Goal: Task Accomplishment & Management: Use online tool/utility

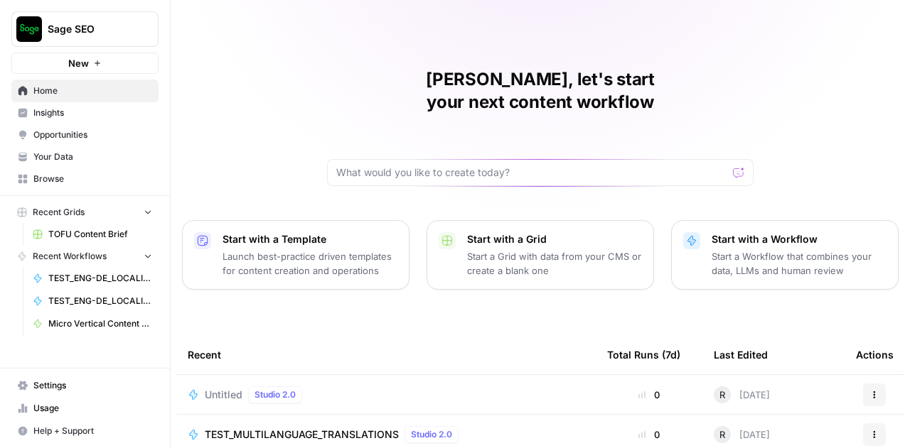
click at [359, 428] on span "TEST_MULTILANGUAGE_TRANSLATIONS" at bounding box center [302, 435] width 194 height 14
click at [217, 388] on span "Untitled" at bounding box center [224, 395] width 38 height 14
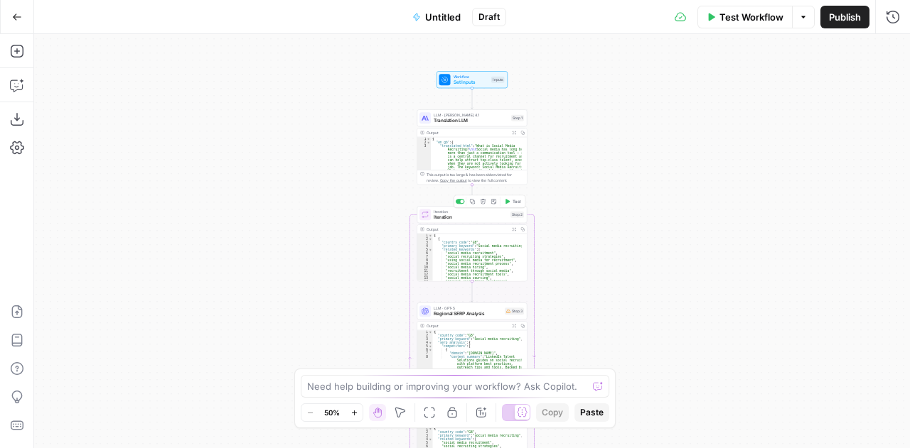
click at [446, 214] on span "Iteration" at bounding box center [470, 217] width 74 height 7
click at [797, 136] on div "1 2 3 4 [ { "code" : "GB" , "primary_keyword" : "{{ primary_keyword | default: …" at bounding box center [768, 117] width 266 height 45
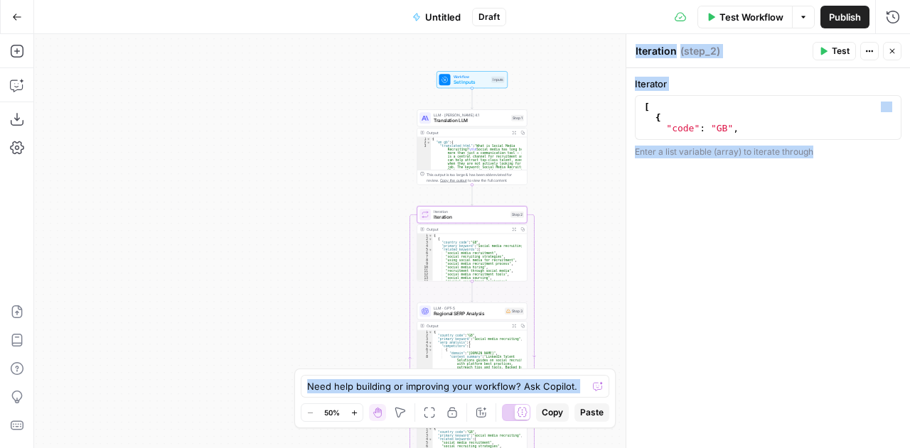
click at [797, 136] on div "1 2 3 4 [ { "code" : "GB" , "primary_keyword" : "{{ primary_keyword | default: …" at bounding box center [768, 117] width 266 height 45
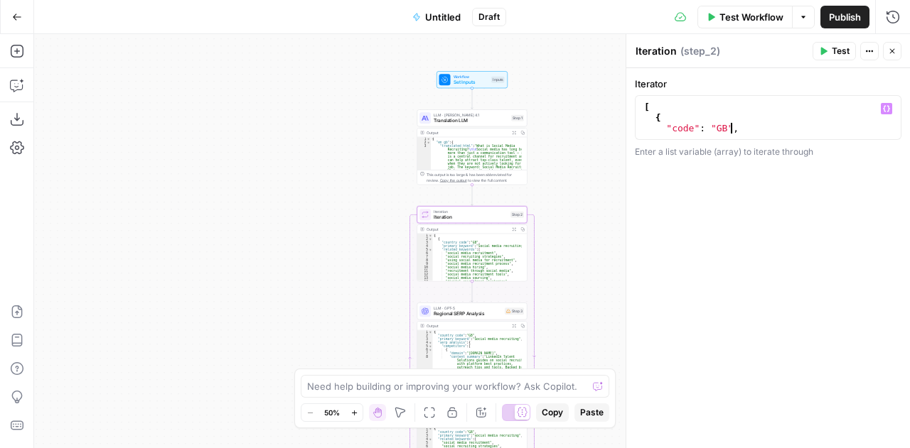
click at [794, 123] on div "[ { "code" : "GB" , "primary_keyword" : "{{ primary_keyword | default: 'social …" at bounding box center [763, 134] width 244 height 64
type textarea "*"
click at [694, 119] on div "[ { "country_code" : "GB" , "primary_keyword" : "{{ primary_keyword | default: …" at bounding box center [763, 139] width 244 height 75
type textarea "*"
click at [443, 119] on span "Translation LLM" at bounding box center [470, 120] width 75 height 7
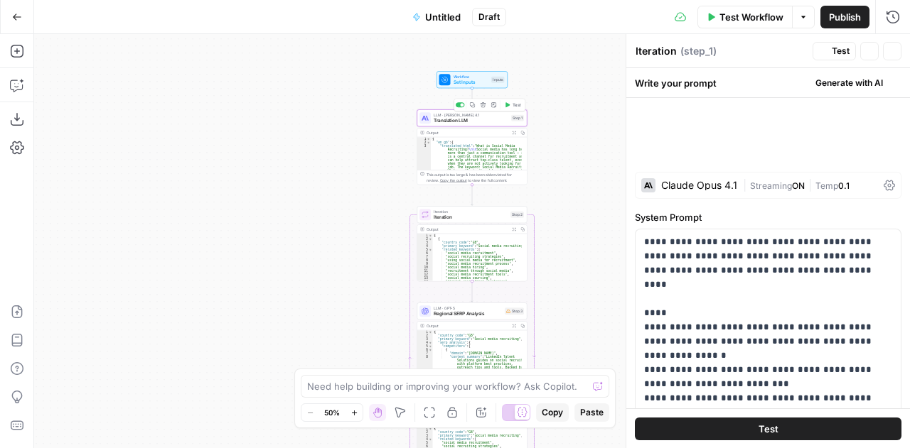
type textarea "Translation LLM"
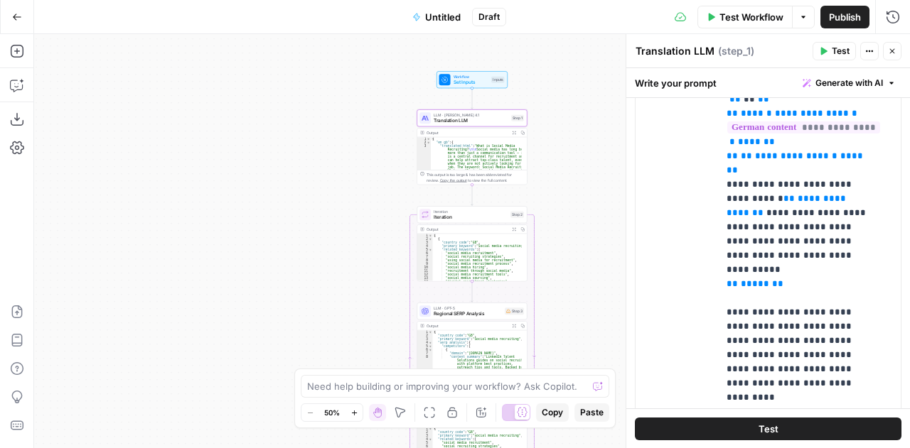
scroll to position [747, 0]
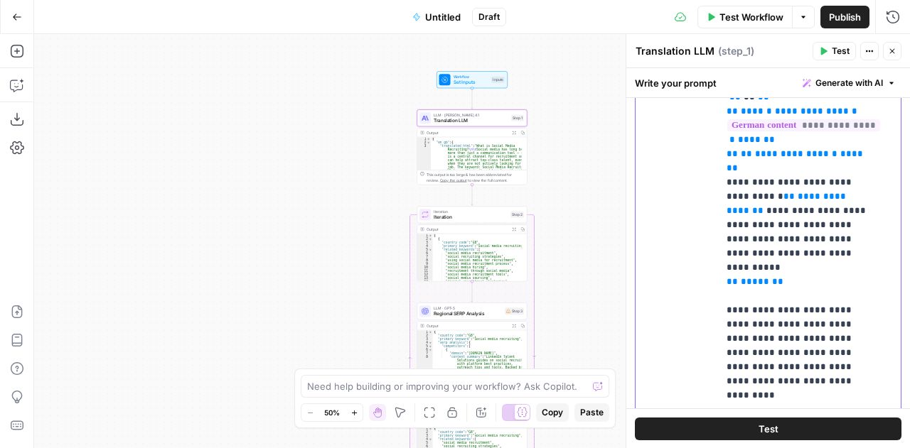
click at [798, 264] on p "**********" at bounding box center [798, 353] width 144 height 640
click at [449, 217] on span "Iteration" at bounding box center [470, 217] width 74 height 7
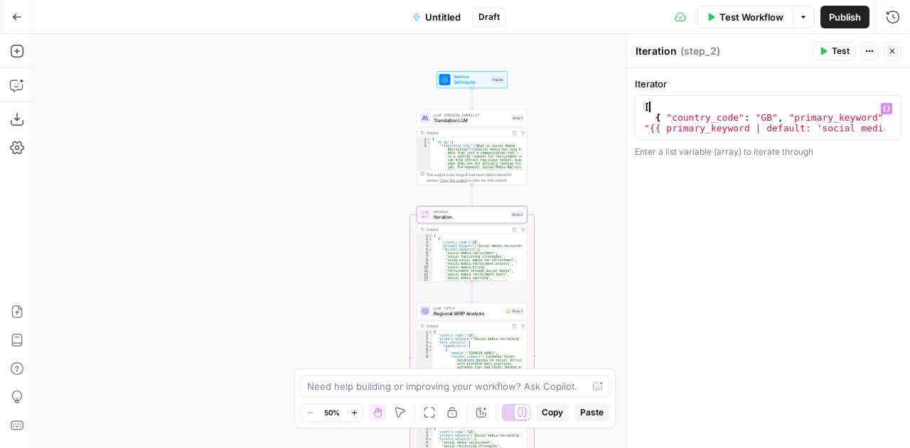
click at [837, 110] on div "[ { "country_code" : "GB" , "primary_keyword" : "{{ primary_keyword | default: …" at bounding box center [763, 139] width 244 height 75
type textarea "*"
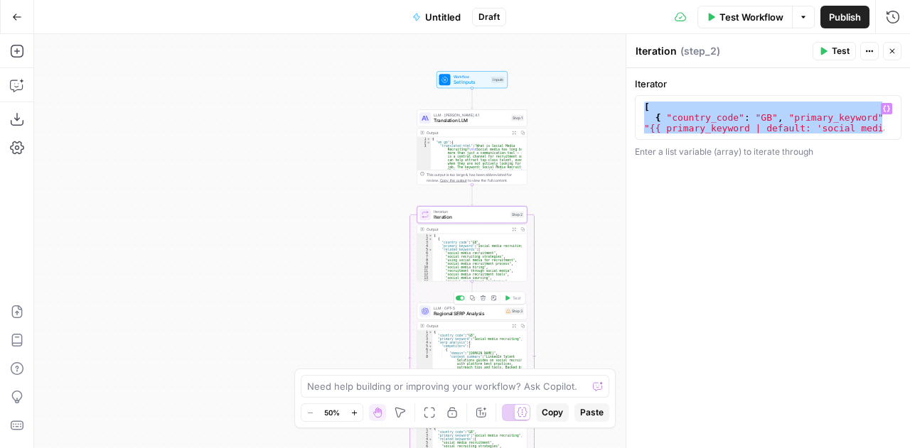
click at [446, 312] on span "Regional SERP Analysis" at bounding box center [467, 314] width 68 height 7
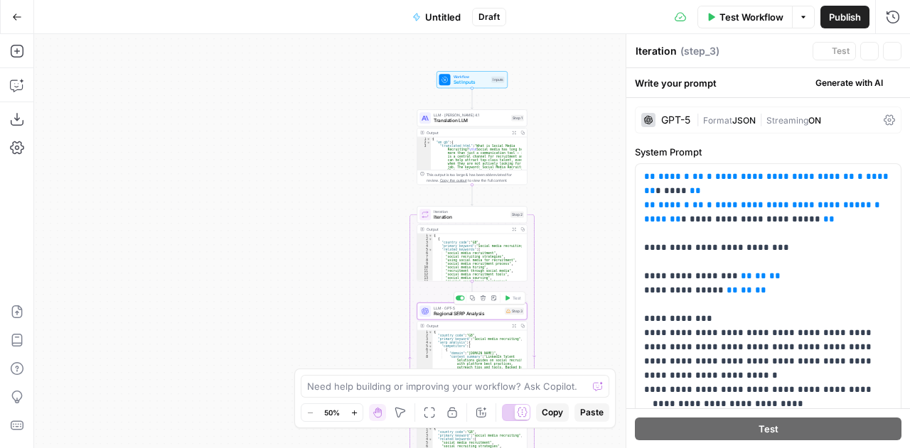
type textarea "Regional SERP Analysis"
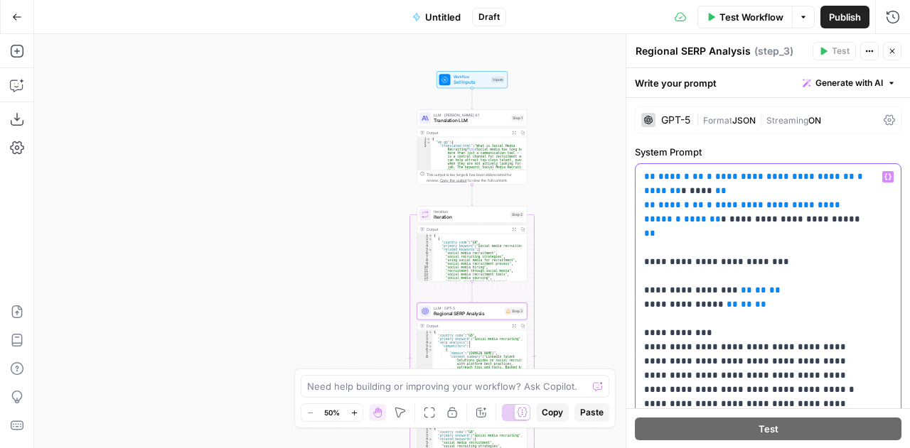
click at [457, 314] on span "Regional SERP Analysis" at bounding box center [467, 314] width 68 height 7
click at [684, 49] on div "All changes saved" at bounding box center [678, 42] width 97 height 26
click at [737, 50] on textarea "Regional SERP Analysis" at bounding box center [692, 51] width 115 height 14
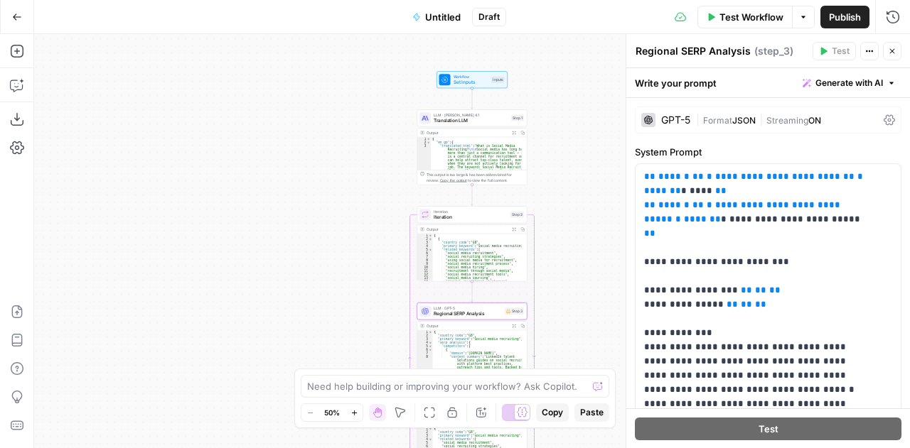
click at [737, 50] on textarea "Regional SERP Analysis" at bounding box center [692, 51] width 115 height 14
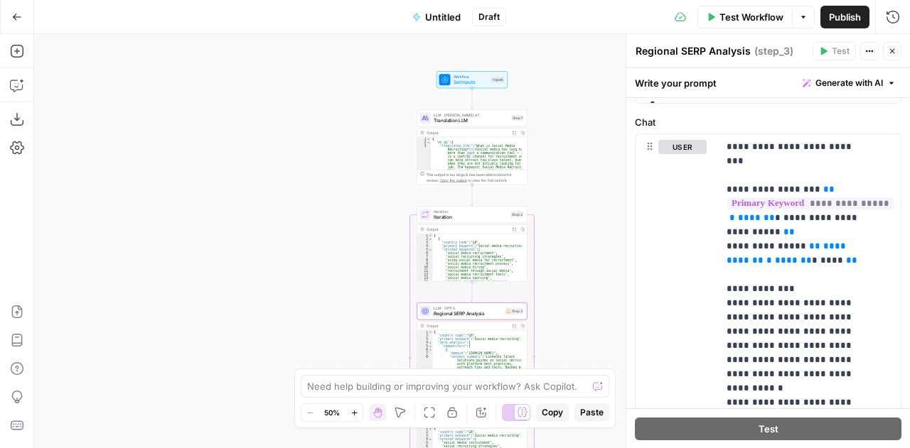
scroll to position [646, 0]
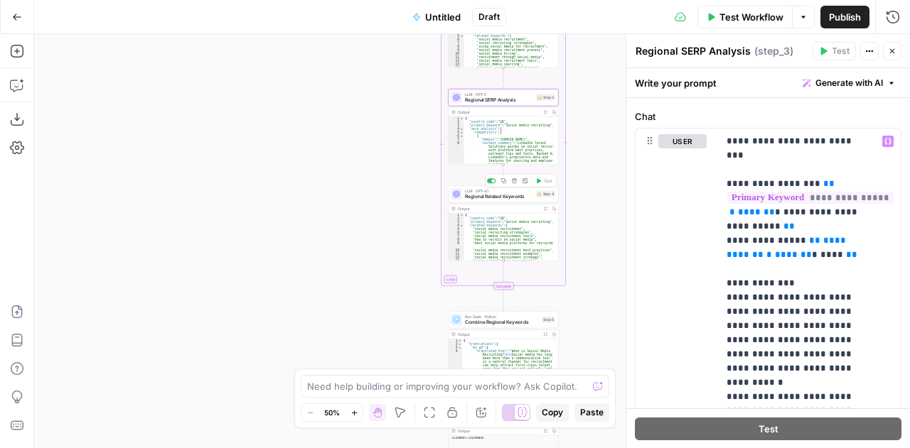
click at [470, 198] on span "Regional Related Keywords" at bounding box center [499, 196] width 68 height 7
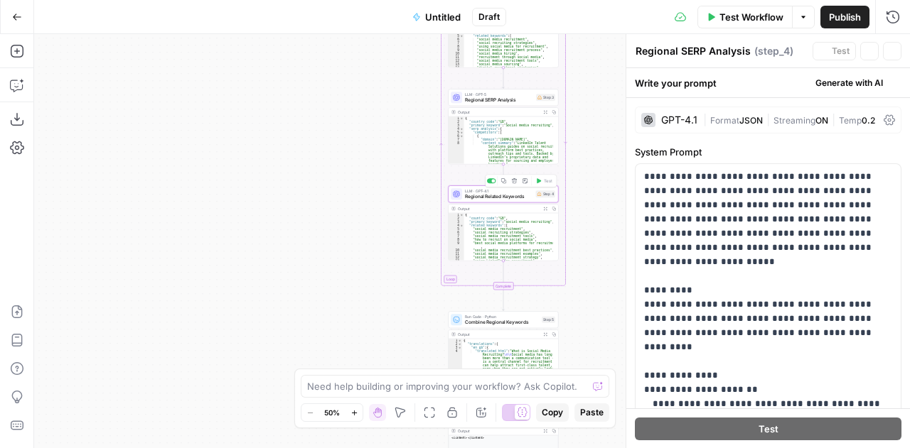
type textarea "Regional Related Keywords"
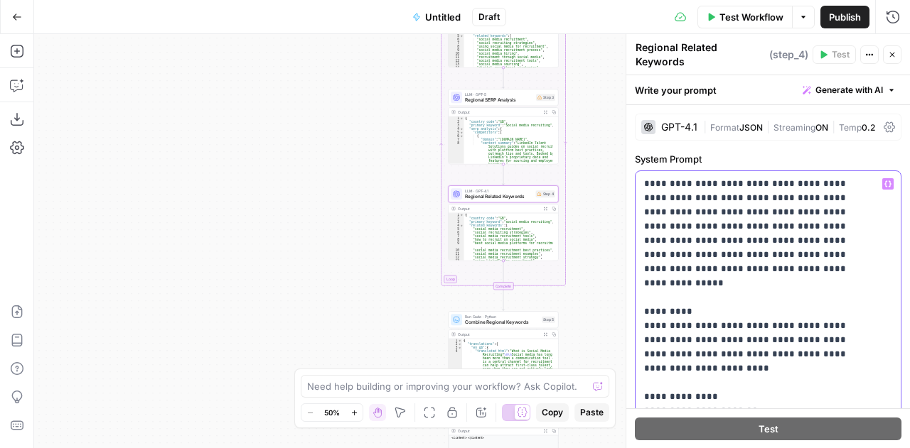
click at [672, 50] on textarea "Regional Related Keywords" at bounding box center [700, 55] width 130 height 28
click at [891, 50] on icon "button" at bounding box center [892, 54] width 9 height 9
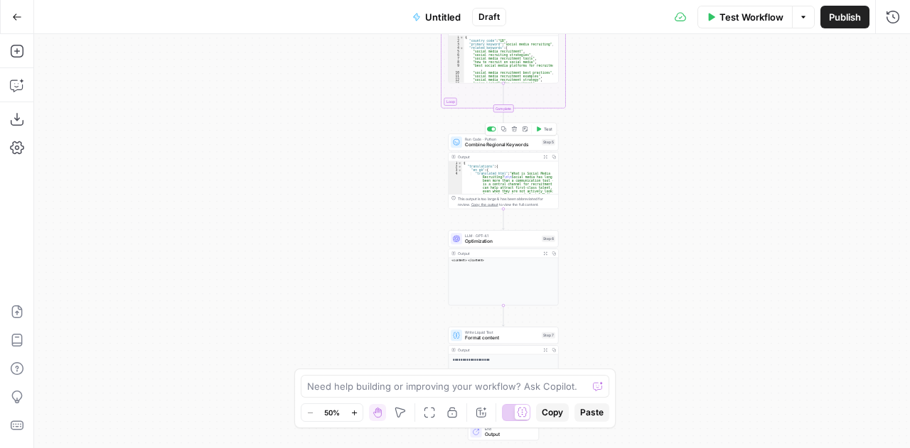
click at [477, 143] on span "Combine Regional Keywords" at bounding box center [502, 144] width 74 height 7
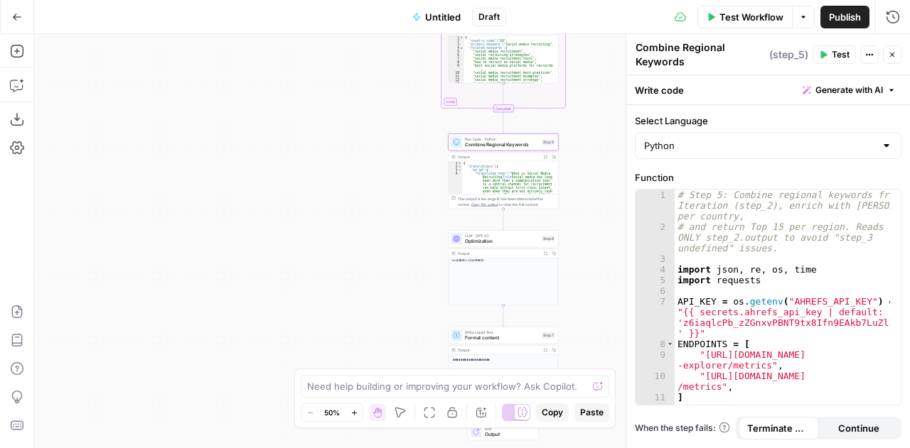
click at [671, 56] on textarea "Combine Regional Keywords" at bounding box center [700, 55] width 130 height 28
click at [692, 205] on div "# Step 5: Combine regional keywords from Iteration (step_2), enrich with Ahrefs…" at bounding box center [782, 320] width 216 height 260
type textarea "**********"
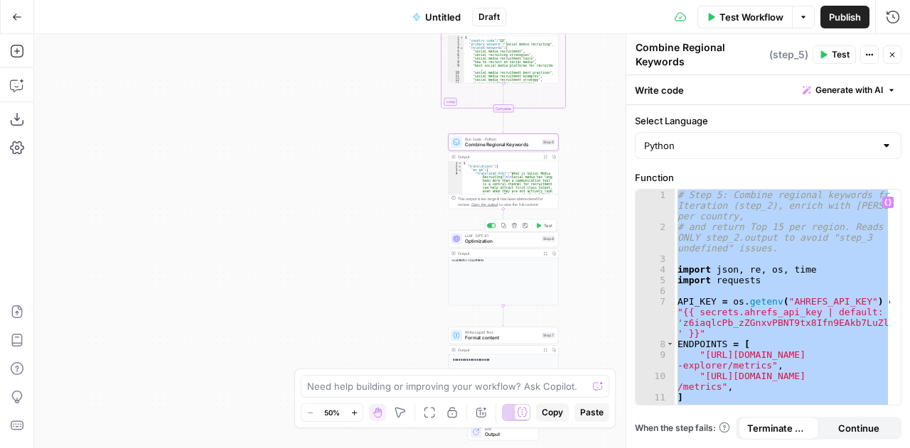
click at [475, 244] on span "Optimization" at bounding box center [502, 241] width 74 height 7
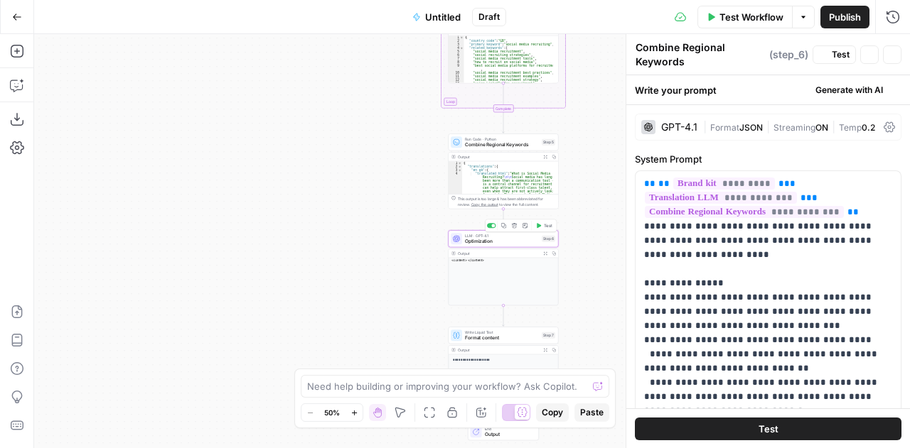
type textarea "Optimization"
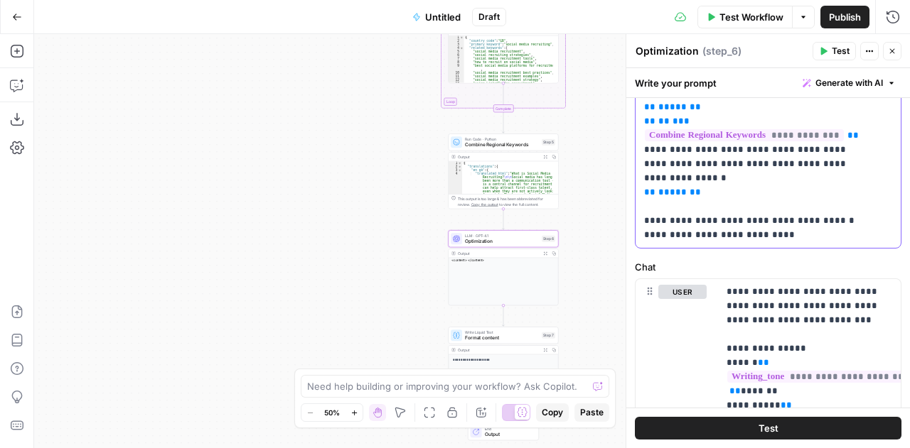
scroll to position [536, 0]
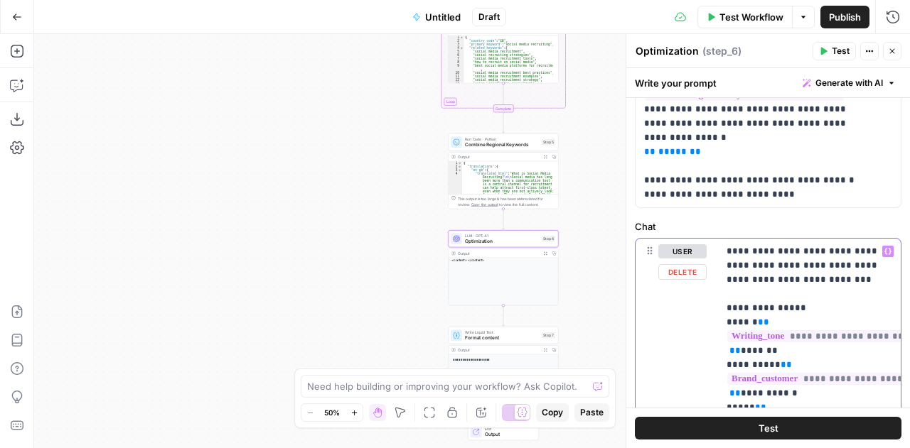
click at [480, 338] on span "Format content" at bounding box center [502, 338] width 74 height 7
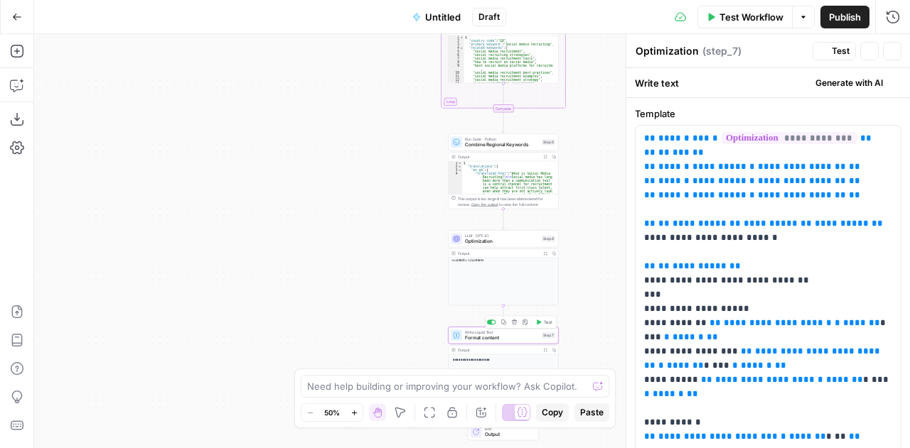
type textarea "Format content"
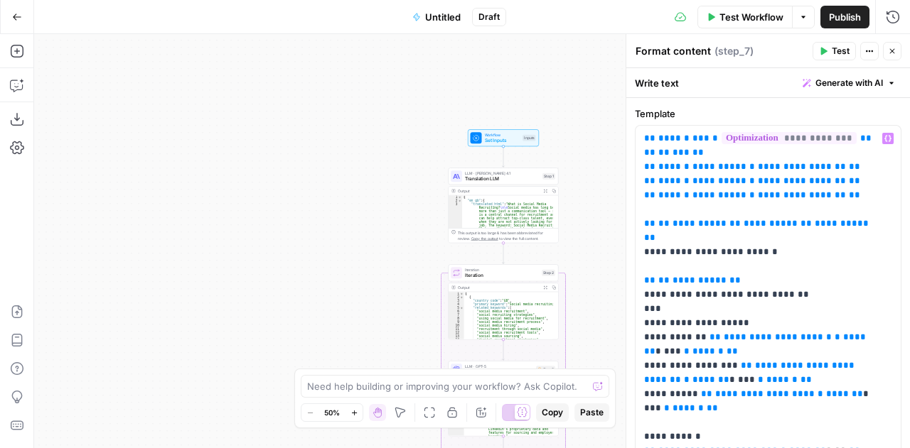
click at [892, 51] on icon "button" at bounding box center [892, 51] width 9 height 9
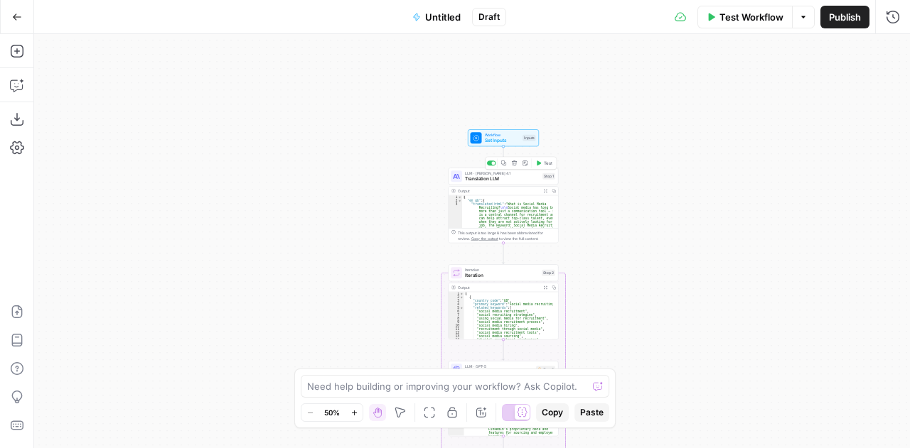
click at [472, 176] on span "Translation LLM" at bounding box center [502, 179] width 75 height 7
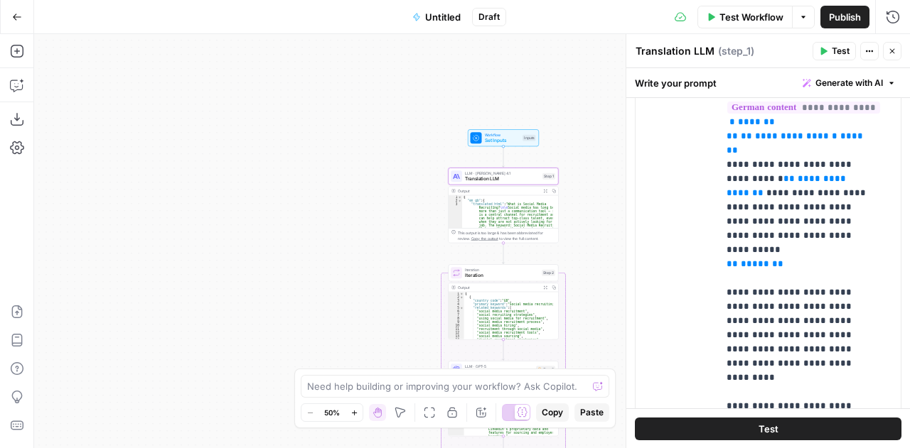
scroll to position [770, 0]
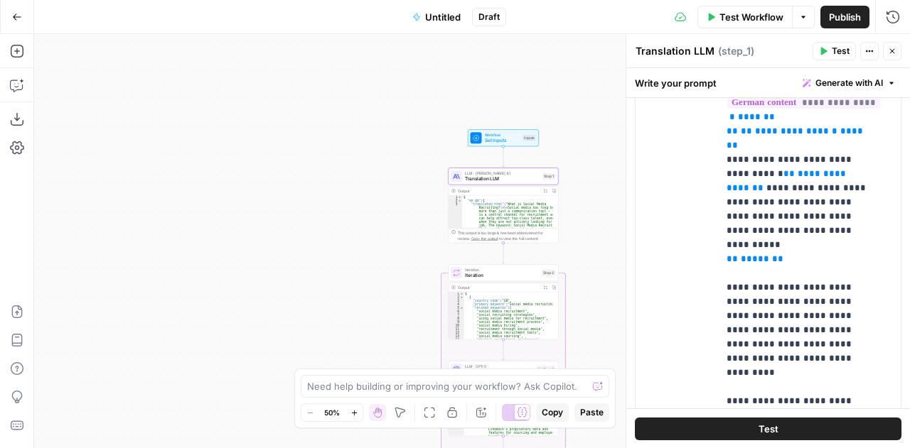
click at [683, 241] on div "user Delete" at bounding box center [682, 311] width 48 height 601
click at [826, 218] on p "**********" at bounding box center [798, 331] width 144 height 640
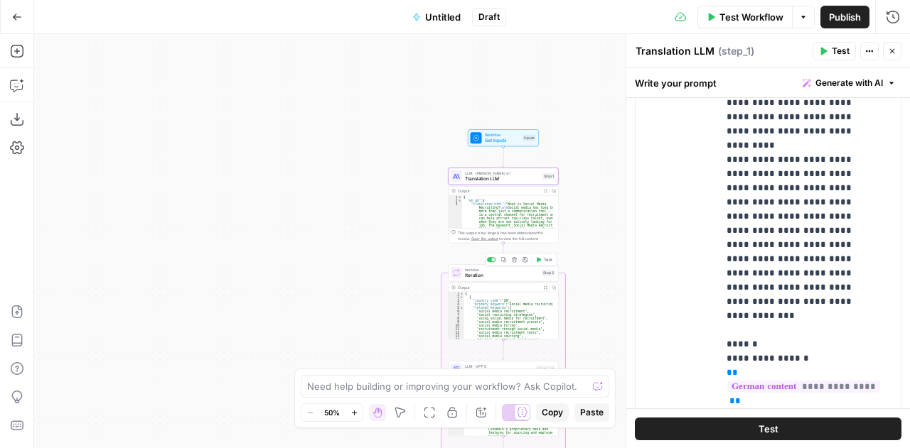
click at [495, 275] on span "Iteration" at bounding box center [502, 275] width 74 height 7
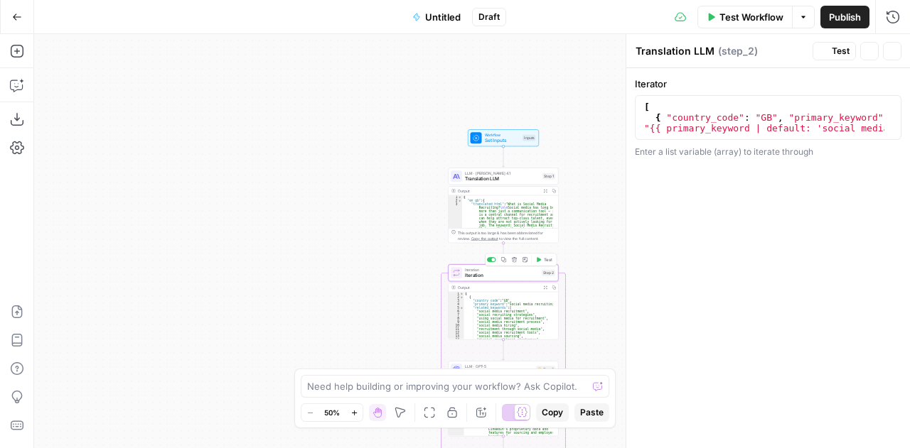
type textarea "Iteration"
click at [712, 111] on div "[ { "country_code" : "GB" , "primary_keyword" : "{{ primary_keyword | default: …" at bounding box center [763, 139] width 244 height 75
type textarea "*"
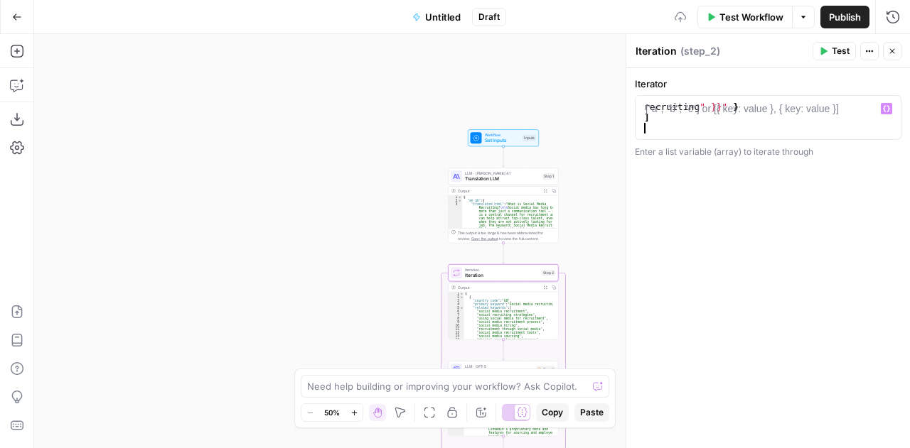
scroll to position [95, 0]
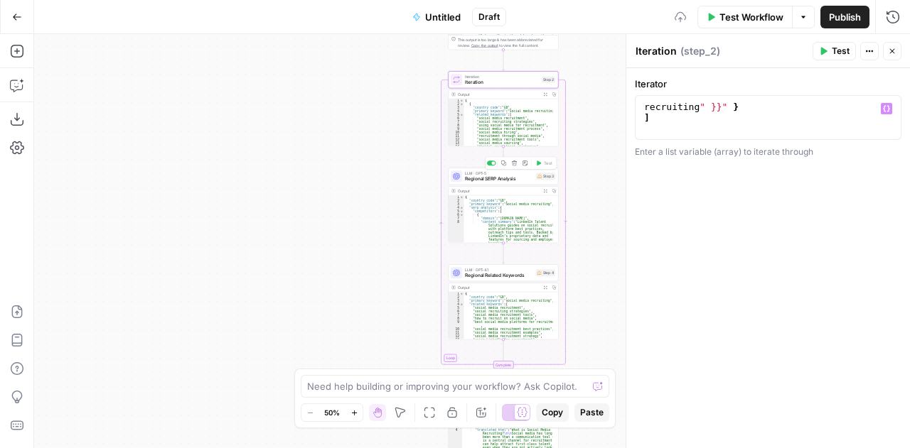
click at [473, 176] on span "Regional SERP Analysis" at bounding box center [499, 179] width 68 height 7
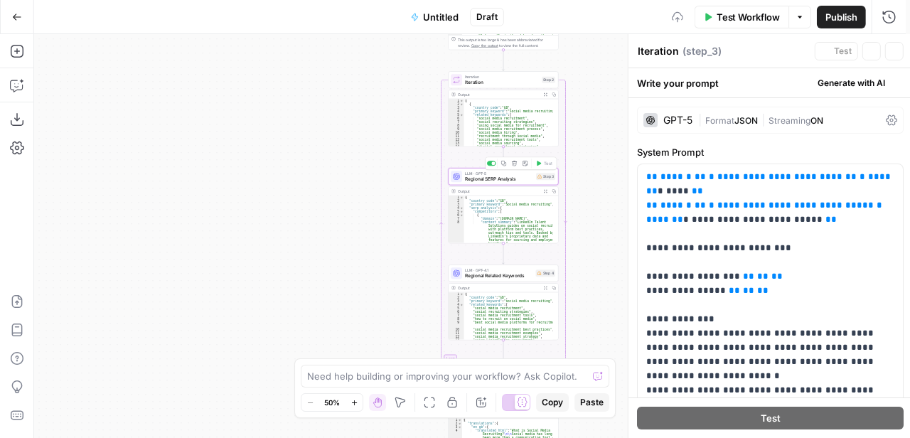
type textarea "Regional SERP Analysis"
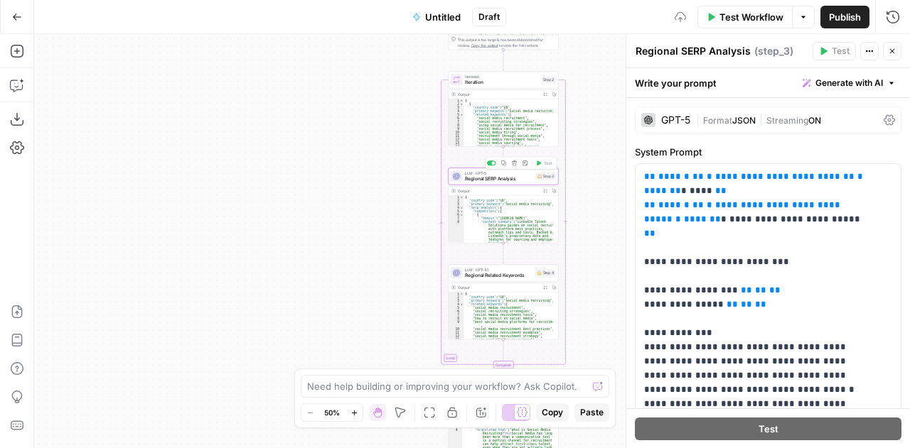
click at [467, 178] on span "Regional SERP Analysis" at bounding box center [499, 179] width 68 height 7
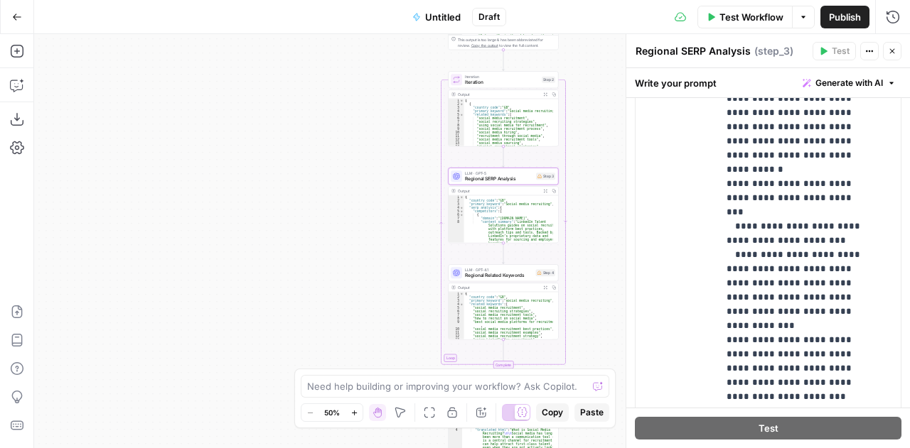
scroll to position [655, 0]
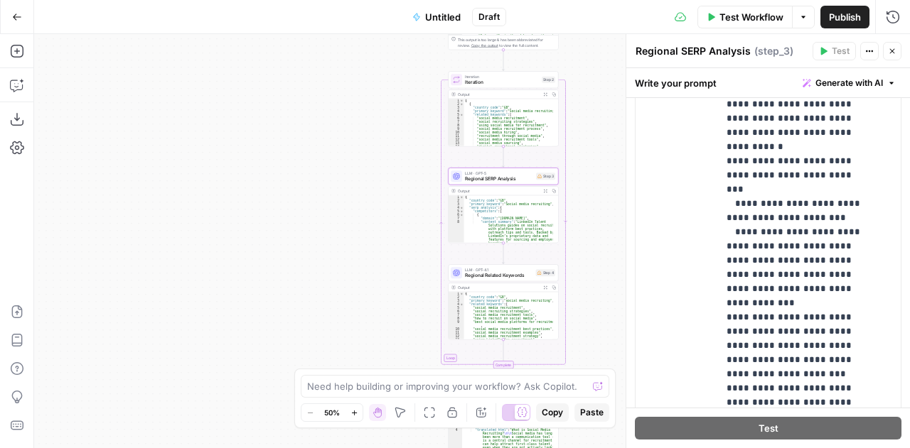
click at [714, 207] on div "**********" at bounding box center [767, 199] width 265 height 613
click at [822, 210] on p "**********" at bounding box center [798, 395] width 144 height 995
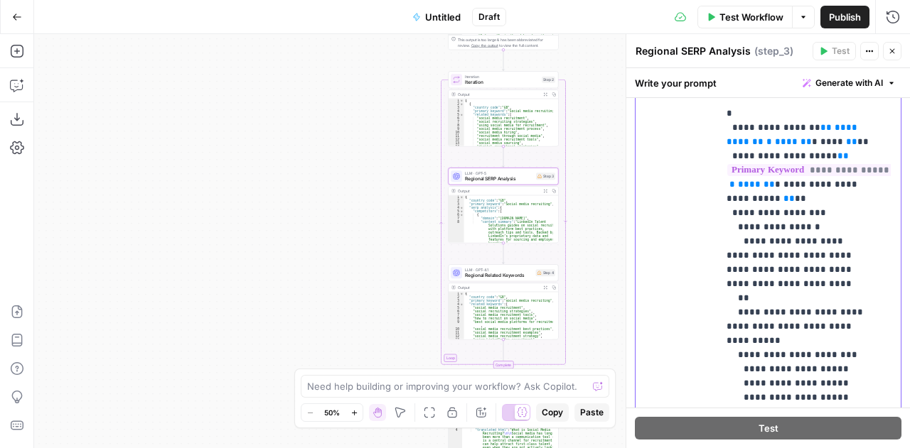
scroll to position [389, 0]
click at [826, 258] on p "**********" at bounding box center [798, 6] width 144 height 995
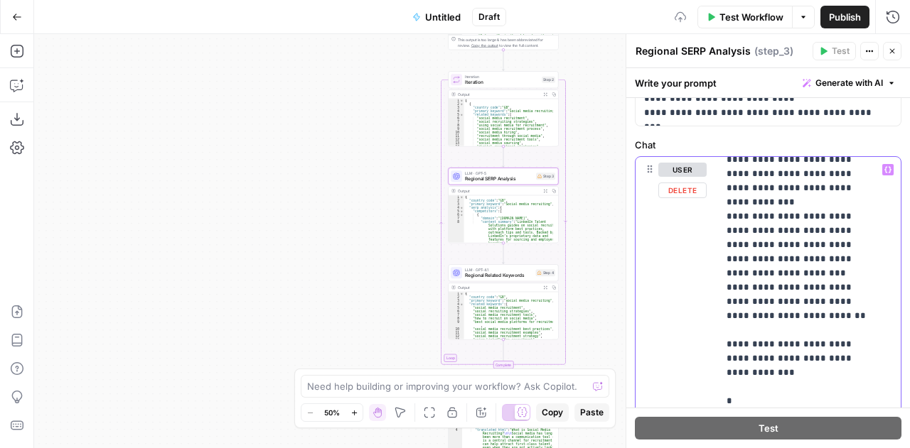
scroll to position [438, 0]
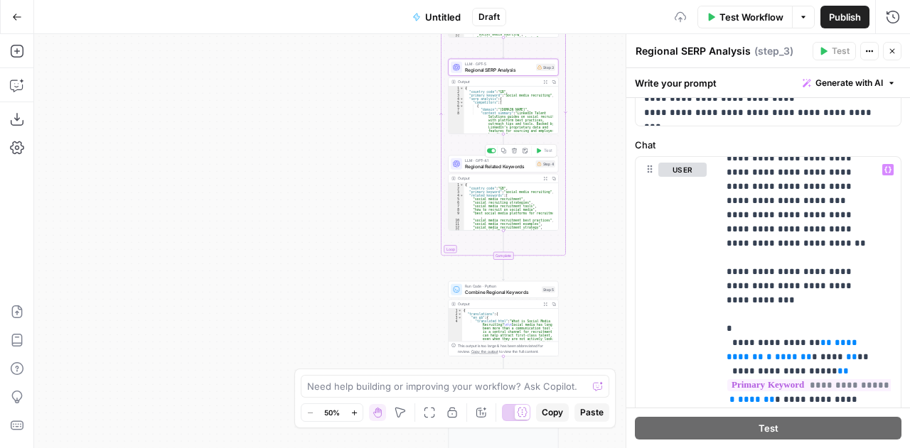
click at [474, 167] on span "Regional Related Keywords" at bounding box center [499, 166] width 68 height 7
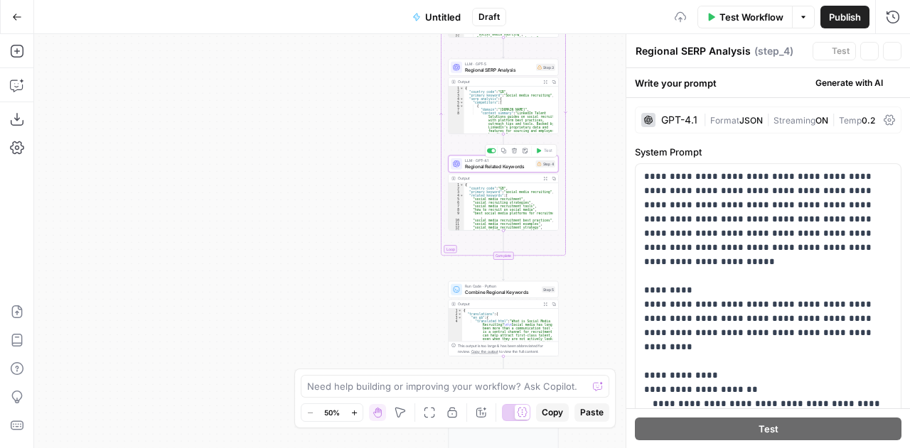
type textarea "Regional Related Keywords"
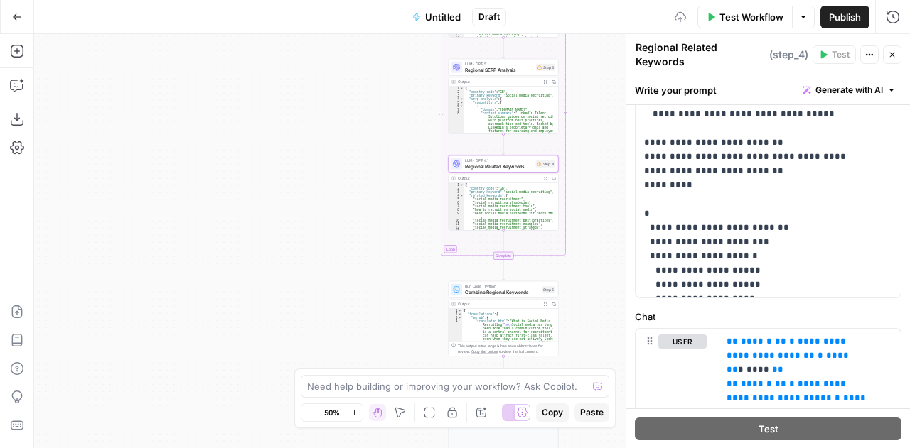
scroll to position [654, 0]
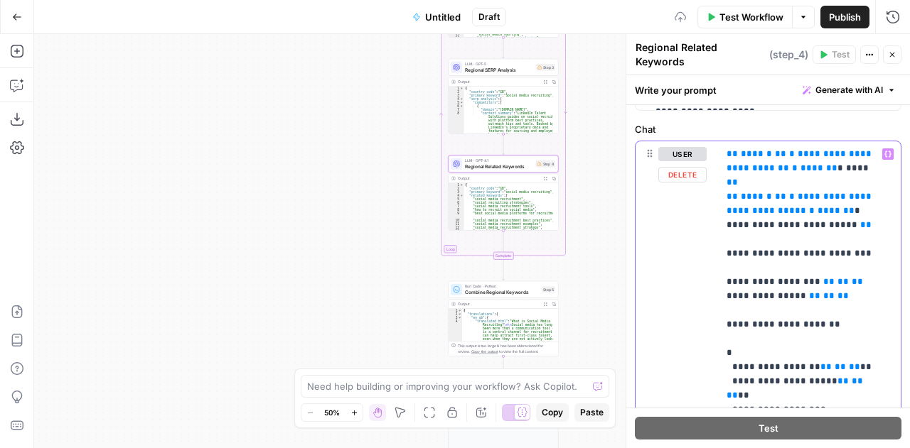
scroll to position [637, 0]
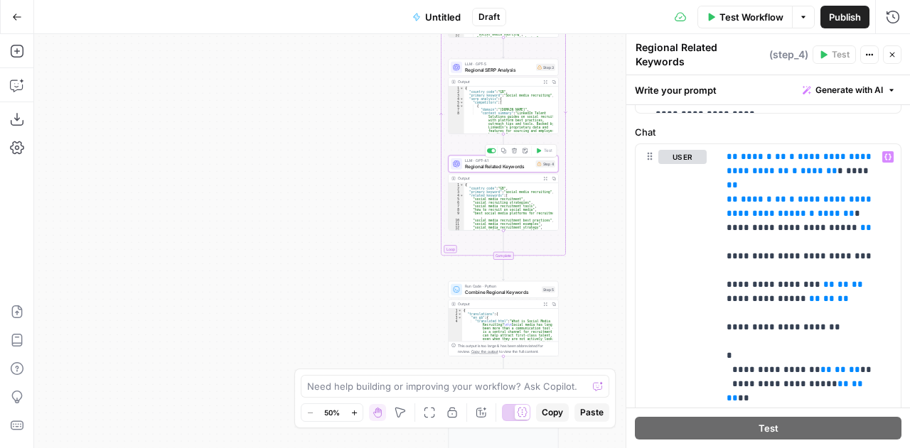
click at [480, 162] on span "LLM · GPT-4.1" at bounding box center [499, 161] width 68 height 6
click at [482, 70] on span "Regional SERP Analysis" at bounding box center [499, 69] width 68 height 7
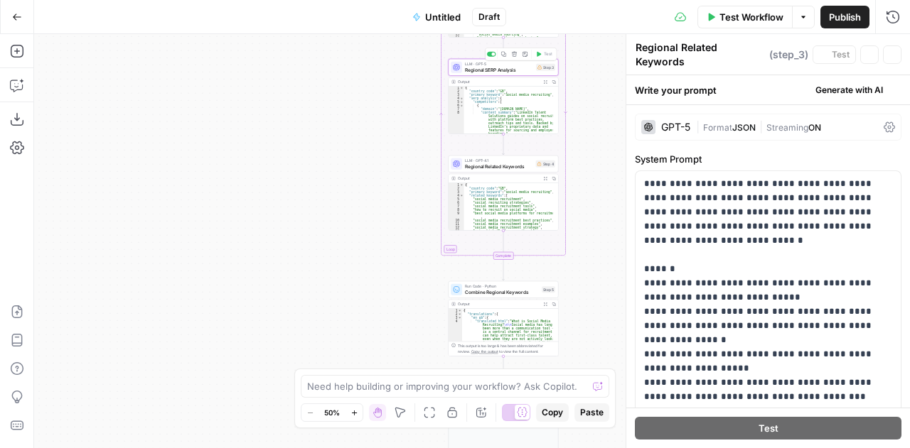
type textarea "Regional SERP Analysis"
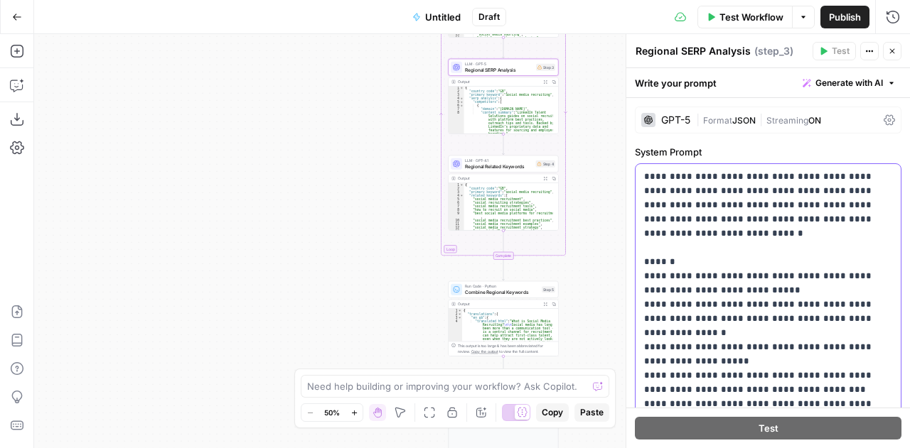
click at [767, 252] on p "**********" at bounding box center [763, 333] width 238 height 327
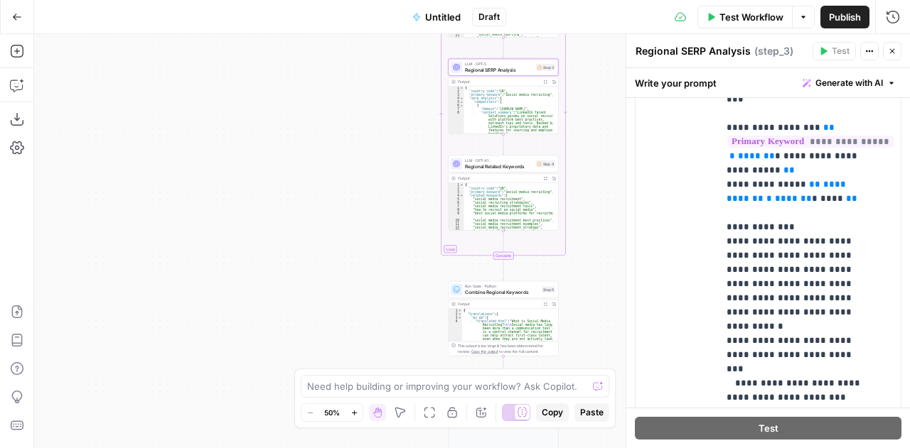
scroll to position [485, 0]
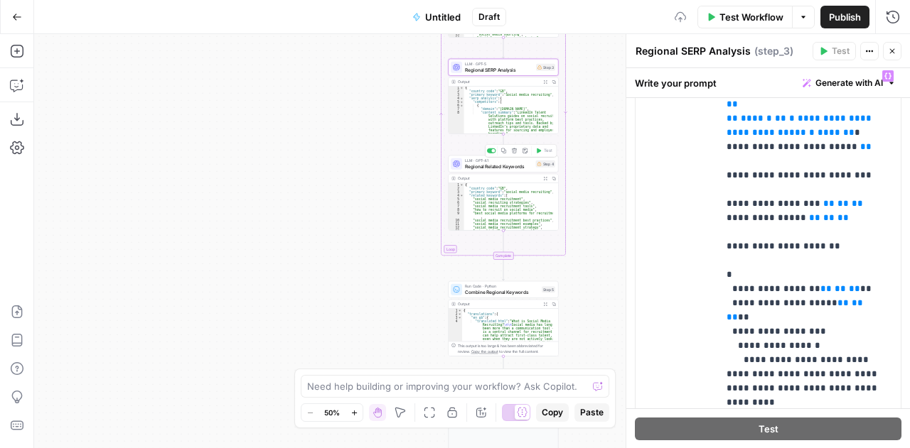
click at [485, 169] on span "Regional Related Keywords" at bounding box center [499, 166] width 68 height 7
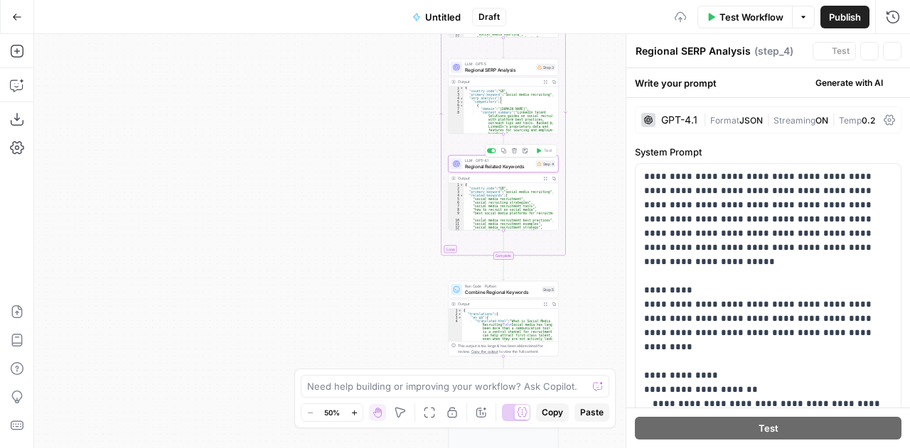
type textarea "Regional Related Keywords"
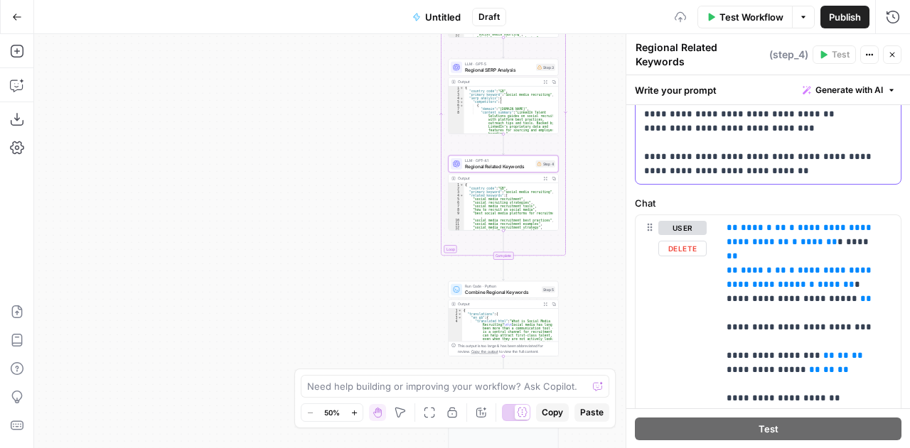
scroll to position [253, 0]
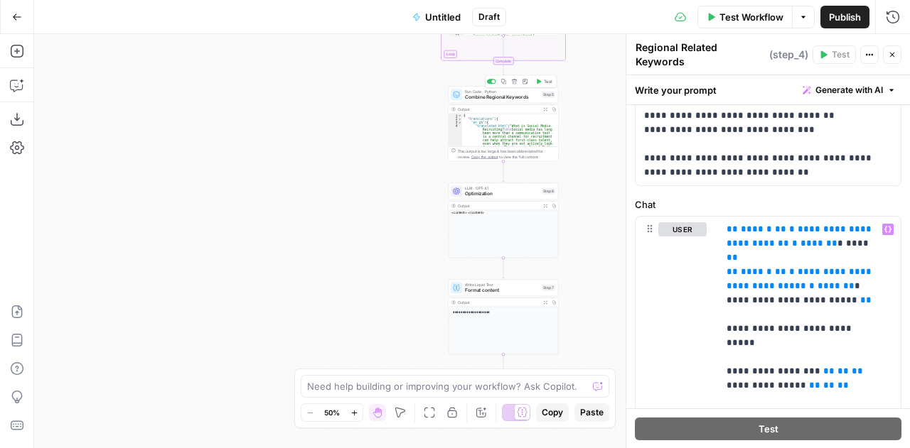
click at [477, 95] on span "Combine Regional Keywords" at bounding box center [502, 97] width 74 height 7
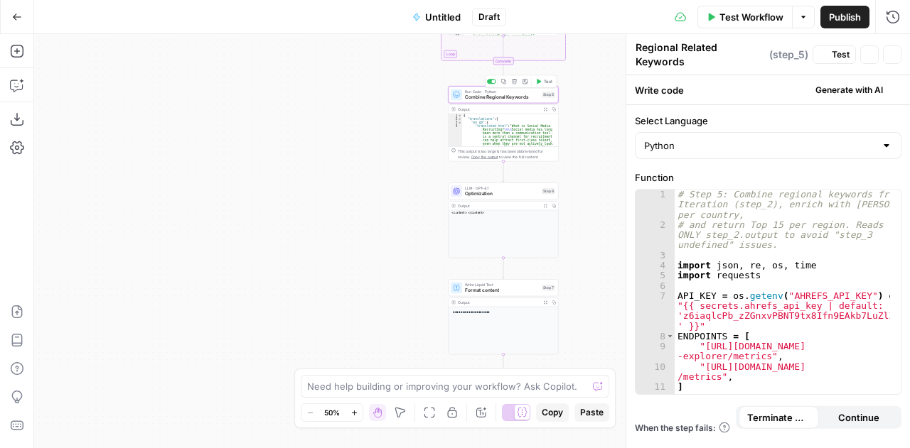
type textarea "Combine Regional Keywords"
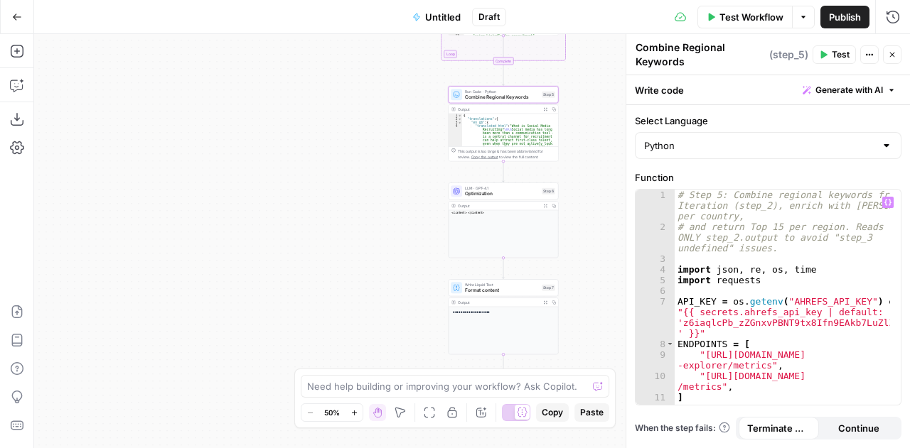
click at [810, 276] on div "# Step 5: Combine regional keywords from Iteration (step_2), enrich with Ahrefs…" at bounding box center [782, 320] width 216 height 260
type textarea "**********"
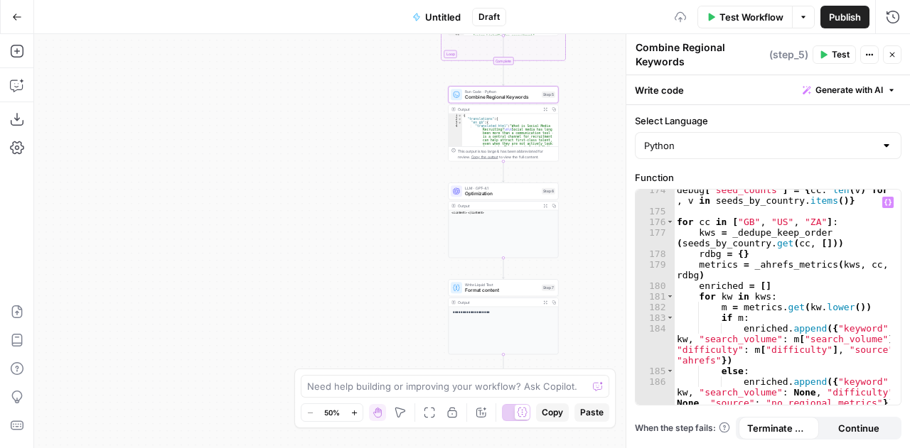
scroll to position [2736, 0]
click at [477, 191] on span "Optimization" at bounding box center [502, 193] width 74 height 7
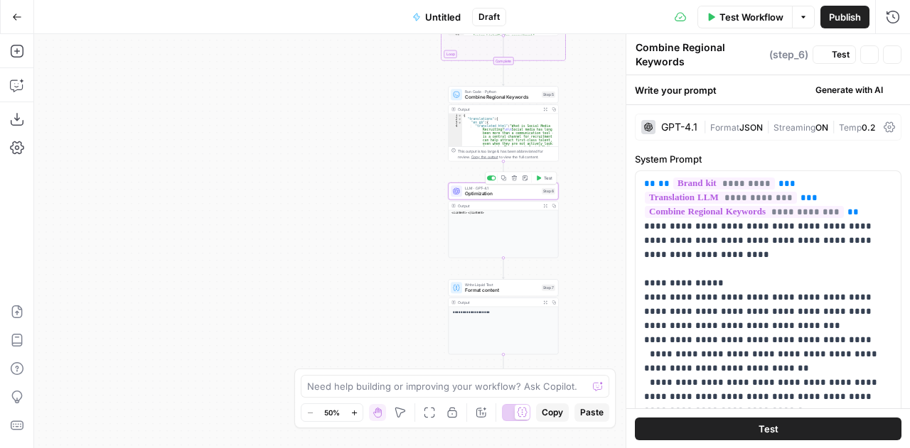
type textarea "Optimization"
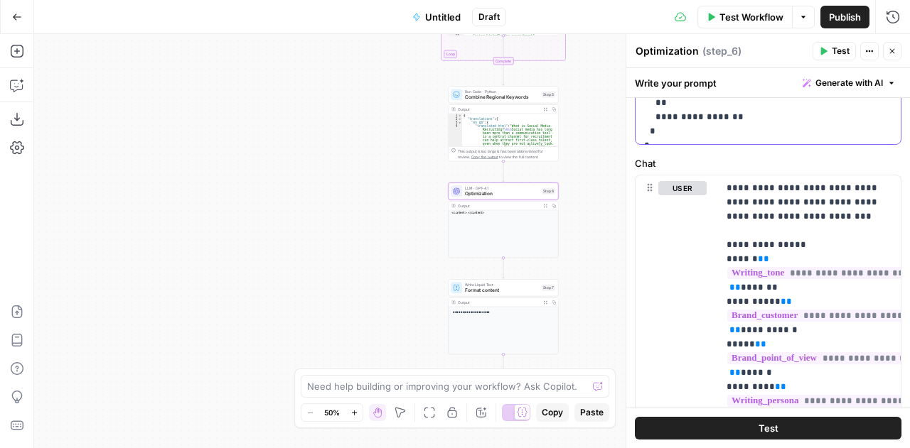
scroll to position [600, 0]
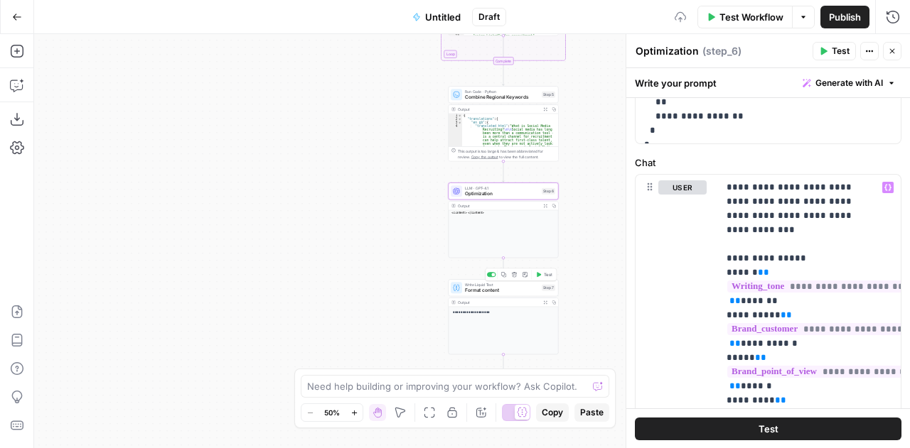
click at [471, 289] on span "Format content" at bounding box center [502, 290] width 74 height 7
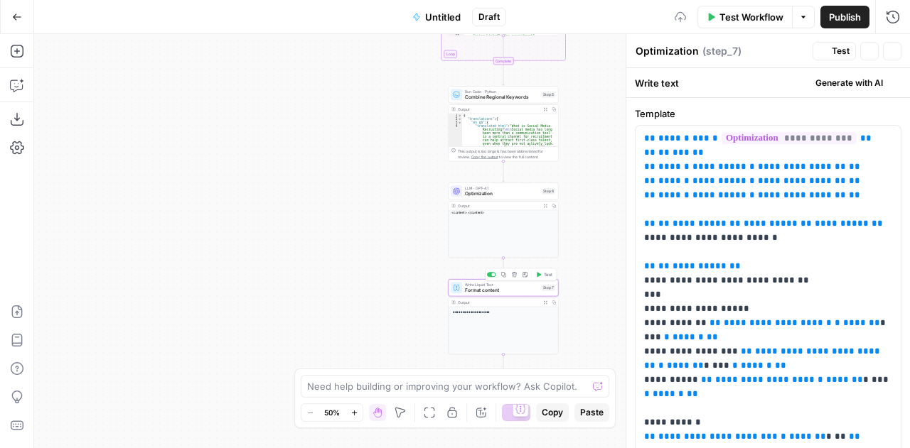
type textarea "Format content"
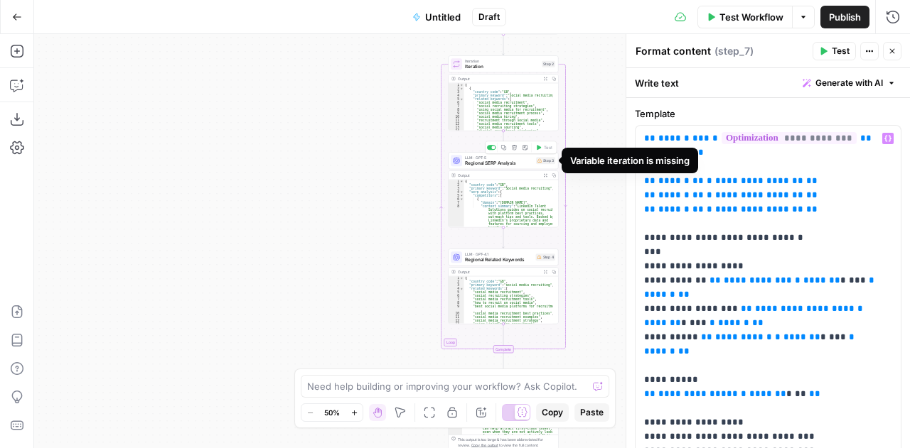
click at [594, 163] on div "Variable iteration is missing" at bounding box center [629, 160] width 119 height 14
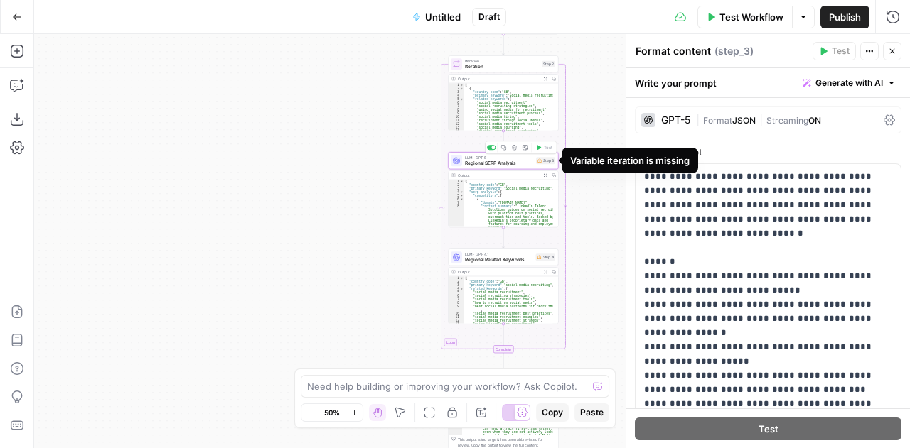
type textarea "Regional SERP Analysis"
copy body "Variable iteration is missing"
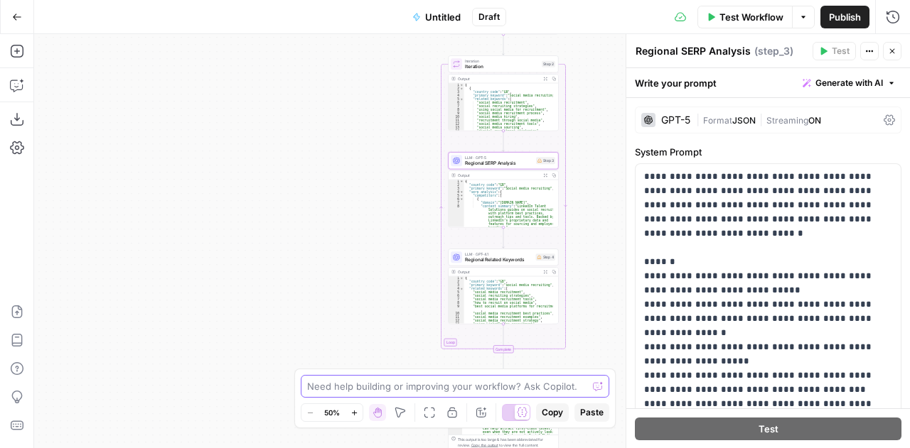
click at [421, 382] on textarea at bounding box center [447, 386] width 280 height 14
type textarea "Please ensure step 3 and 4 is processing in the iteration loop"
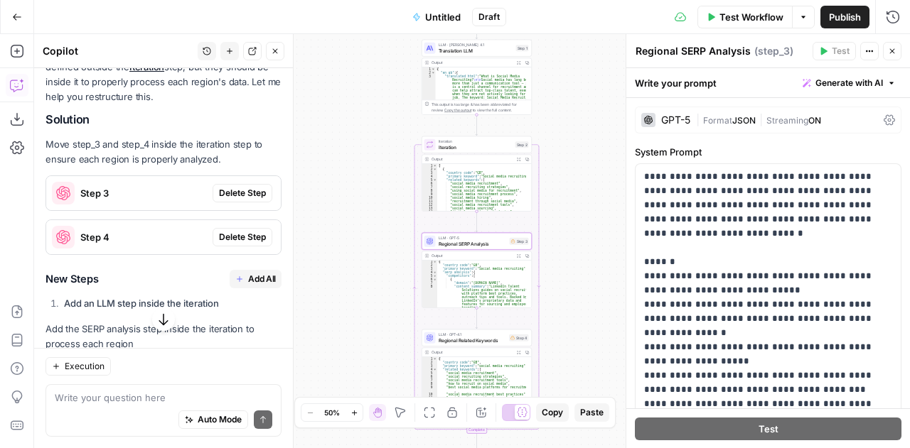
scroll to position [199, 0]
click at [230, 199] on button "Delete Step" at bounding box center [242, 192] width 60 height 18
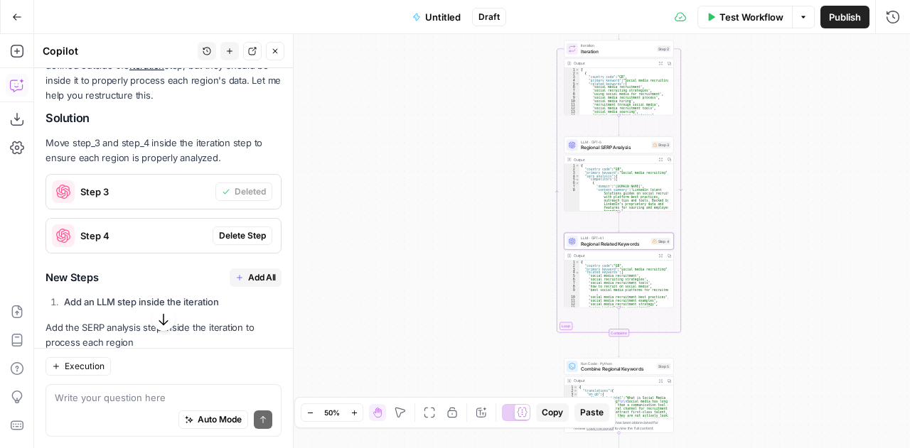
click at [233, 233] on span "Delete Step" at bounding box center [242, 236] width 47 height 13
click at [248, 278] on span "Add All" at bounding box center [262, 277] width 28 height 13
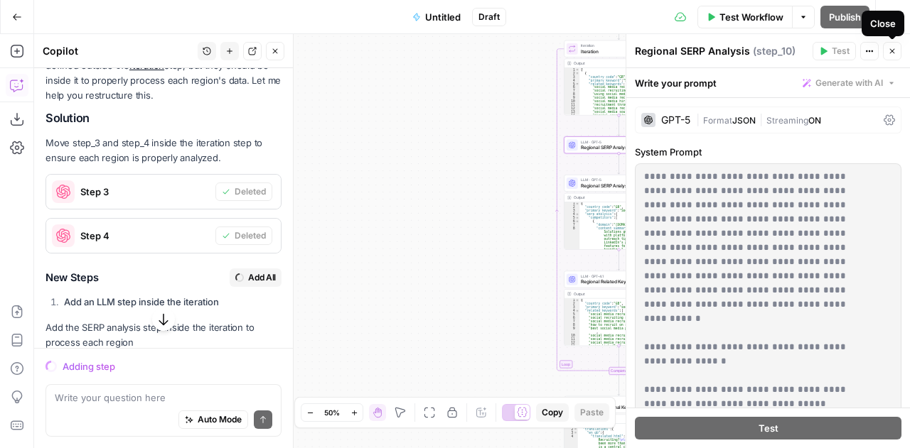
click at [894, 49] on icon "button" at bounding box center [892, 51] width 9 height 9
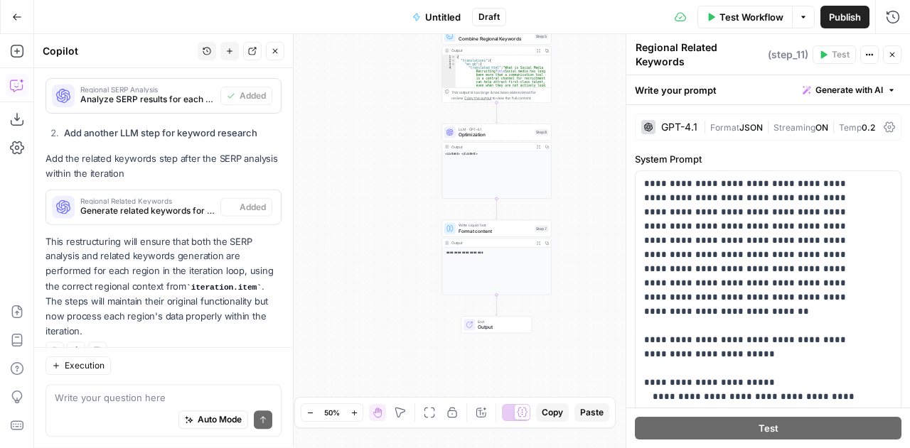
scroll to position [524, 0]
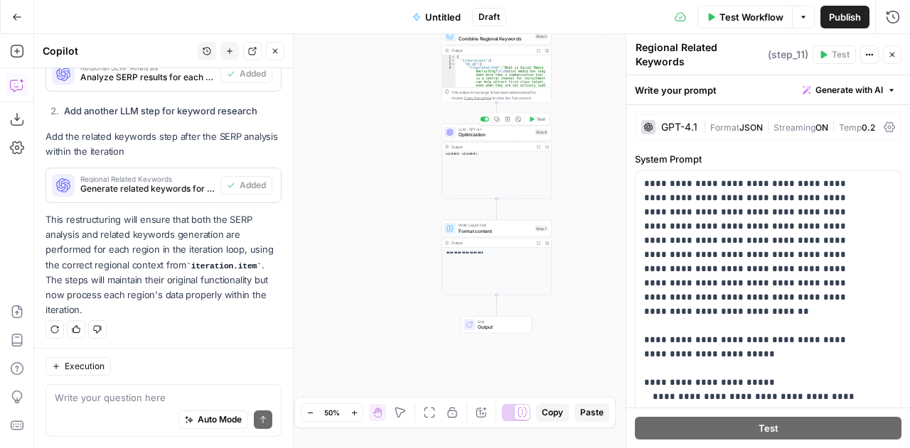
click at [458, 134] on span "Optimization" at bounding box center [495, 134] width 74 height 7
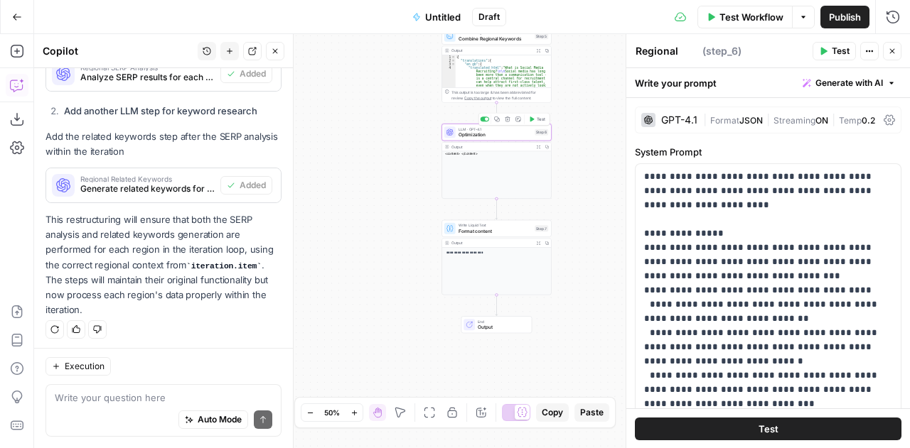
type textarea "Optimization"
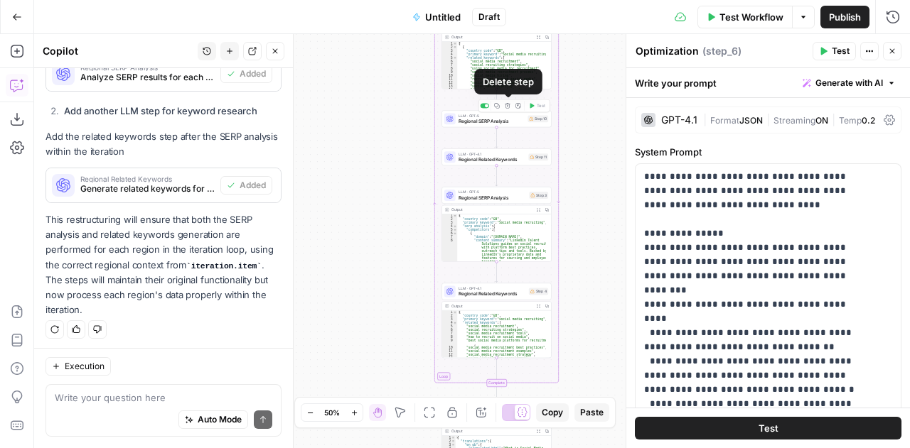
click at [509, 107] on icon "button" at bounding box center [508, 106] width 6 height 6
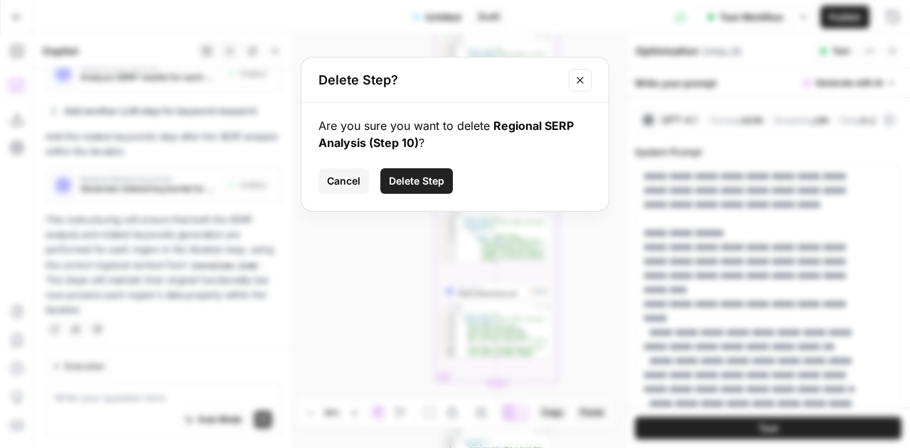
click at [431, 180] on span "Delete Step" at bounding box center [416, 181] width 55 height 14
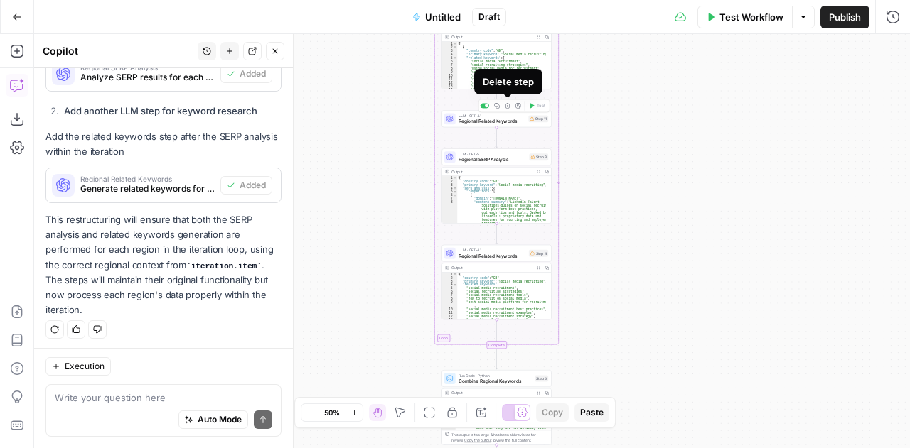
click at [509, 103] on icon "button" at bounding box center [508, 106] width 6 height 6
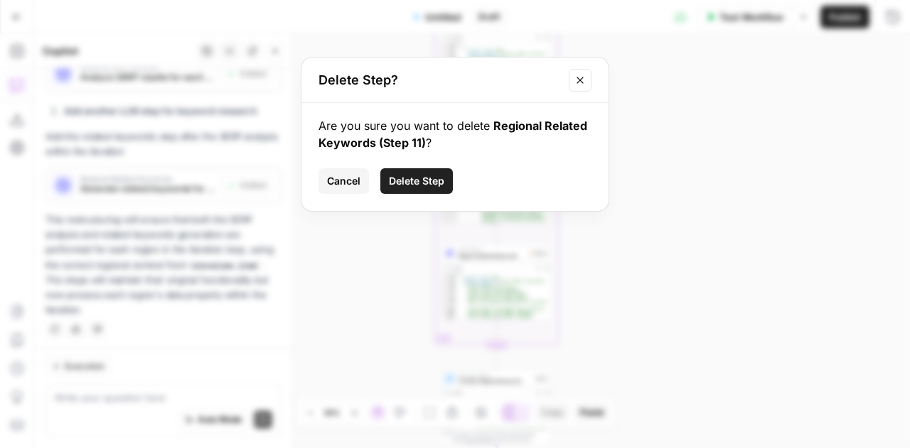
click at [420, 183] on span "Delete Step" at bounding box center [416, 181] width 55 height 14
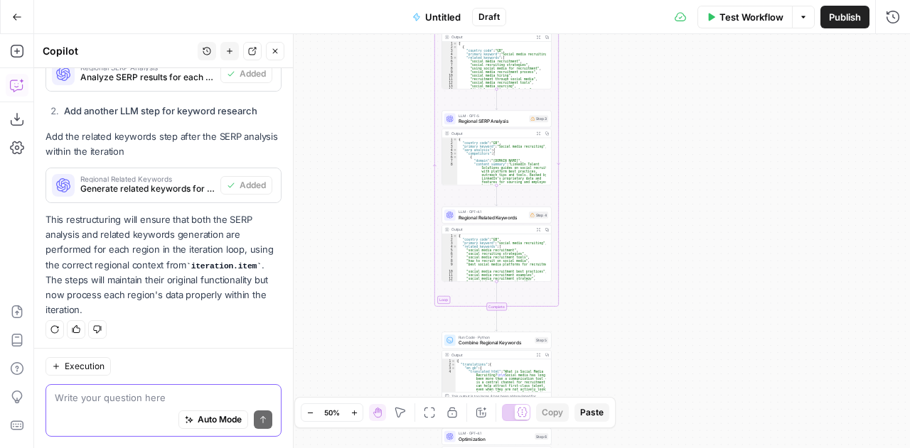
click at [99, 391] on textarea at bounding box center [163, 398] width 217 height 14
type textarea "D"
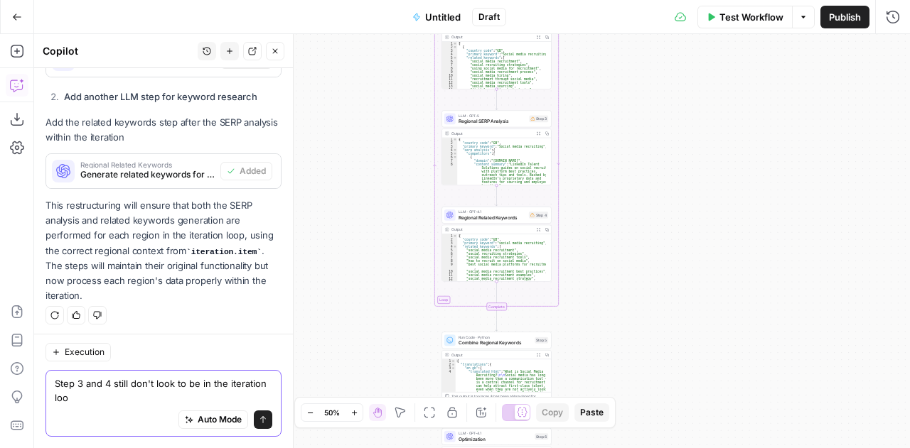
type textarea "Step 3 and 4 still don't look to be in the iteration loop"
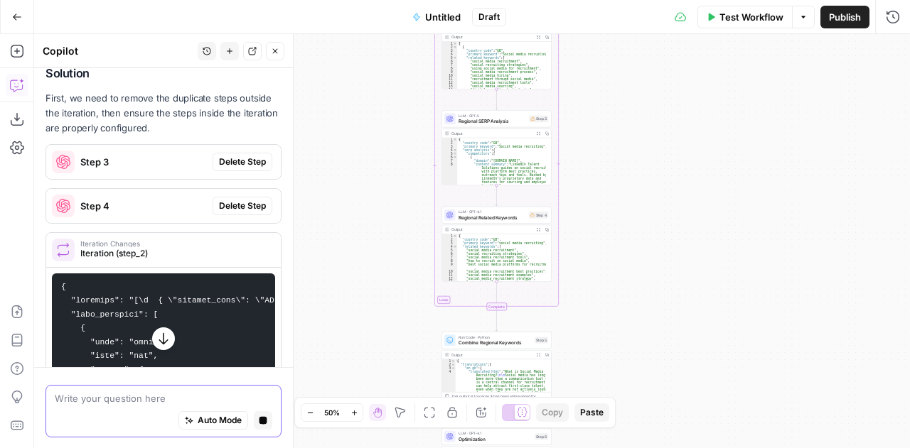
scroll to position [900, 0]
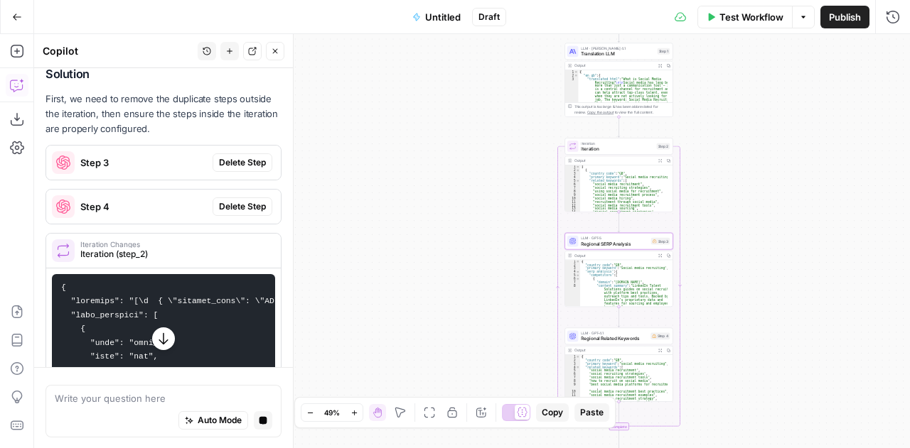
click at [237, 157] on span "Delete Step" at bounding box center [242, 162] width 47 height 13
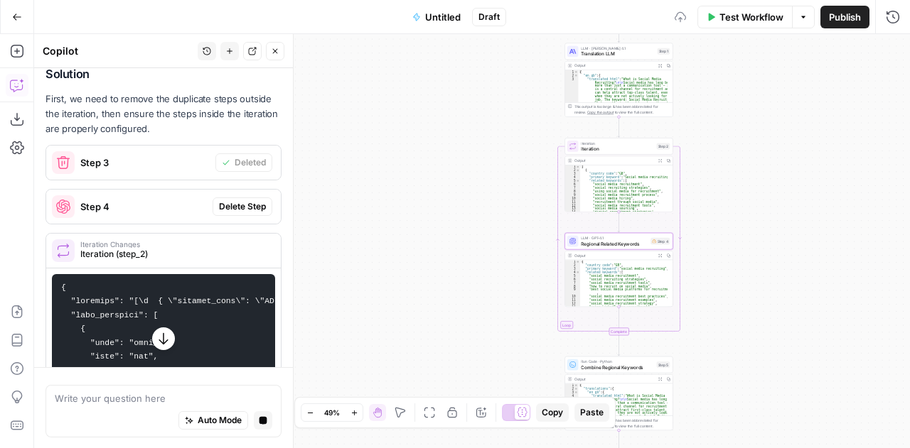
click at [232, 201] on span "Delete Step" at bounding box center [242, 206] width 47 height 13
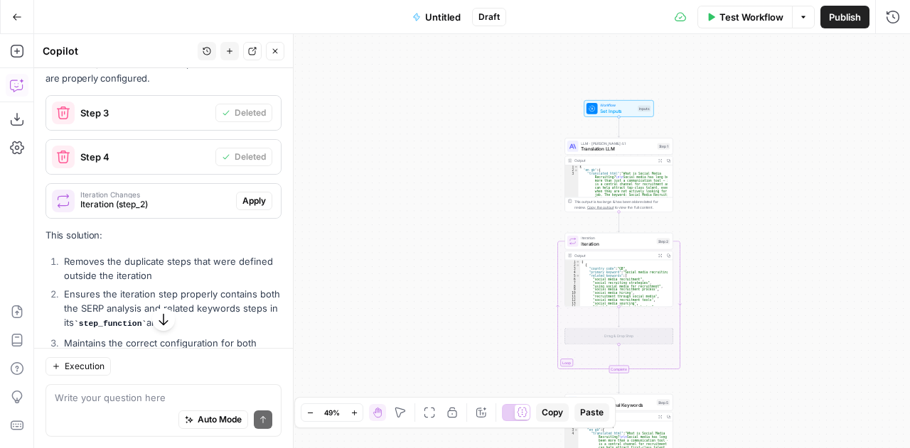
scroll to position [1005, 0]
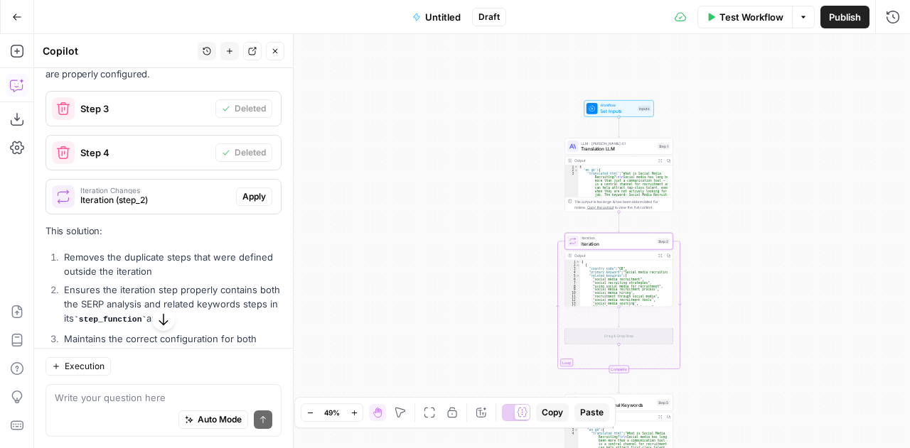
click at [242, 192] on span "Apply" at bounding box center [253, 196] width 23 height 13
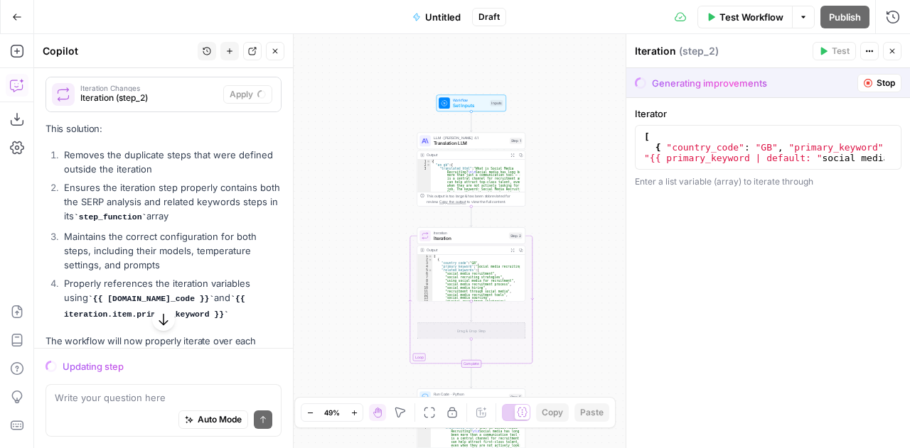
scroll to position [1133, 0]
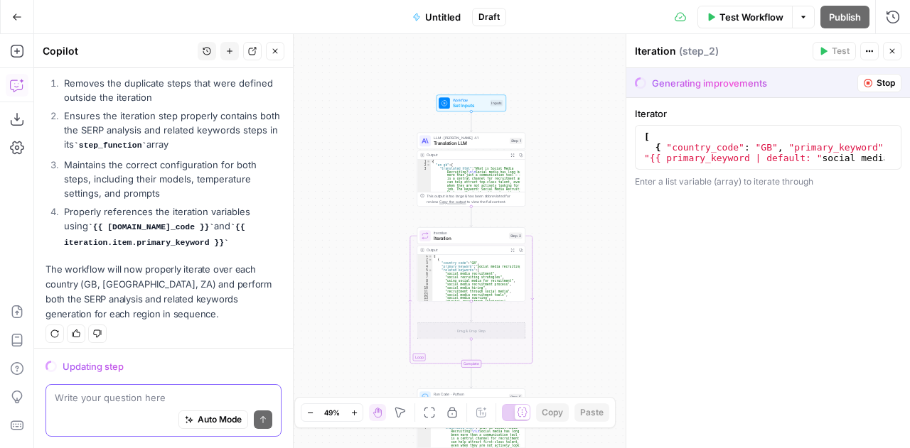
click at [107, 394] on textarea at bounding box center [163, 398] width 217 height 14
type textarea "We are now missing step 3 and 4 in the loop"
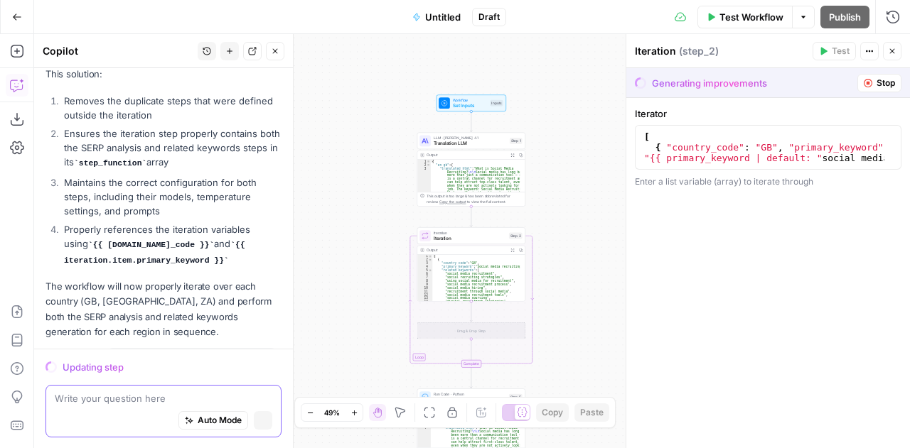
scroll to position [1174, 0]
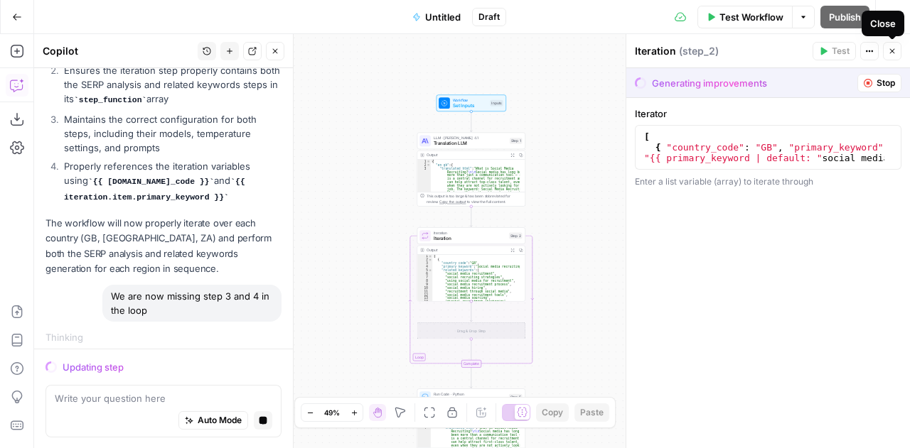
click at [891, 47] on icon "button" at bounding box center [892, 51] width 9 height 9
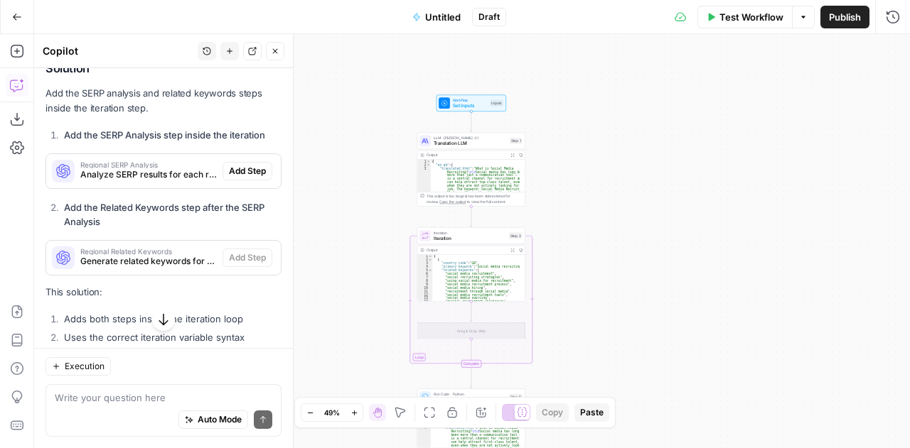
scroll to position [1545, 0]
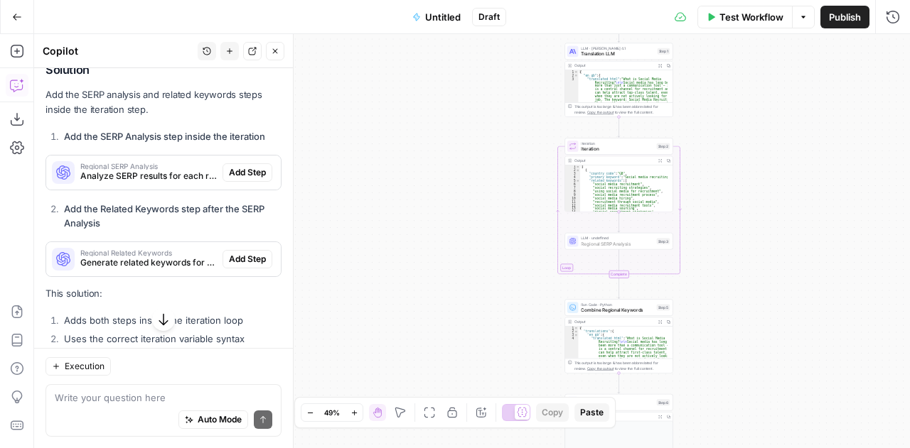
click at [239, 166] on span "Add Step" at bounding box center [247, 172] width 37 height 13
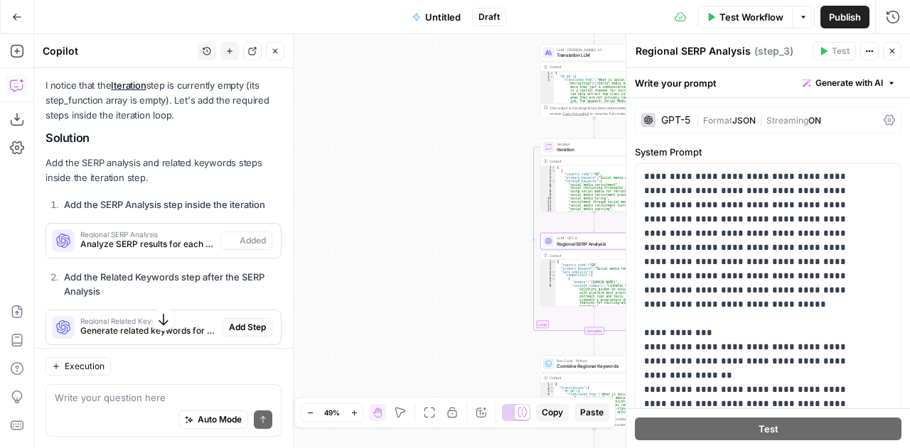
scroll to position [1568, 0]
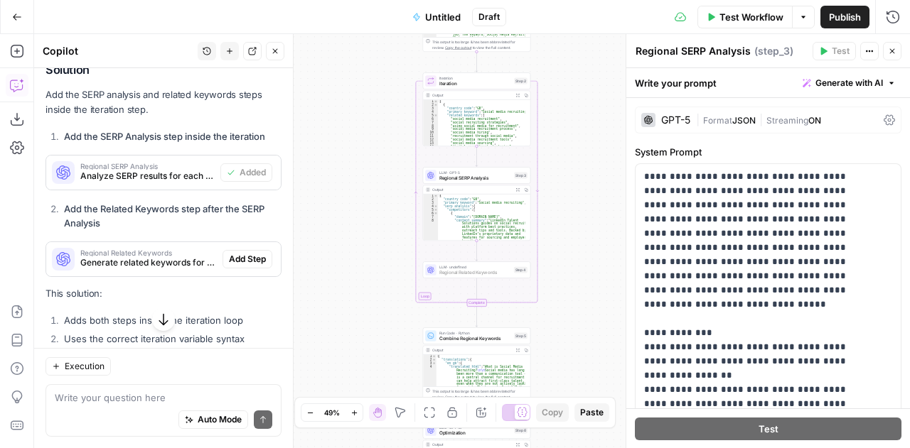
click at [232, 253] on span "Add Step" at bounding box center [247, 259] width 37 height 13
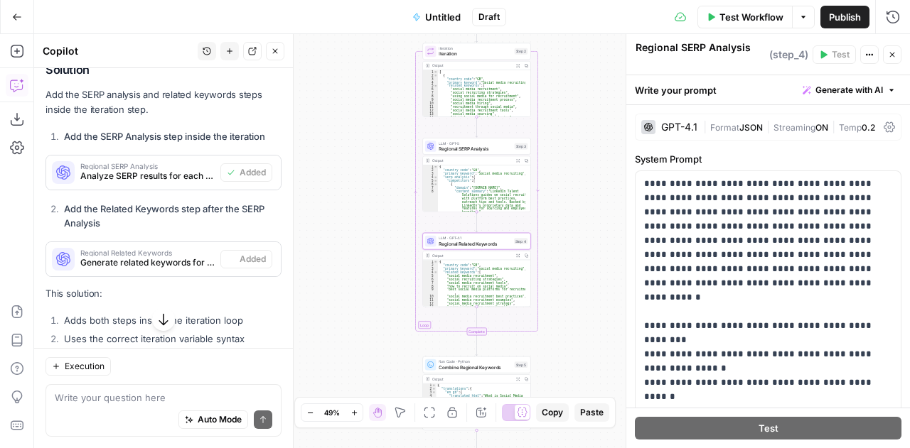
type textarea "Regional Related Keywords"
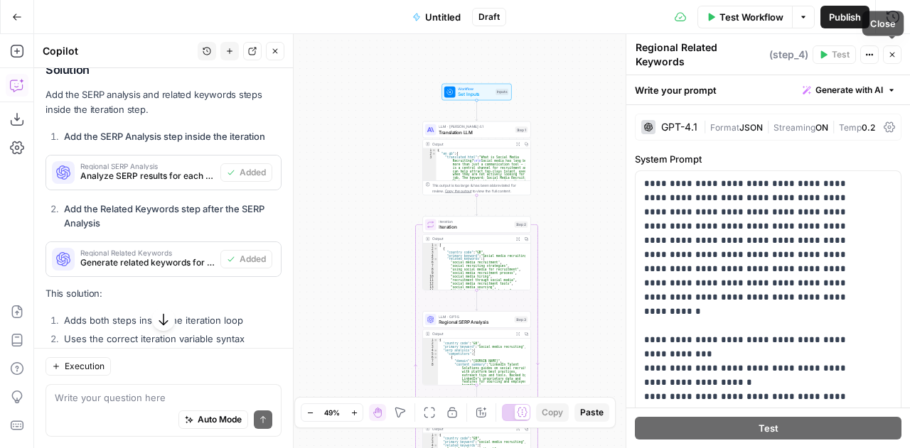
click at [895, 52] on icon "button" at bounding box center [892, 54] width 9 height 9
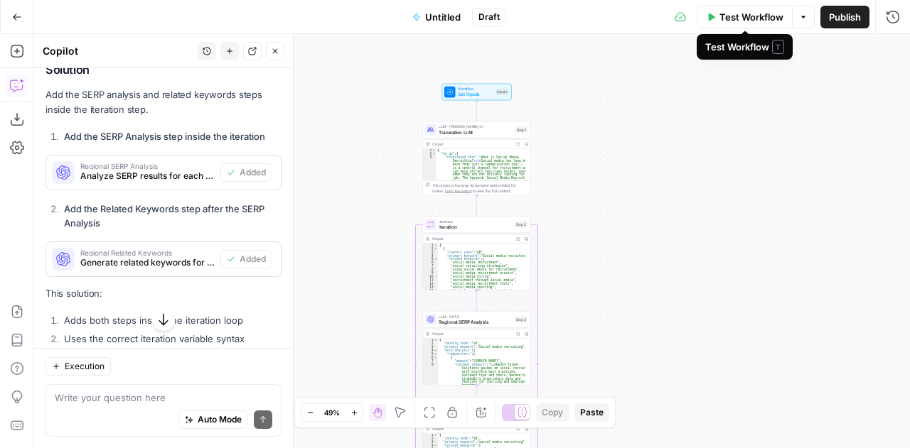
click at [752, 21] on span "Test Workflow" at bounding box center [751, 17] width 64 height 14
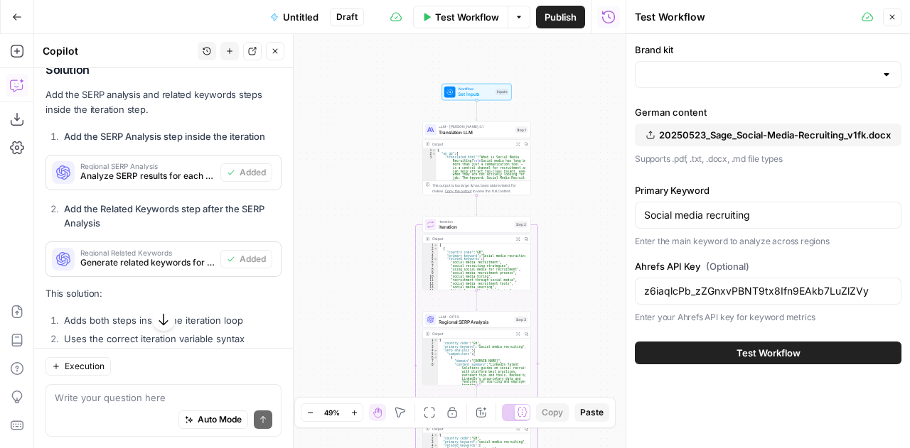
type input "Sage"
click at [159, 320] on icon "button" at bounding box center [163, 320] width 14 height 14
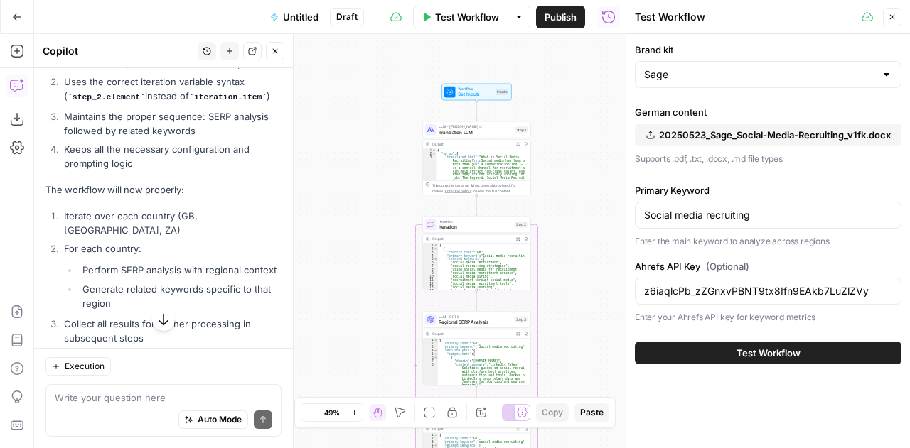
scroll to position [1850, 0]
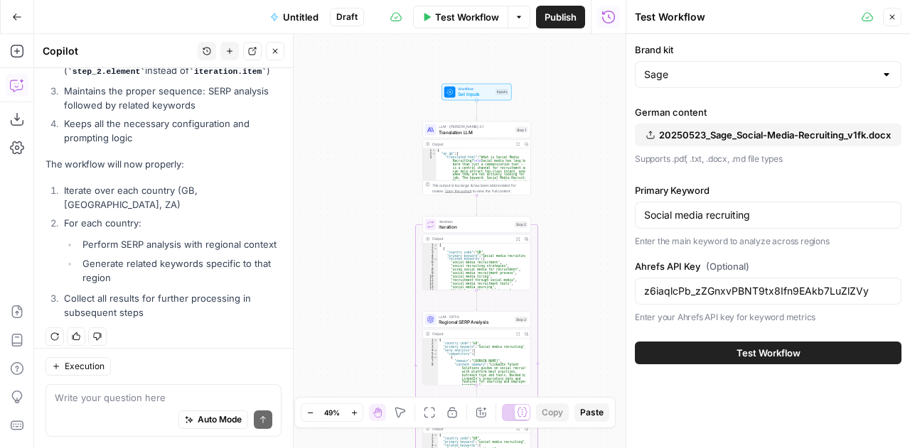
click at [782, 347] on span "Test Workflow" at bounding box center [768, 353] width 64 height 14
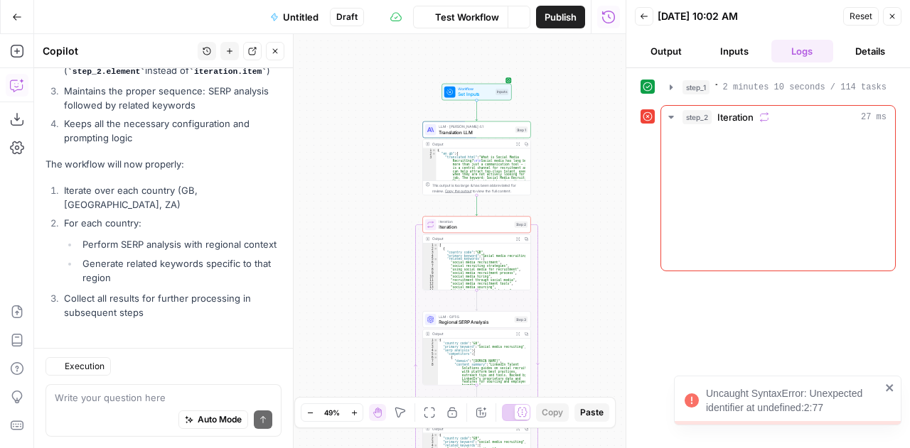
scroll to position [1850, 0]
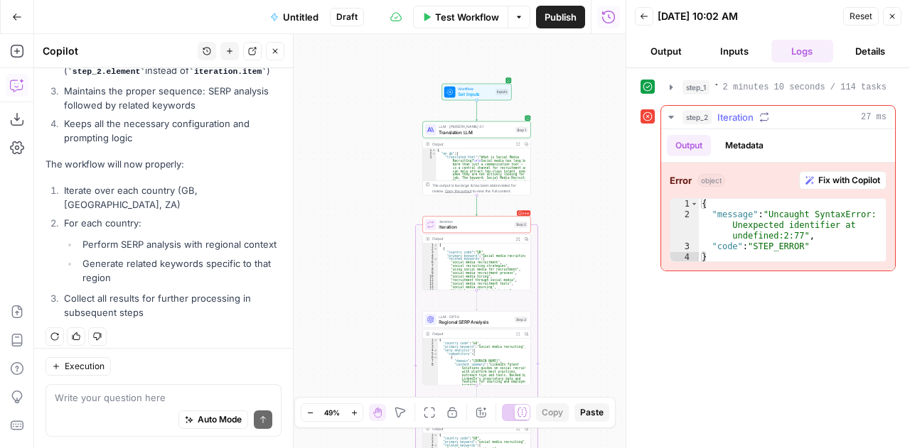
click at [831, 178] on span "Fix with Copilot" at bounding box center [849, 180] width 62 height 13
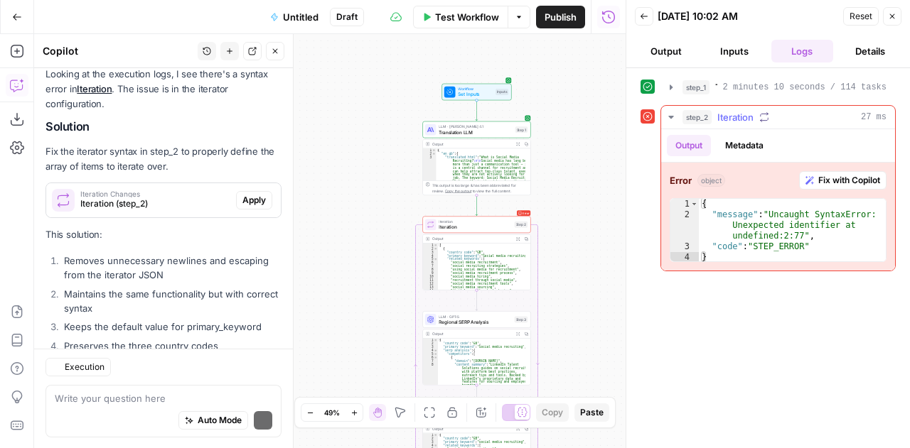
scroll to position [2263, 0]
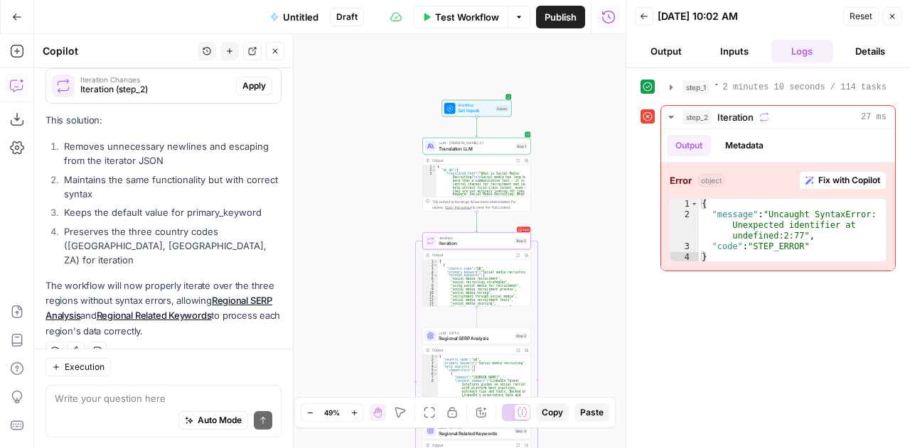
click at [244, 82] on span "Apply" at bounding box center [253, 86] width 23 height 13
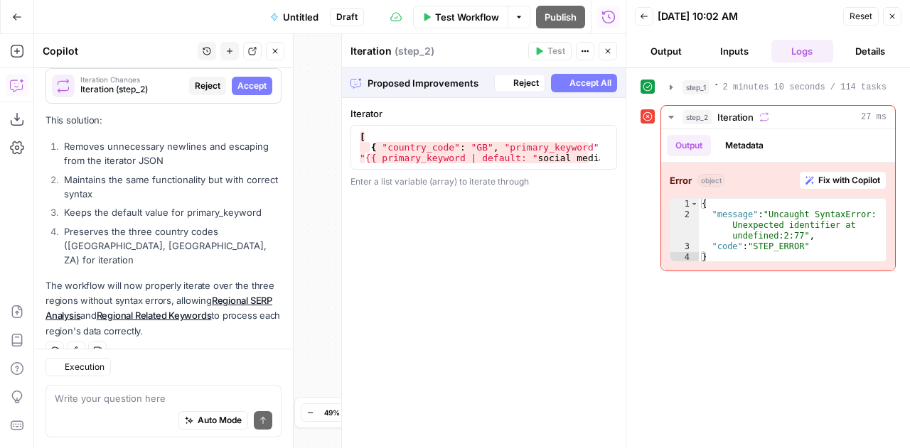
scroll to position [2194, 0]
click at [581, 90] on button "Accept All" at bounding box center [584, 83] width 66 height 18
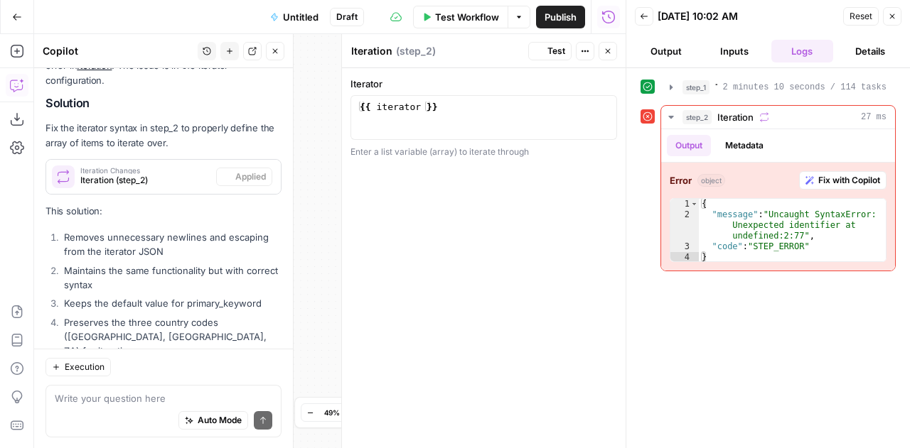
scroll to position [2285, 0]
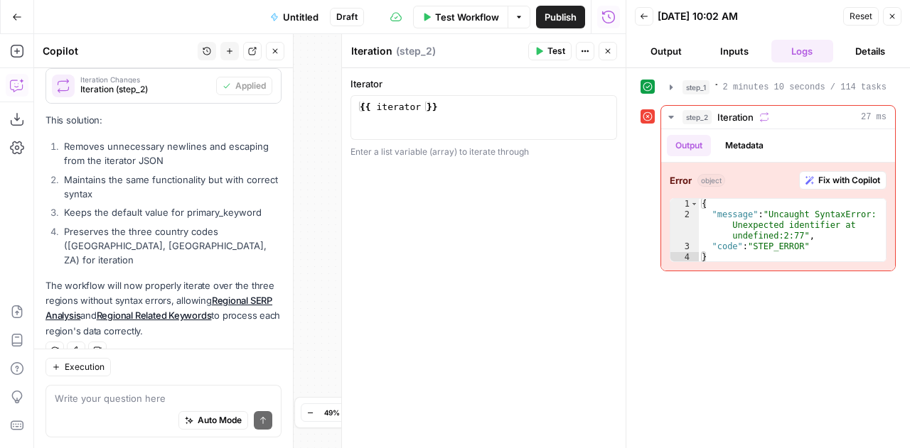
type textarea "**********"
click at [527, 114] on div "{{ iterator }}" at bounding box center [484, 128] width 254 height 53
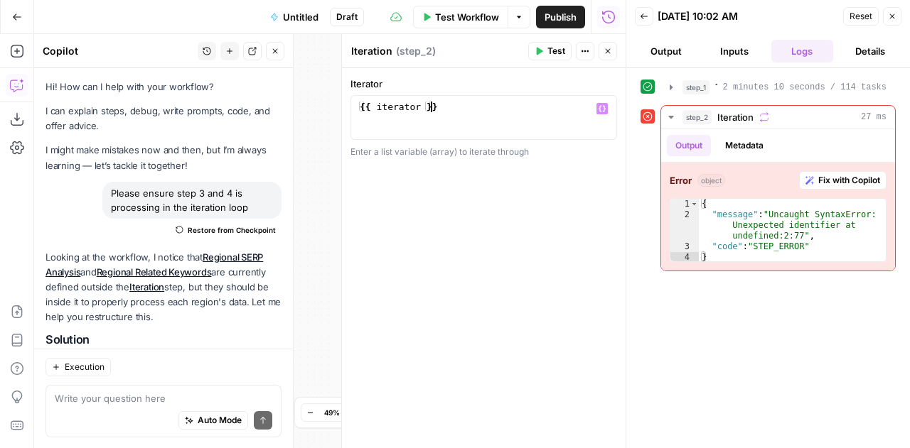
scroll to position [2285, 0]
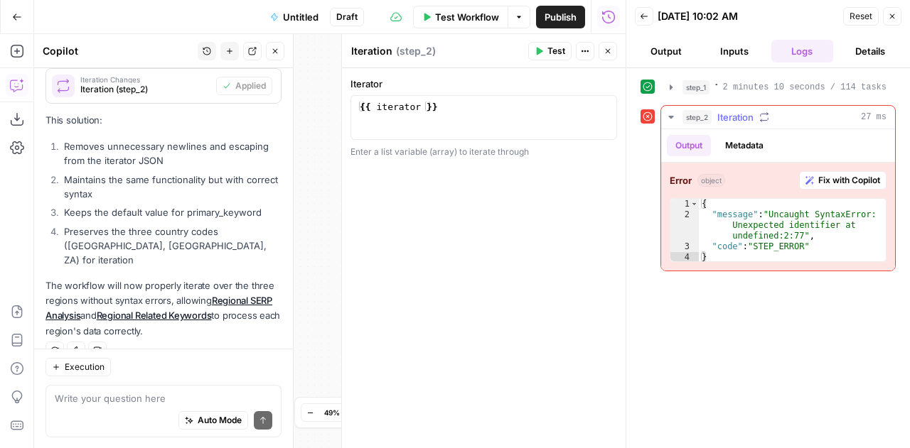
click at [673, 119] on icon "button" at bounding box center [670, 117] width 11 height 11
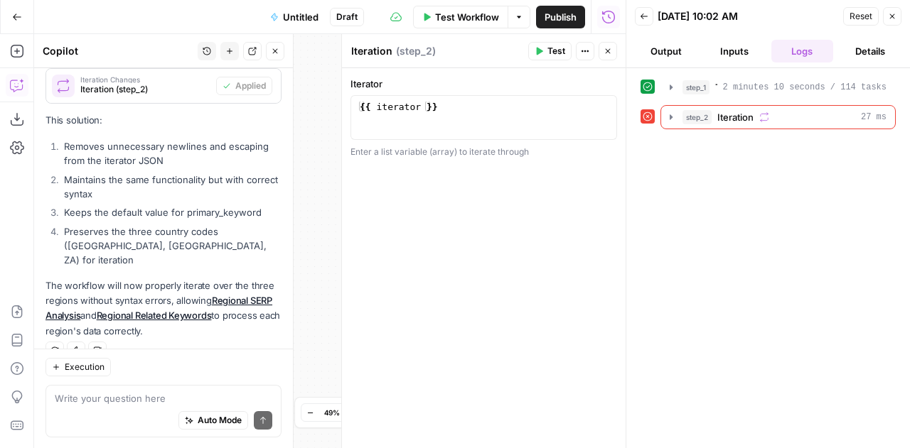
click at [863, 19] on span "Reset" at bounding box center [860, 16] width 23 height 13
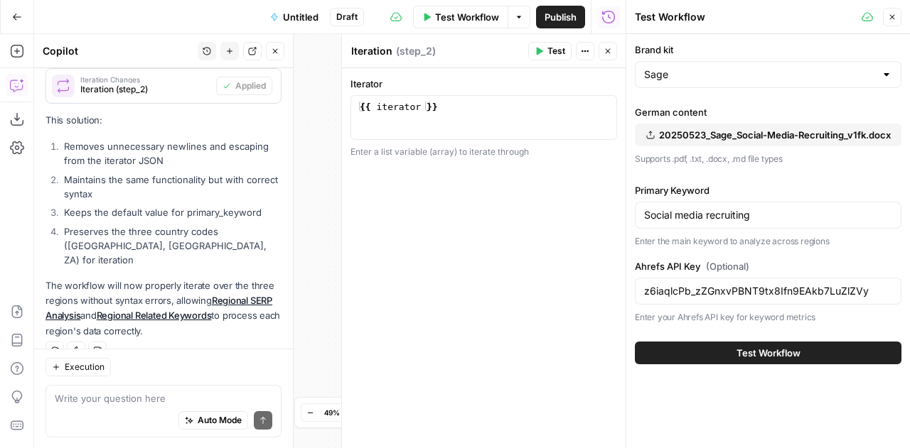
click at [755, 357] on span "Test Workflow" at bounding box center [768, 353] width 64 height 14
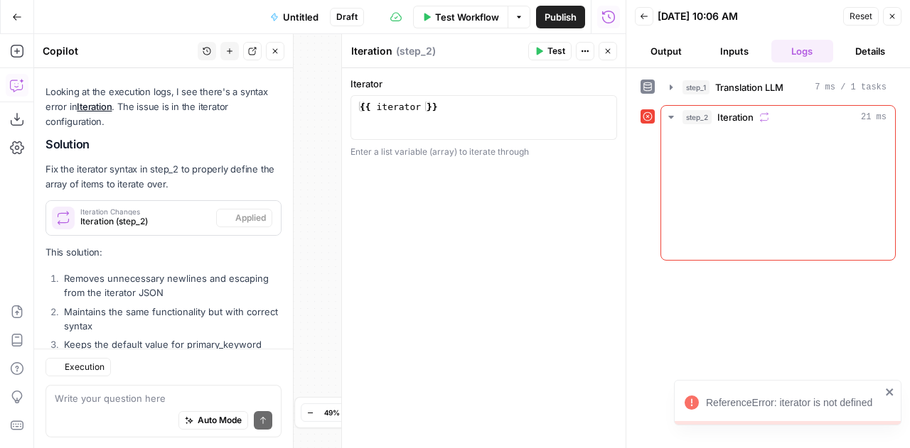
scroll to position [2285, 0]
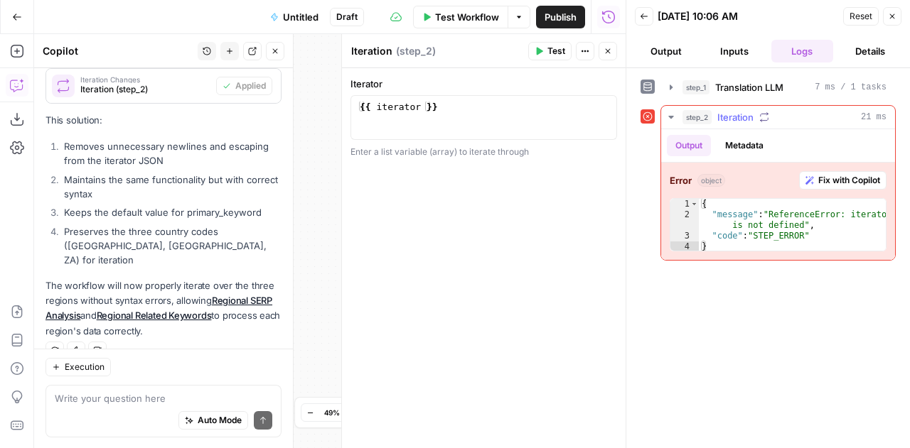
click at [848, 178] on span "Fix with Copilot" at bounding box center [849, 180] width 62 height 13
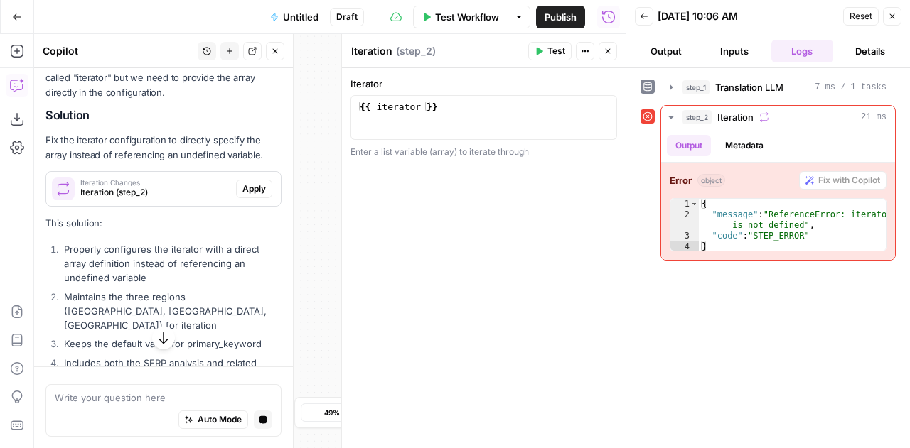
scroll to position [2542, 0]
click at [246, 183] on span "Apply" at bounding box center [253, 189] width 23 height 13
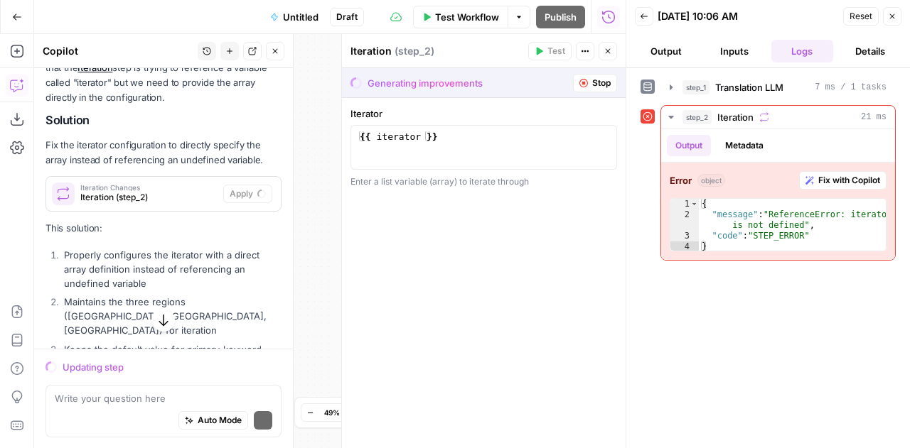
scroll to position [2547, 0]
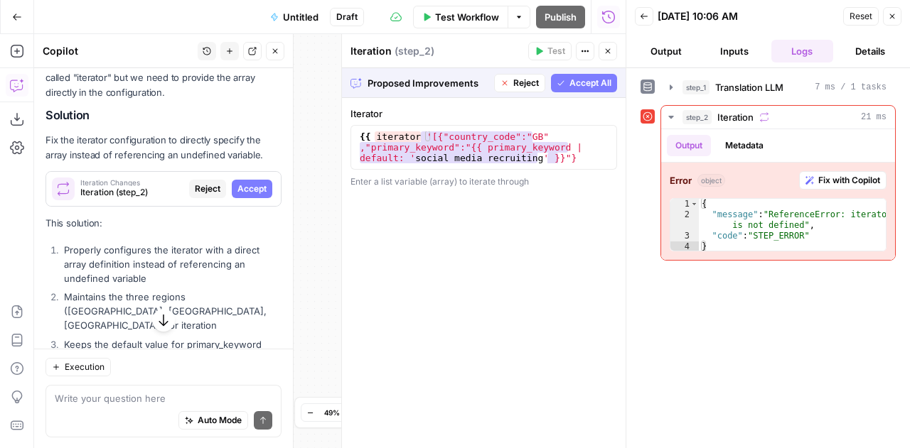
click at [246, 183] on span "Accept" at bounding box center [251, 189] width 29 height 13
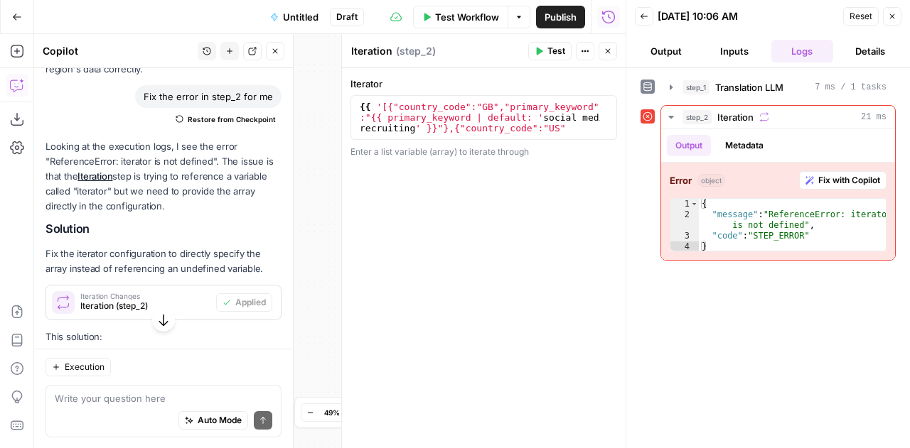
scroll to position [2661, 0]
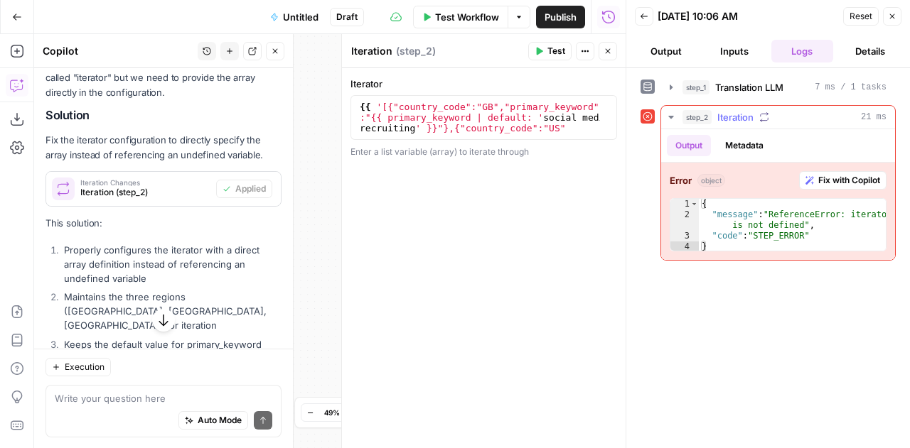
click at [671, 117] on icon "button" at bounding box center [670, 117] width 11 height 11
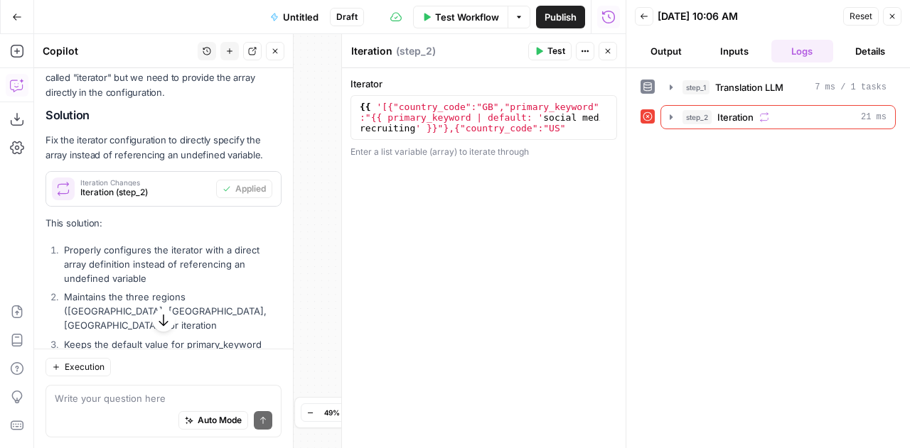
click at [856, 11] on span "Reset" at bounding box center [860, 16] width 23 height 13
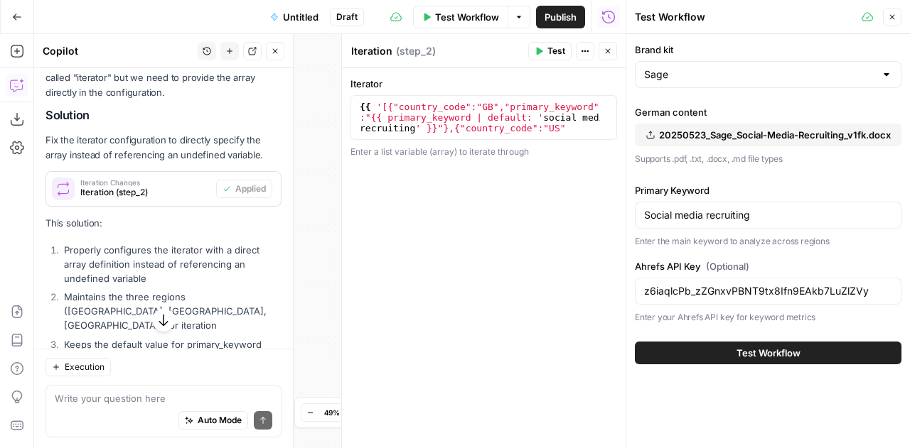
click at [753, 351] on span "Test Workflow" at bounding box center [768, 353] width 64 height 14
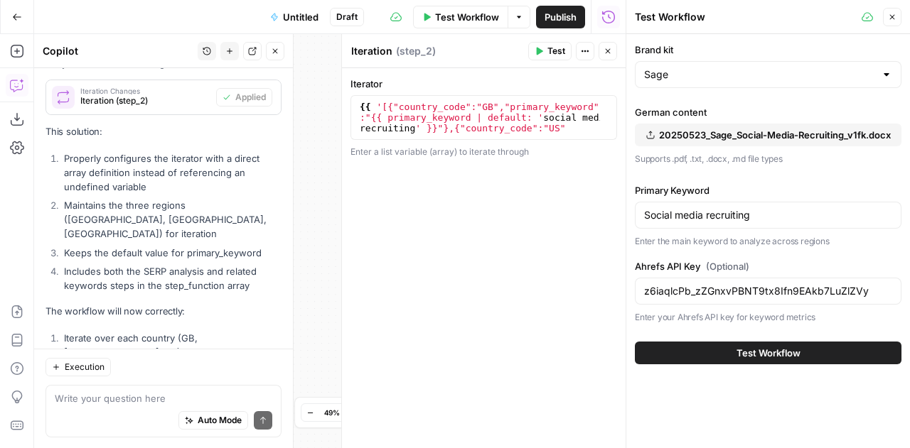
scroll to position [2871, 0]
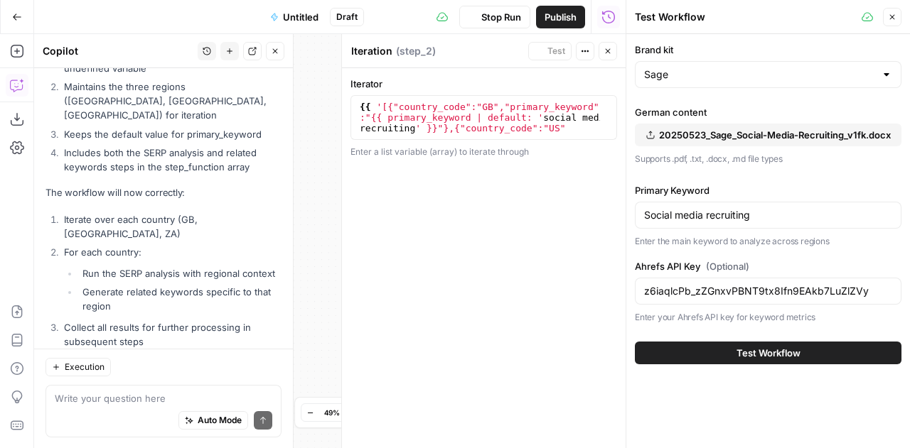
click at [750, 351] on span "Test Workflow" at bounding box center [768, 353] width 64 height 14
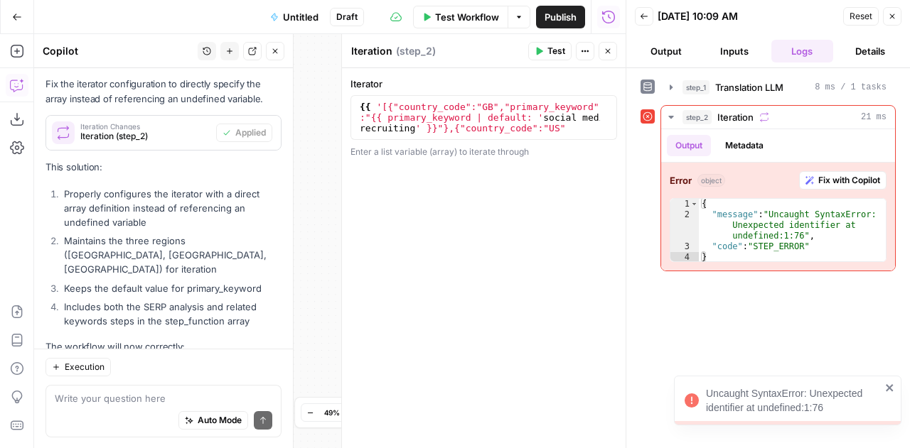
scroll to position [2871, 0]
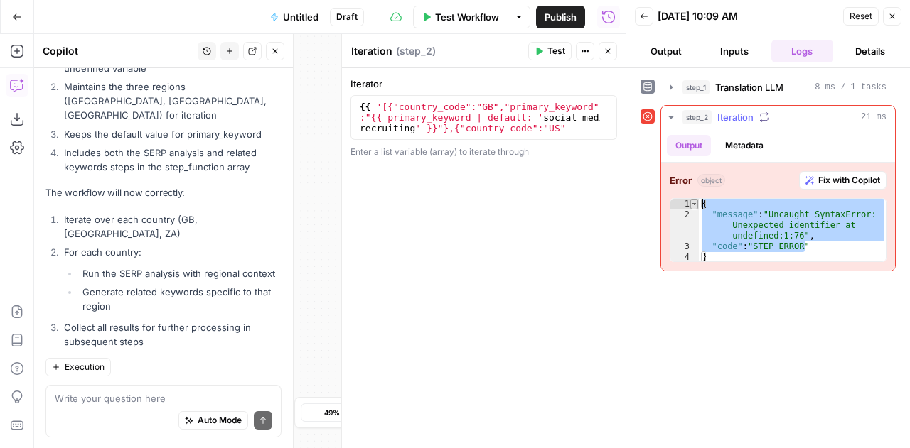
drag, startPoint x: 811, startPoint y: 247, endPoint x: 689, endPoint y: 201, distance: 130.4
click at [689, 201] on div "**********" at bounding box center [777, 230] width 217 height 64
click at [718, 244] on div "{ "message" : "Uncaught SyntaxError: Unexpected identifier at undefined:1:76" ,…" at bounding box center [792, 230] width 187 height 63
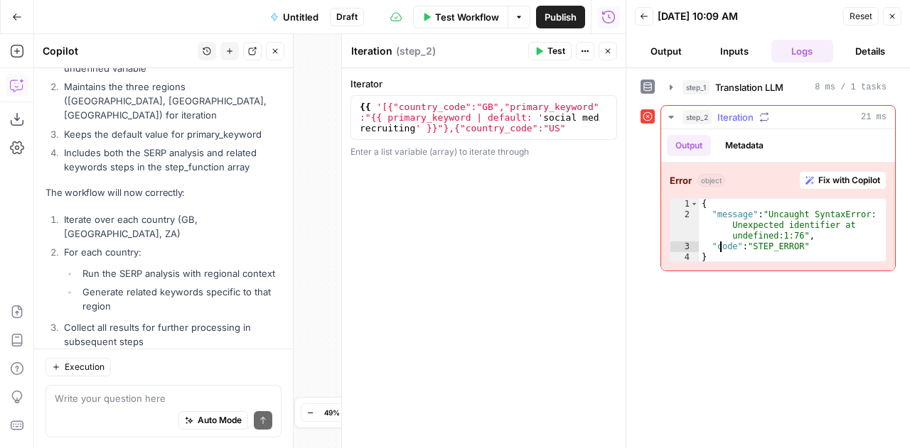
type textarea "**********"
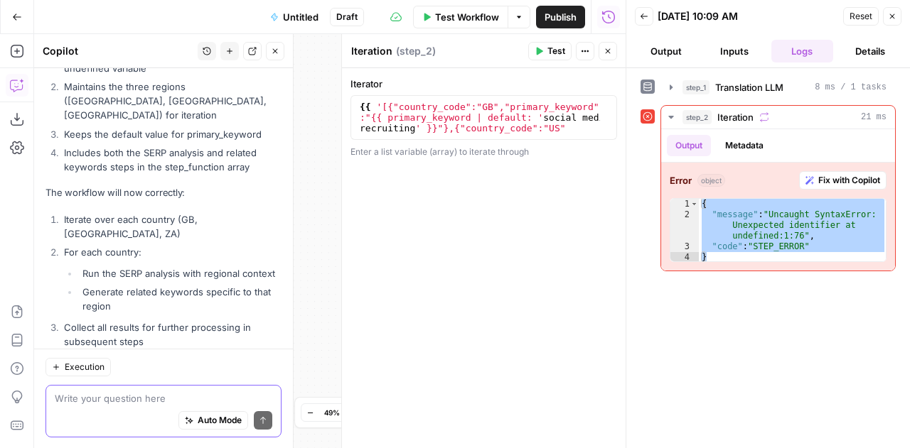
click at [100, 393] on textarea at bounding box center [163, 398] width 217 height 14
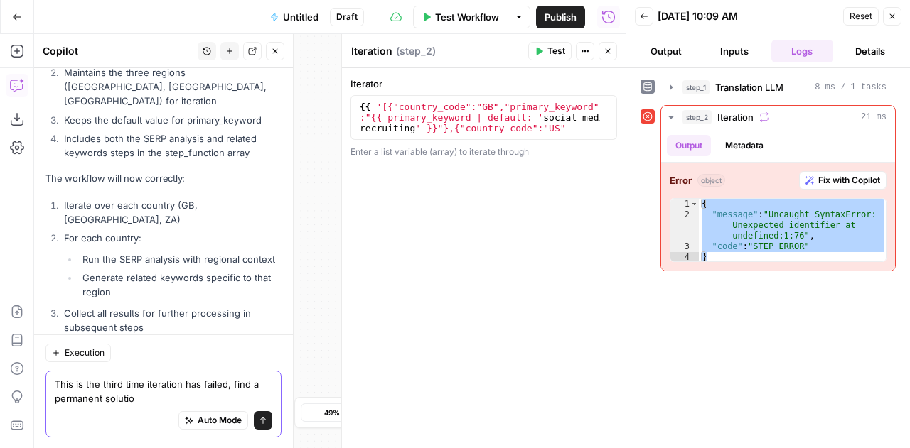
type textarea "This is the third time iteration has failed, find a permanent solution"
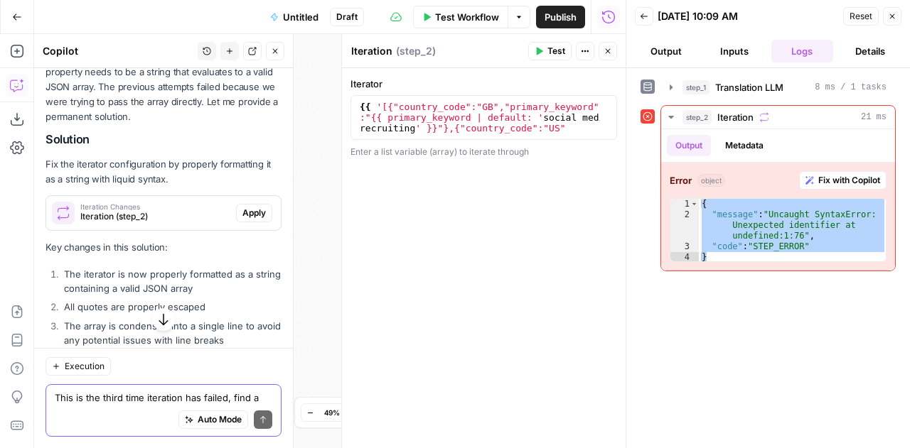
scroll to position [3256, 0]
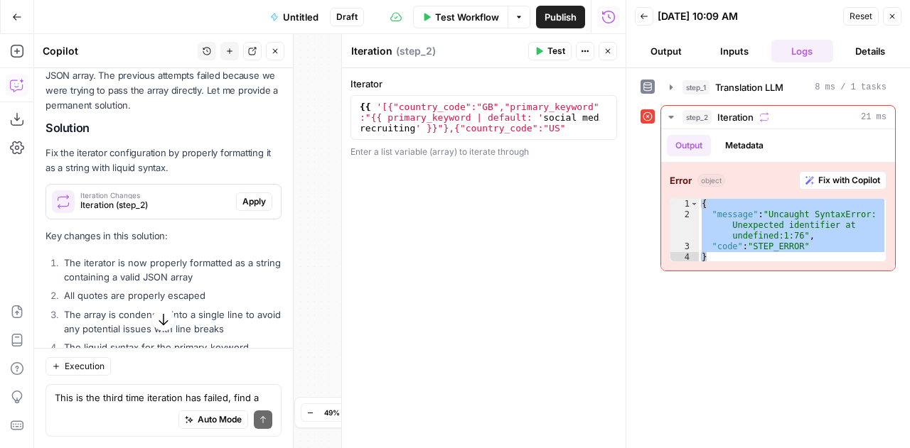
click at [248, 195] on span "Apply" at bounding box center [253, 201] width 23 height 13
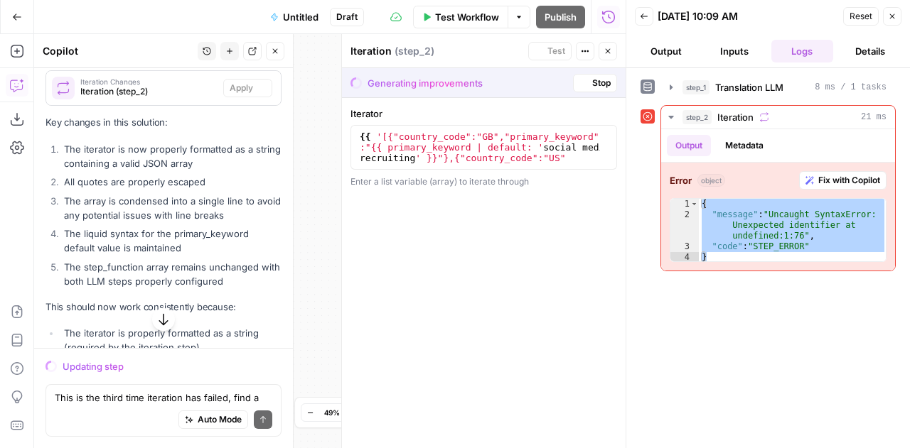
scroll to position [3142, 0]
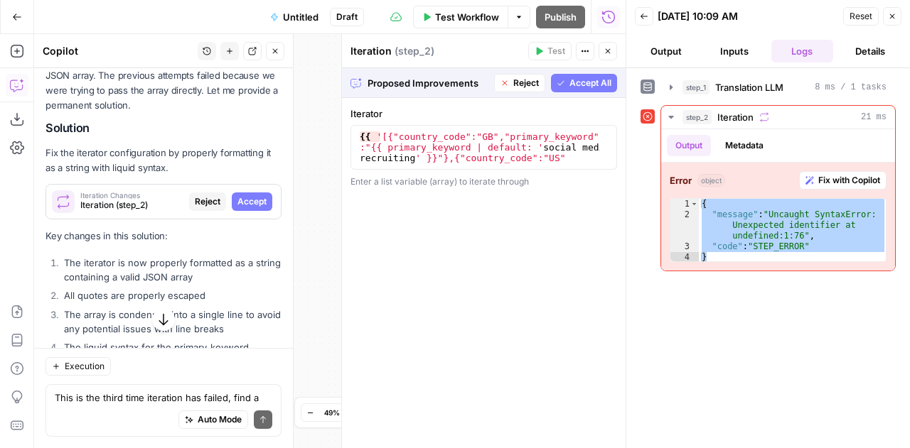
click at [248, 195] on span "Accept" at bounding box center [251, 201] width 29 height 13
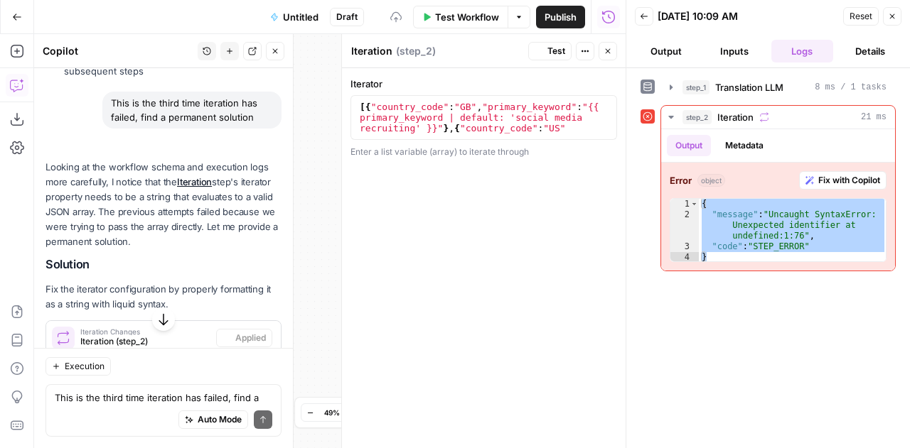
scroll to position [3279, 0]
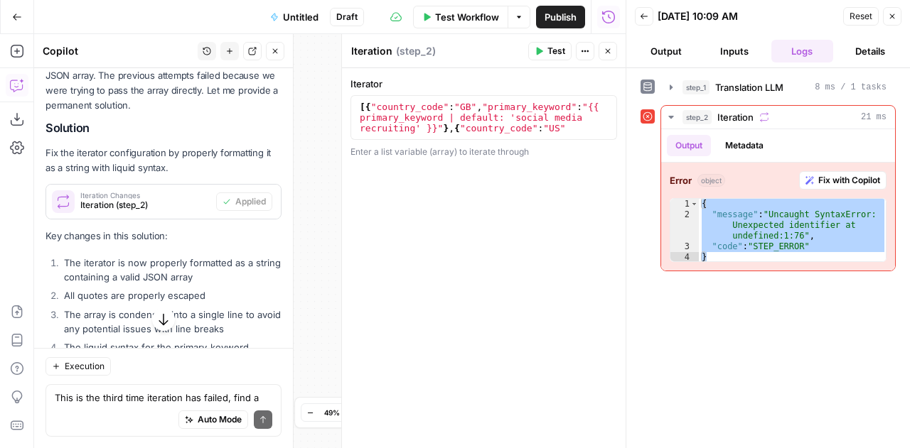
click at [855, 15] on span "Reset" at bounding box center [860, 16] width 23 height 13
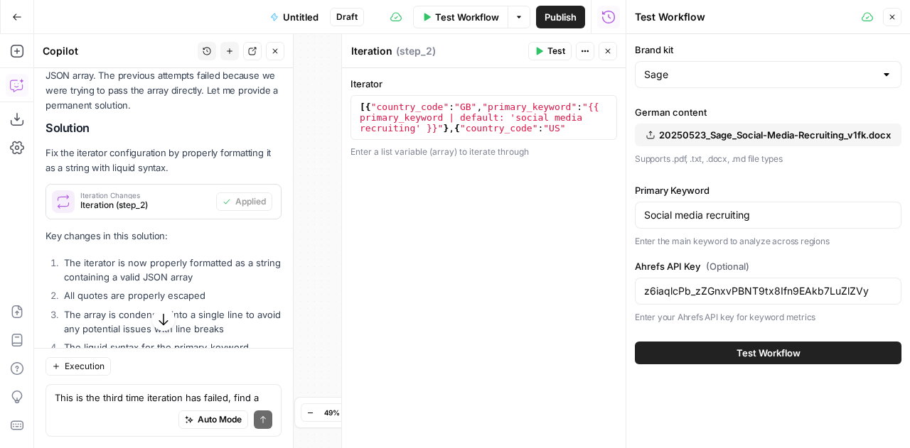
click at [362, 50] on textarea "Iteration" at bounding box center [371, 51] width 41 height 14
type textarea "**********"
click at [539, 126] on div "[{ "country_code" : "GB" , "primary_keyword" : "{{ primary_keyword | default: '…" at bounding box center [479, 203] width 244 height 203
click at [539, 126] on div "[{ "country_code" : "GB" , "primary_keyword" : "{{ primary_keyword | default: '…" at bounding box center [479, 149] width 244 height 203
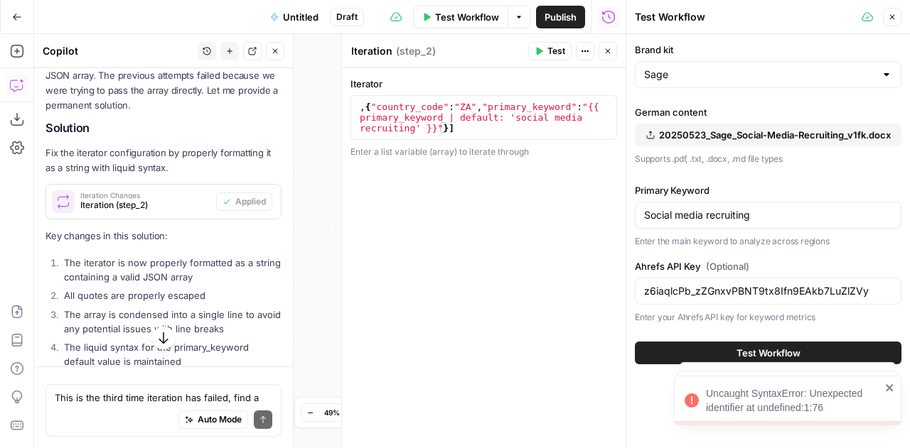
scroll to position [3279, 0]
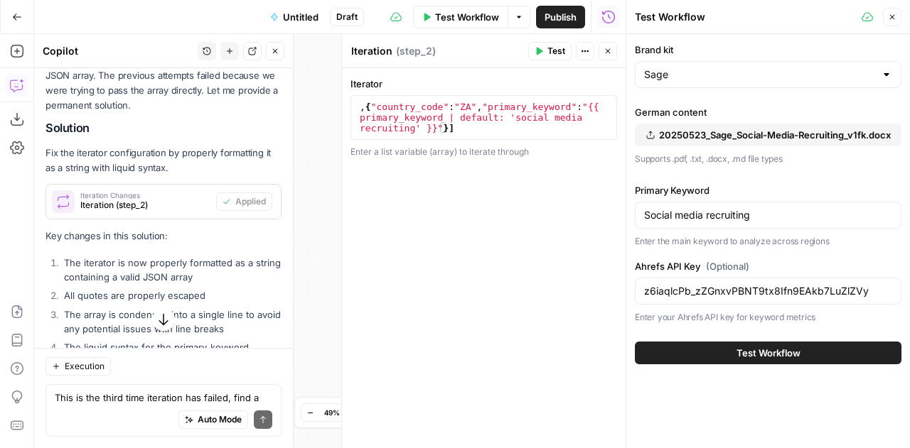
click at [809, 353] on button "Test Workflow" at bounding box center [768, 353] width 266 height 23
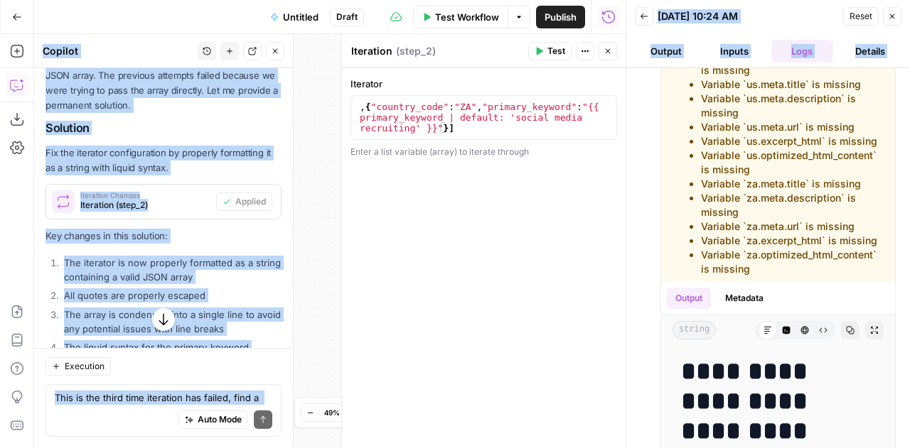
scroll to position [545, 0]
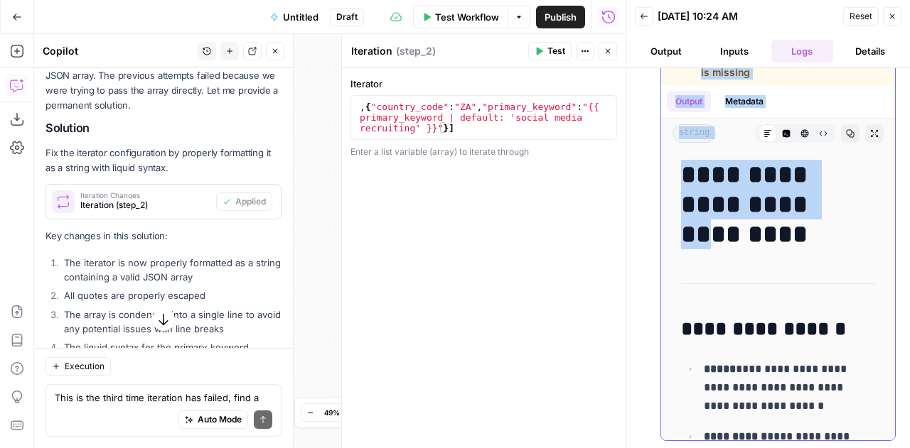
drag, startPoint x: 703, startPoint y: 136, endPoint x: 812, endPoint y: 210, distance: 131.5
click at [812, 210] on div "**********" at bounding box center [778, 98] width 234 height 685
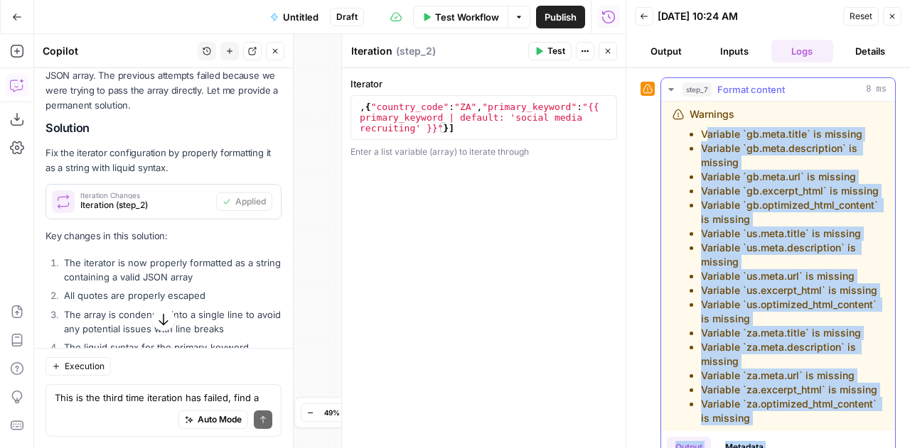
scroll to position [119, 0]
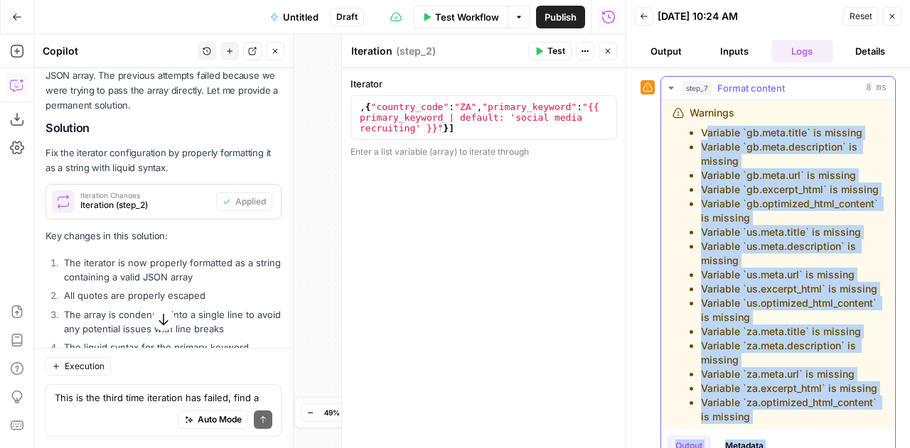
click at [812, 210] on li "Variable `gb.optimized_html_content` is missing" at bounding box center [792, 211] width 183 height 28
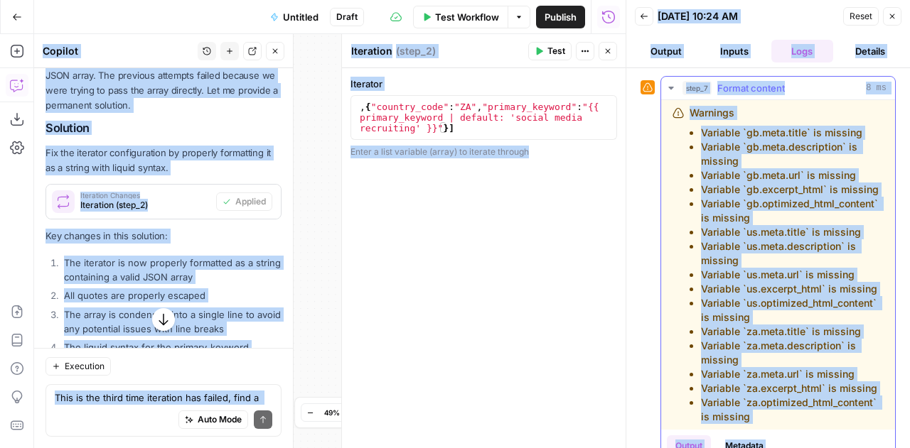
click at [812, 210] on li "Variable `gb.optimized_html_content` is missing" at bounding box center [792, 211] width 183 height 28
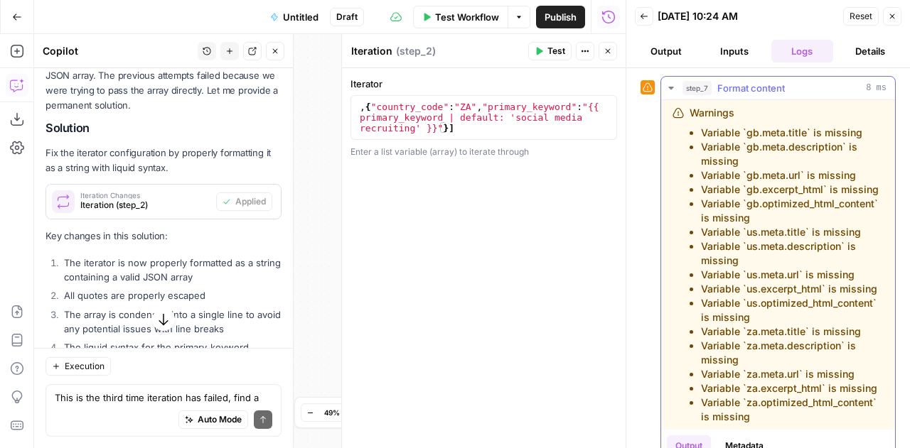
click at [670, 88] on icon "button" at bounding box center [670, 87] width 11 height 11
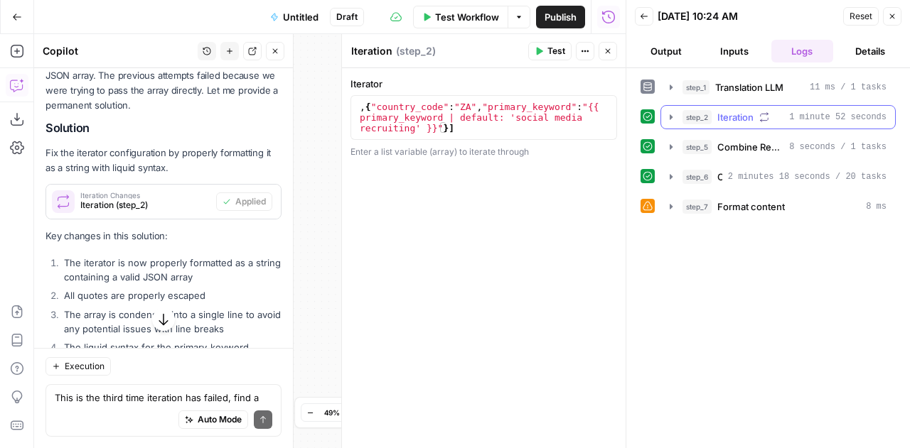
click at [669, 112] on icon "button" at bounding box center [670, 117] width 11 height 11
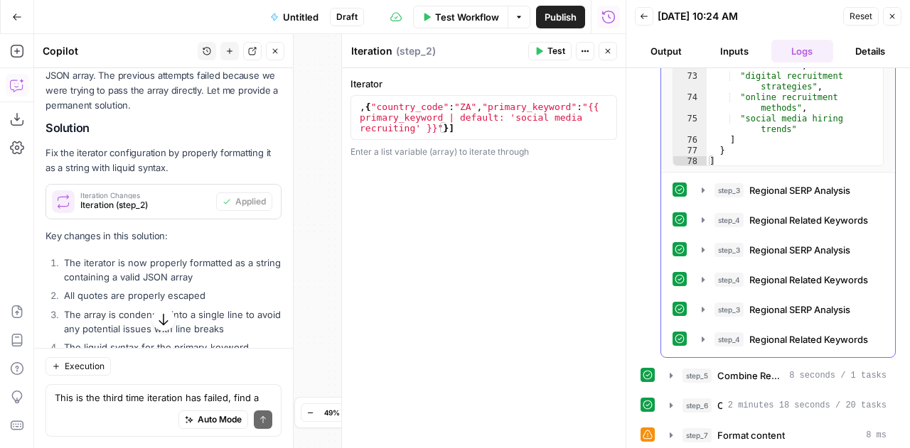
scroll to position [1201, 0]
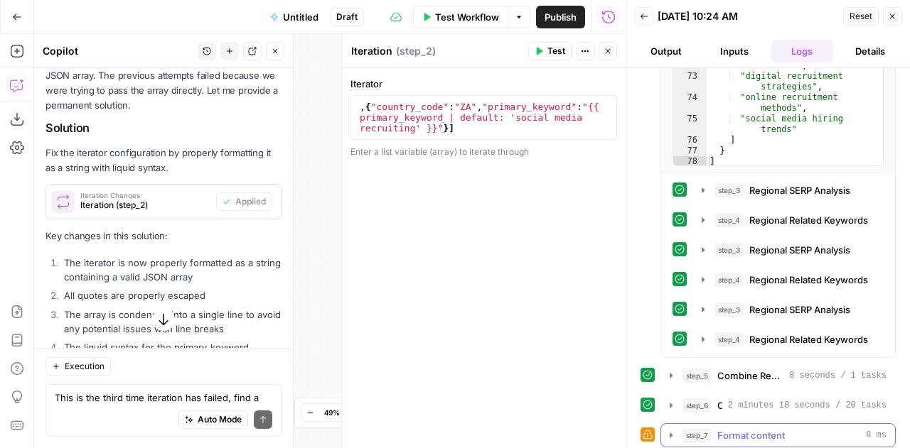
click at [672, 430] on icon "button" at bounding box center [670, 435] width 11 height 11
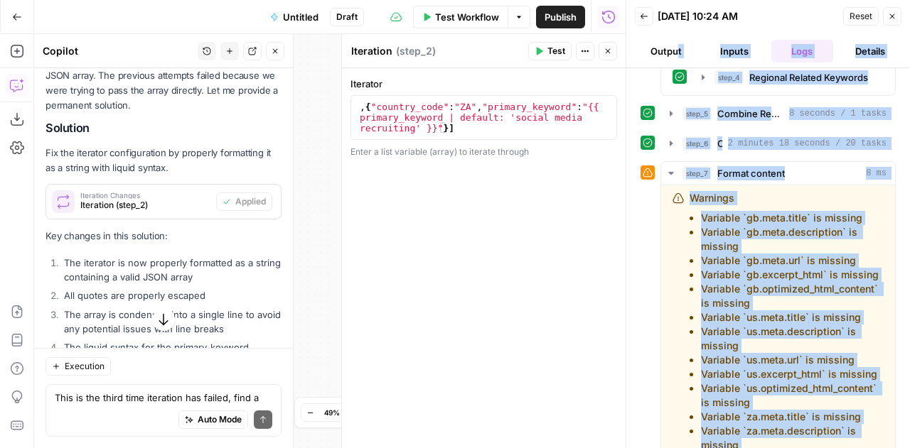
scroll to position [437, 0]
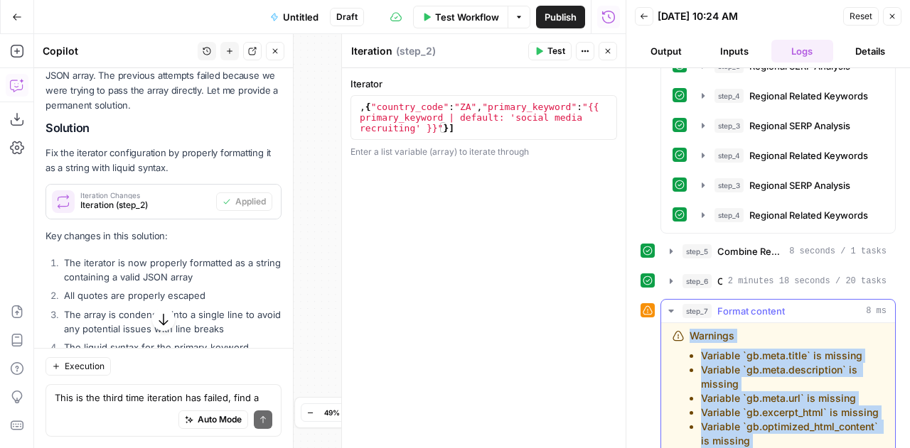
drag, startPoint x: 748, startPoint y: 395, endPoint x: 689, endPoint y: 333, distance: 85.4
copy div "Warnings Variable `gb.meta.title` is missing Variable `gb.meta.description` is …"
click at [667, 306] on icon "button" at bounding box center [670, 311] width 11 height 11
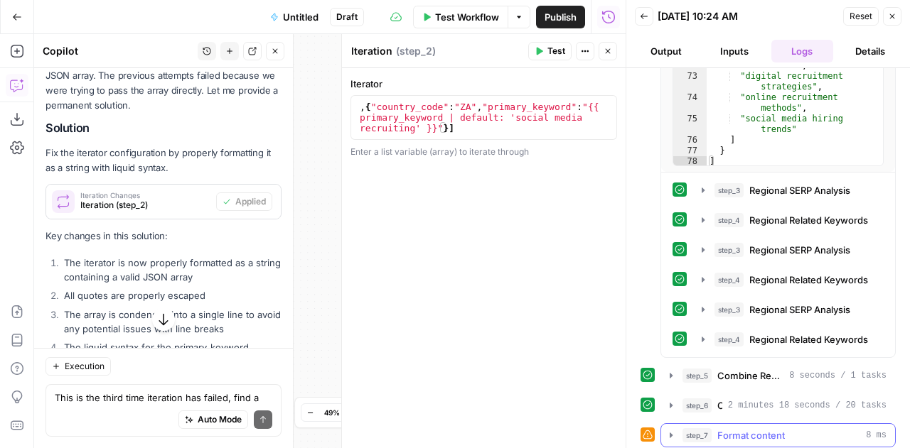
click at [671, 430] on icon "button" at bounding box center [670, 435] width 11 height 11
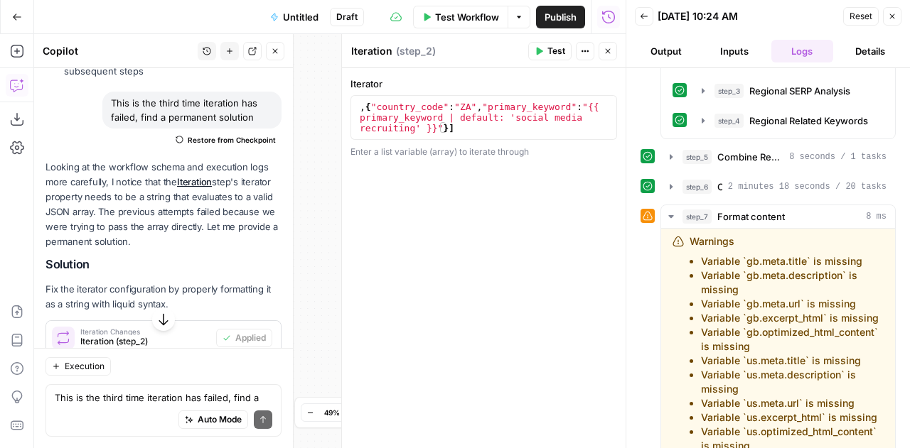
scroll to position [3279, 0]
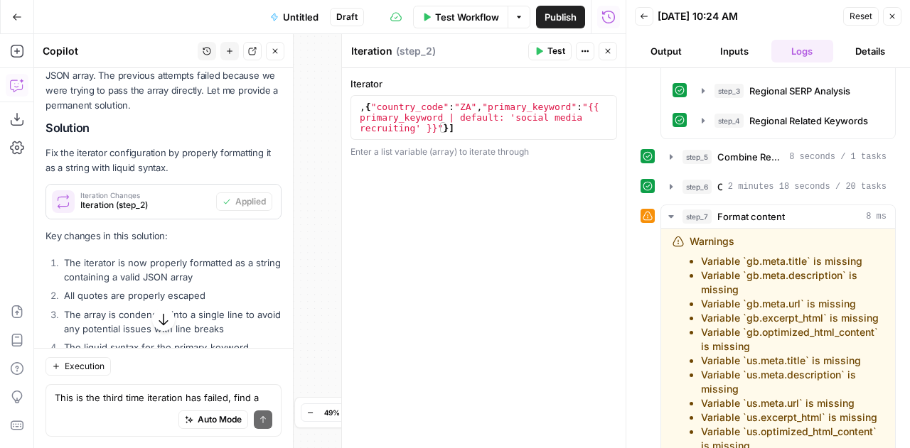
click at [659, 45] on button "Output" at bounding box center [666, 51] width 63 height 23
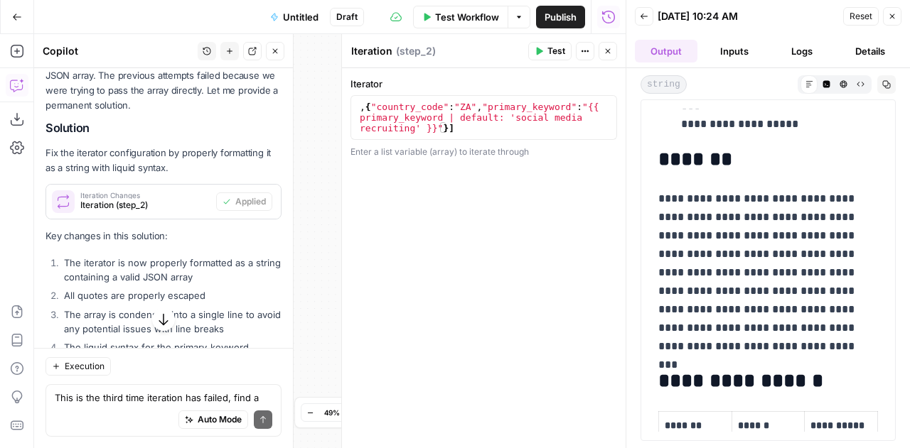
scroll to position [361, 0]
click at [735, 50] on button "Inputs" at bounding box center [734, 51] width 63 height 23
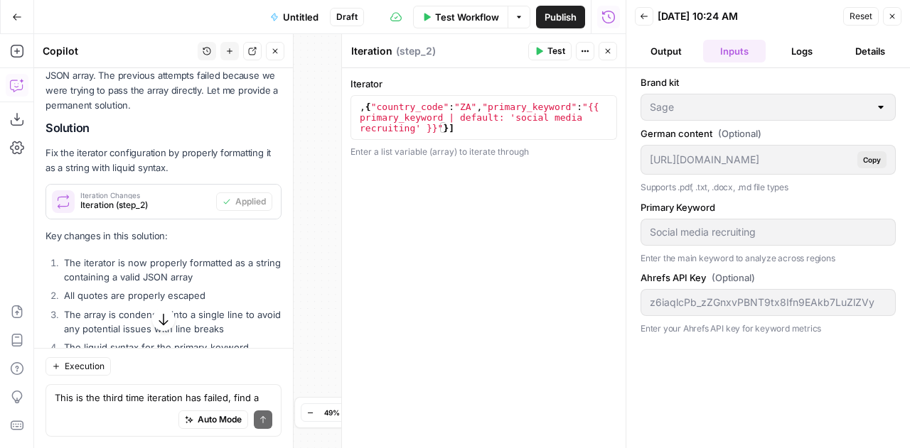
click at [796, 50] on button "Logs" at bounding box center [802, 51] width 63 height 23
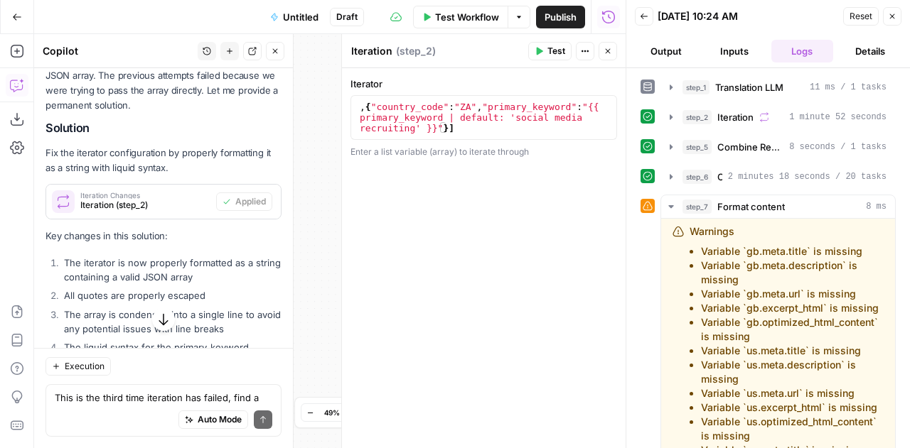
click at [848, 55] on button "Details" at bounding box center [869, 51] width 63 height 23
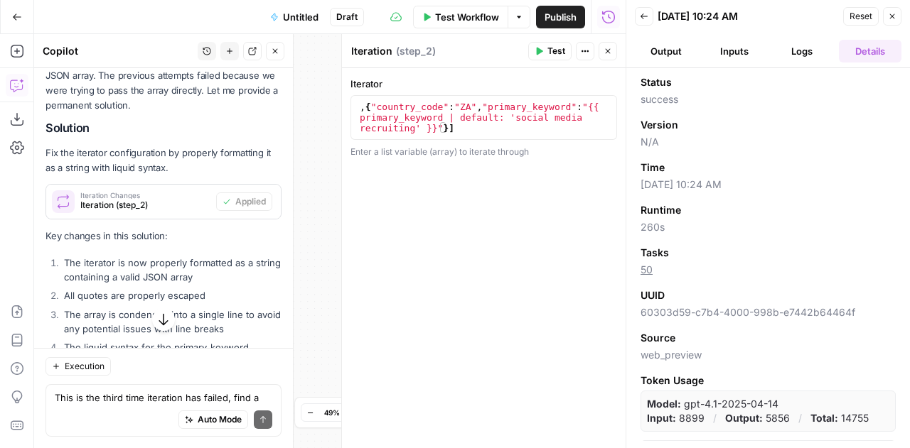
scroll to position [38, 0]
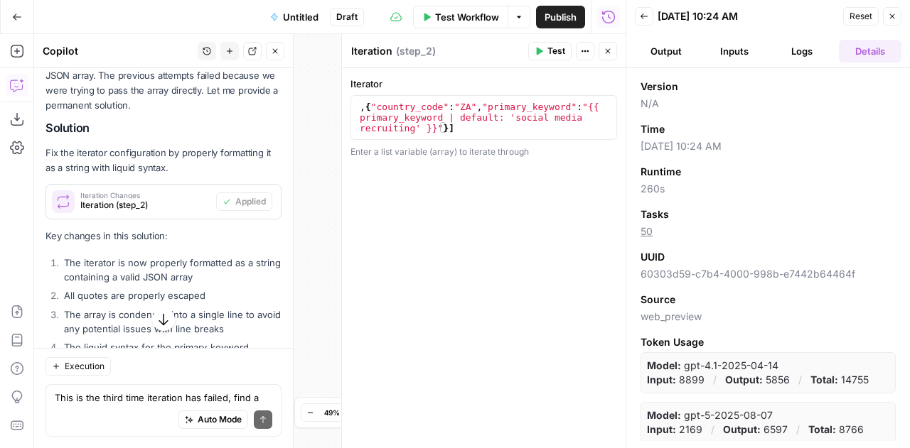
click at [802, 48] on button "Logs" at bounding box center [802, 51] width 63 height 23
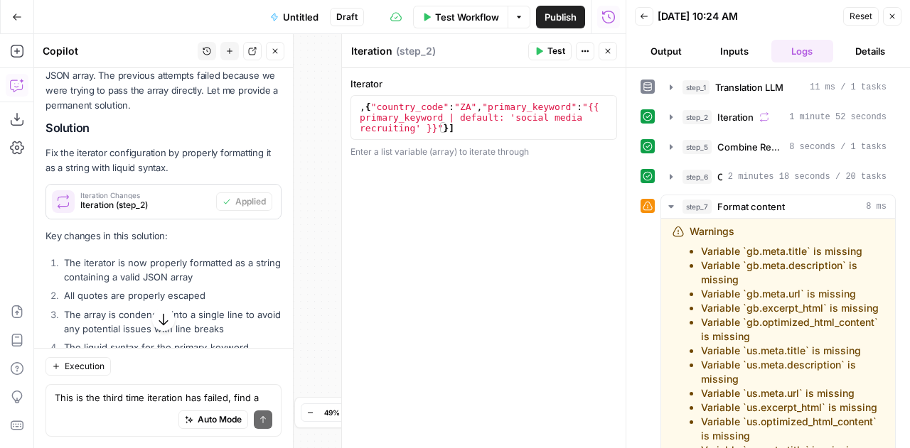
click at [602, 55] on button "Close" at bounding box center [607, 51] width 18 height 18
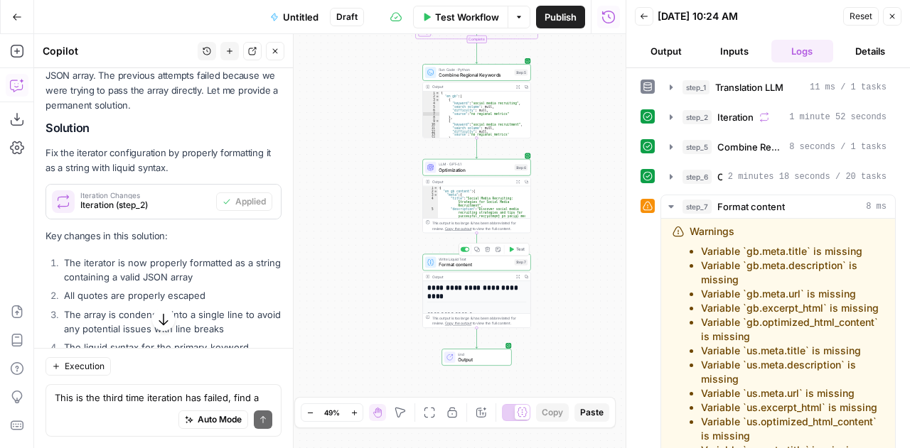
click at [456, 268] on div "Write Liquid Text Format content Step 7 Copy step Delete step Add Note Test" at bounding box center [476, 262] width 108 height 17
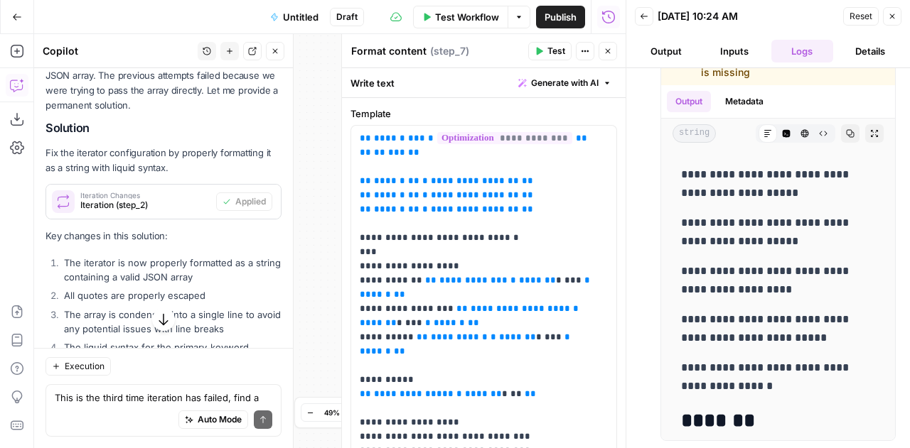
scroll to position [1157, 0]
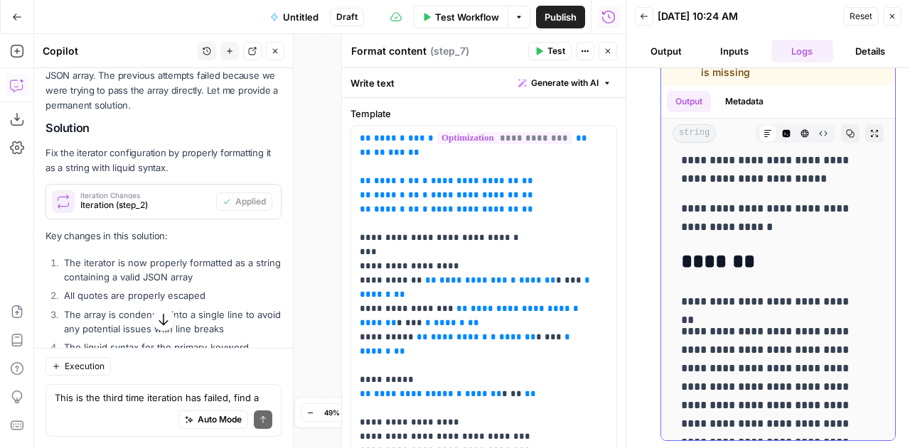
drag, startPoint x: 684, startPoint y: 177, endPoint x: 769, endPoint y: 225, distance: 97.7
copy div "**********"
click at [891, 21] on button "Close" at bounding box center [892, 16] width 18 height 18
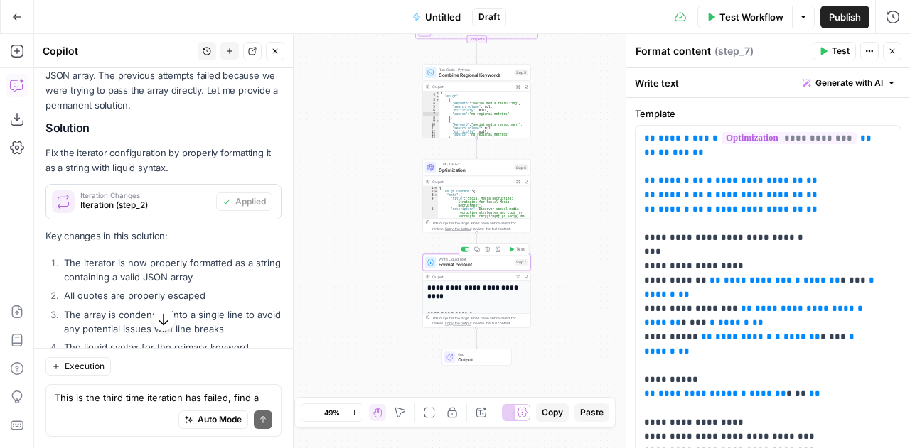
click at [457, 266] on span "Format content" at bounding box center [474, 264] width 72 height 7
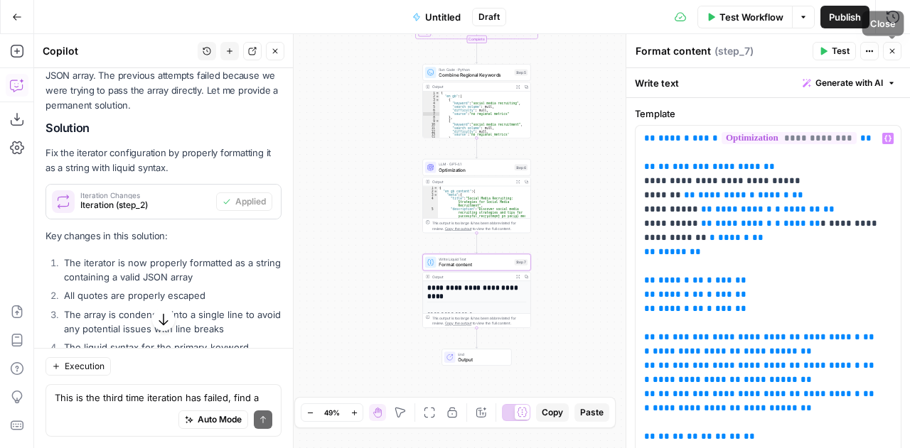
click at [893, 48] on icon "button" at bounding box center [892, 51] width 9 height 9
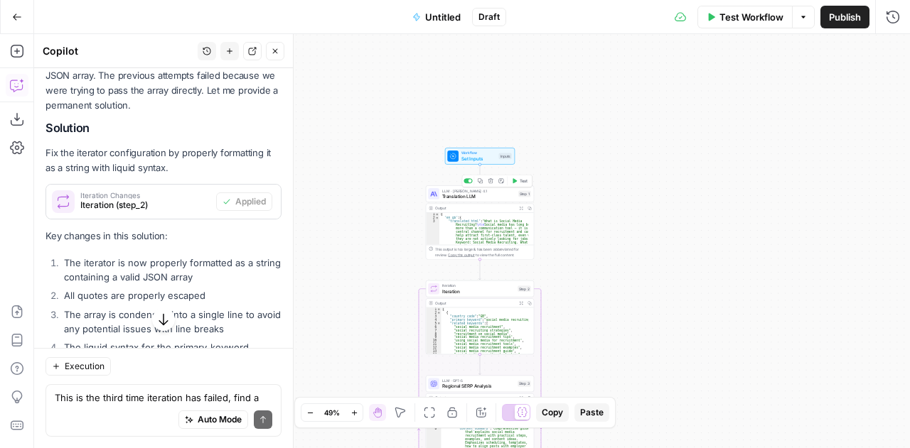
click at [441, 197] on div "LLM · Claude Opus 4.1 Translation LLM Step 1 Copy step Delete step Add Note Test" at bounding box center [479, 194] width 102 height 12
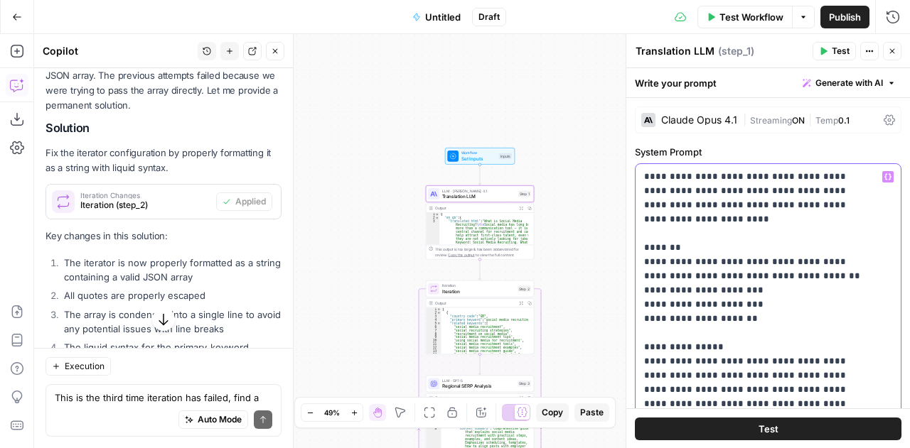
click at [472, 156] on span "Set Inputs" at bounding box center [478, 158] width 35 height 7
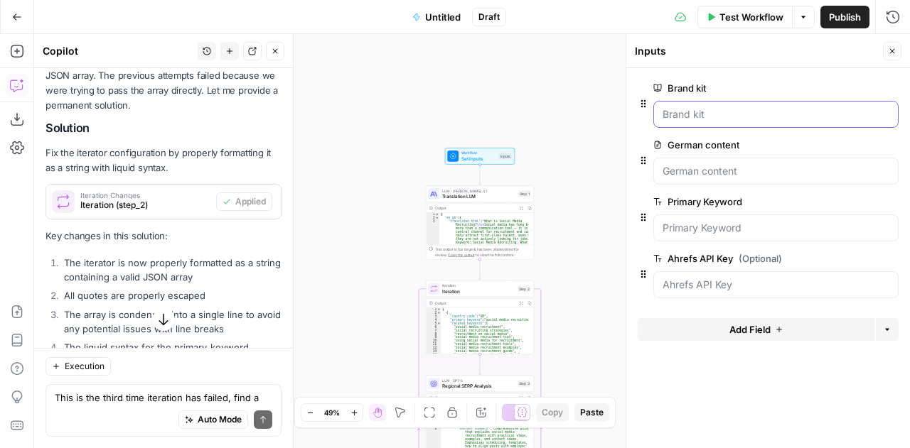
click at [742, 114] on kit "Brand kit" at bounding box center [775, 114] width 227 height 14
click at [708, 114] on kit "Brand kit" at bounding box center [775, 114] width 227 height 14
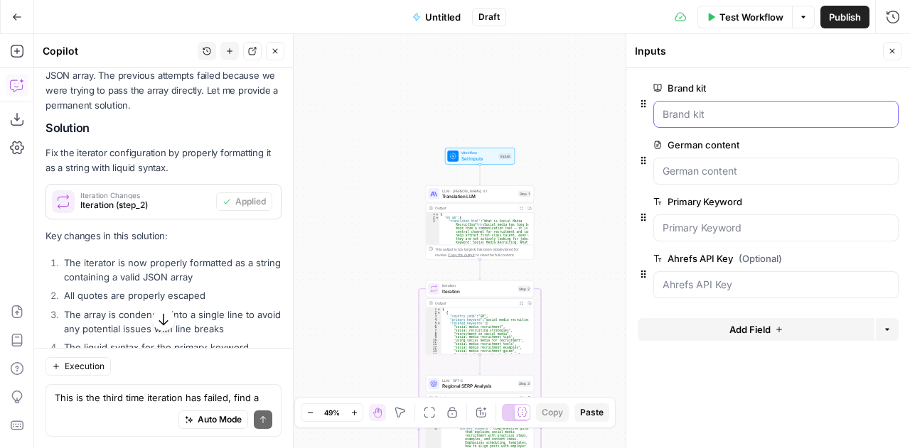
click at [708, 114] on kit "Brand kit" at bounding box center [775, 114] width 227 height 14
drag, startPoint x: 730, startPoint y: 252, endPoint x: 668, endPoint y: 257, distance: 62.8
click at [668, 257] on label "Ahrefs API Key (Optional)" at bounding box center [735, 259] width 165 height 14
copy label "Ahrefs API Key"
click at [452, 192] on span "LLM · [PERSON_NAME] 4.1" at bounding box center [478, 191] width 73 height 6
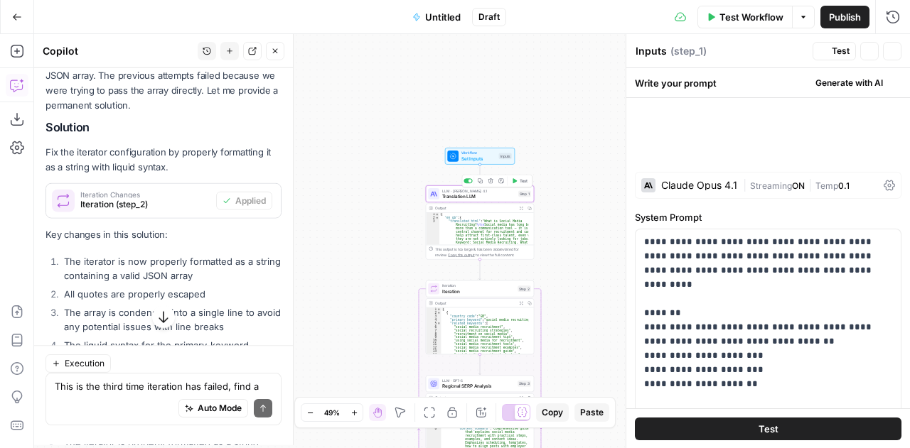
type textarea "Translation LLM"
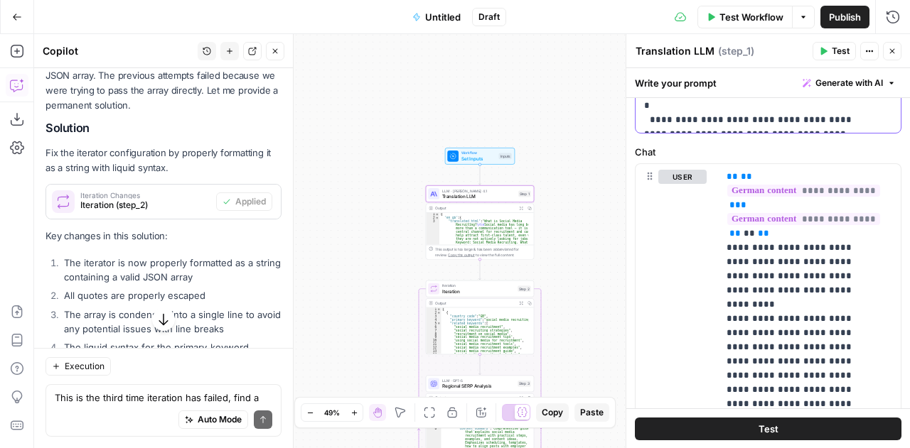
scroll to position [642, 0]
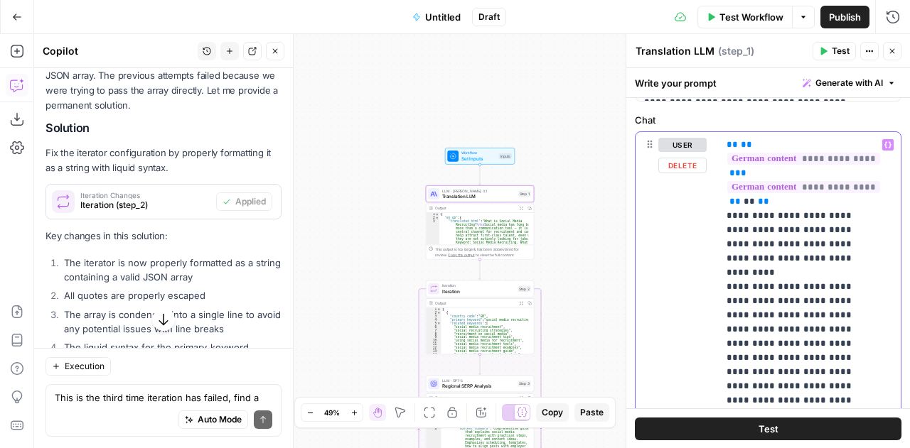
click at [446, 290] on span "Iteration" at bounding box center [478, 291] width 72 height 7
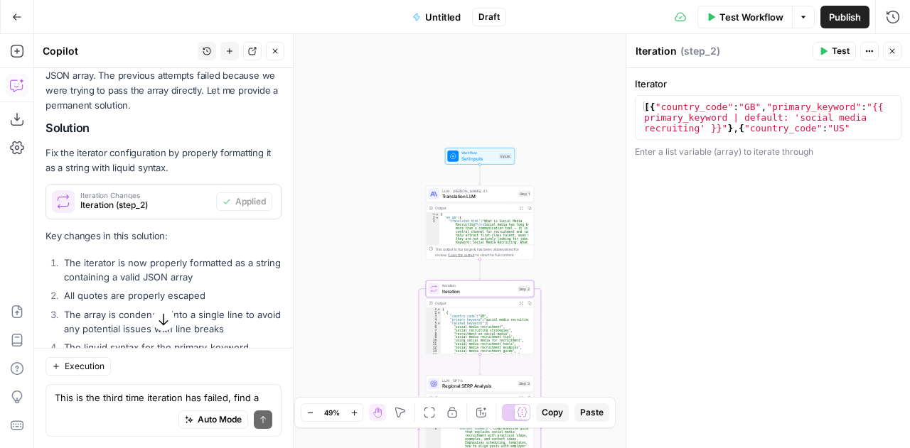
type textarea "**********"
click at [841, 129] on div "[{ "country_code" : "GB" , "primary_keyword" : "{{ primary_keyword | default: '…" at bounding box center [763, 203] width 244 height 203
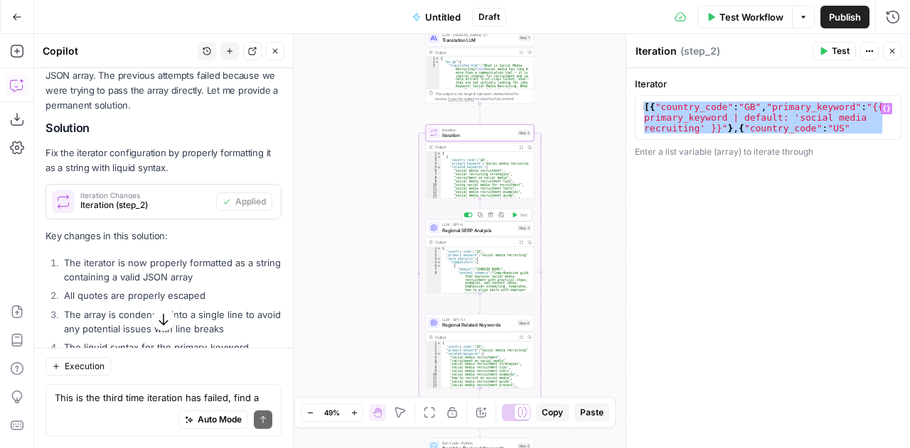
click at [453, 234] on span "Regional SERP Analysis" at bounding box center [478, 230] width 72 height 7
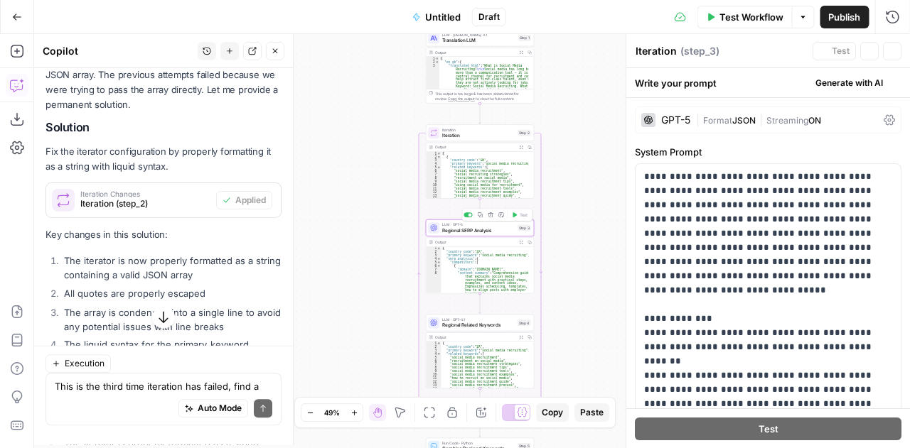
type textarea "Regional SERP Analysis"
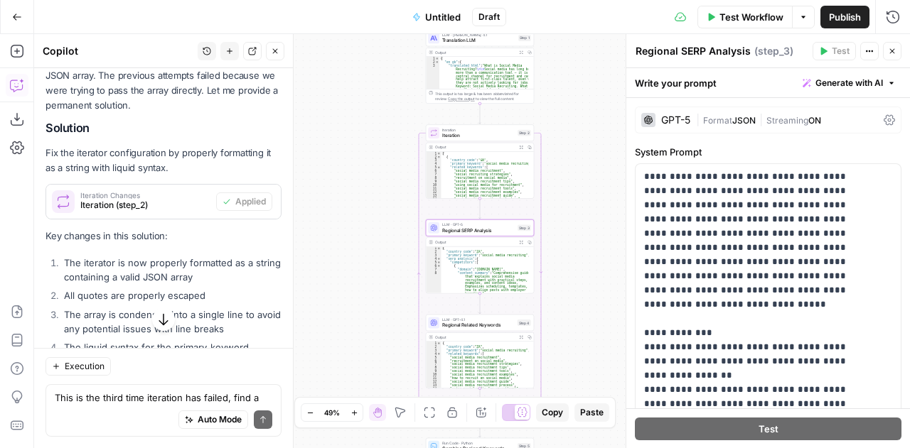
click at [713, 50] on textarea "Regional SERP Analysis" at bounding box center [692, 51] width 115 height 14
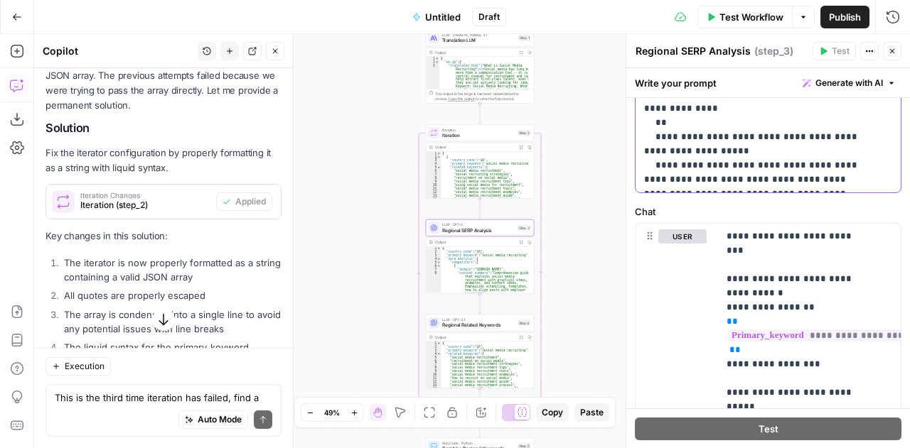
scroll to position [551, 0]
click at [462, 328] on span "Regional Related Keywords" at bounding box center [478, 325] width 72 height 7
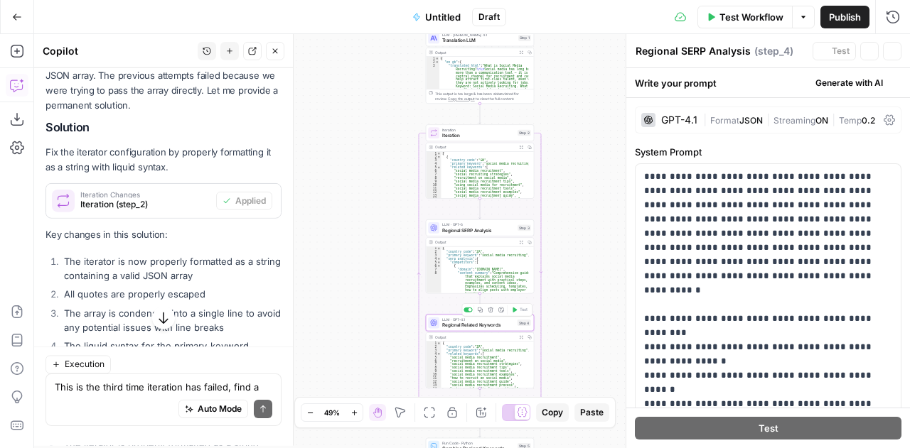
type textarea "Regional Related Keywords"
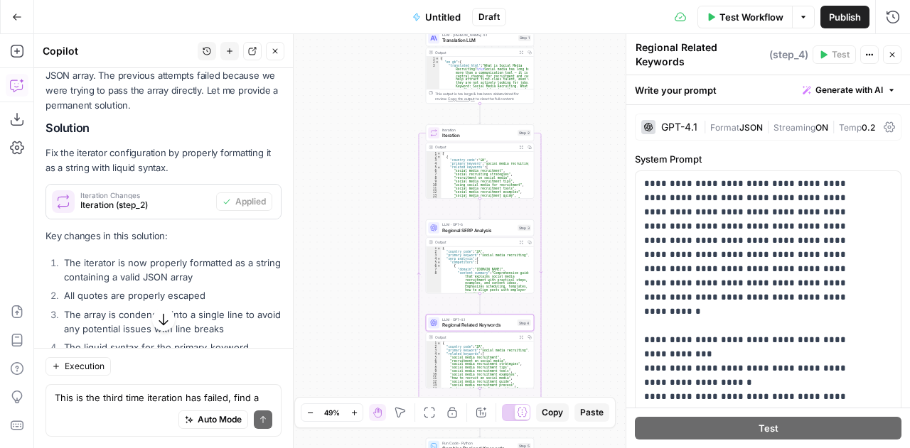
click at [694, 45] on textarea "Regional Related Keywords" at bounding box center [700, 55] width 130 height 28
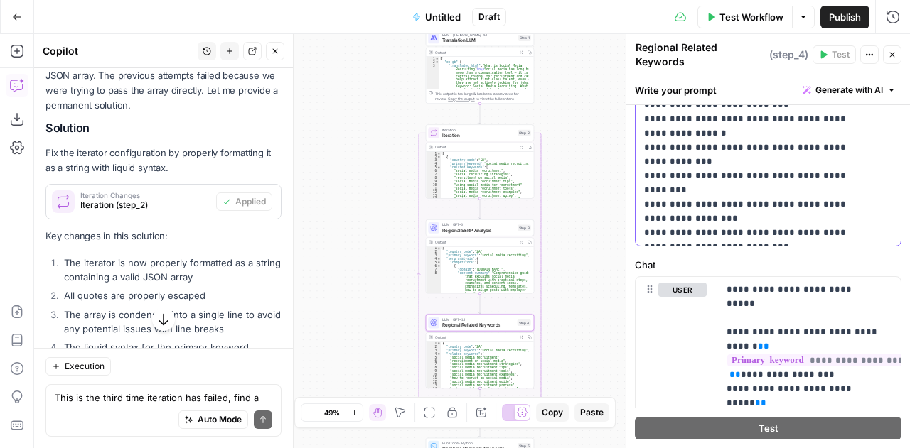
scroll to position [506, 0]
click at [895, 50] on icon "button" at bounding box center [892, 54] width 9 height 9
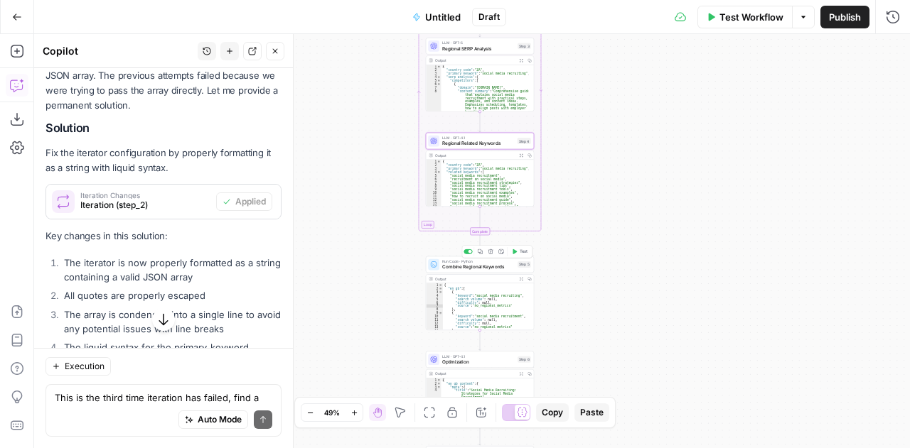
click at [445, 269] on span "Combine Regional Keywords" at bounding box center [478, 267] width 72 height 7
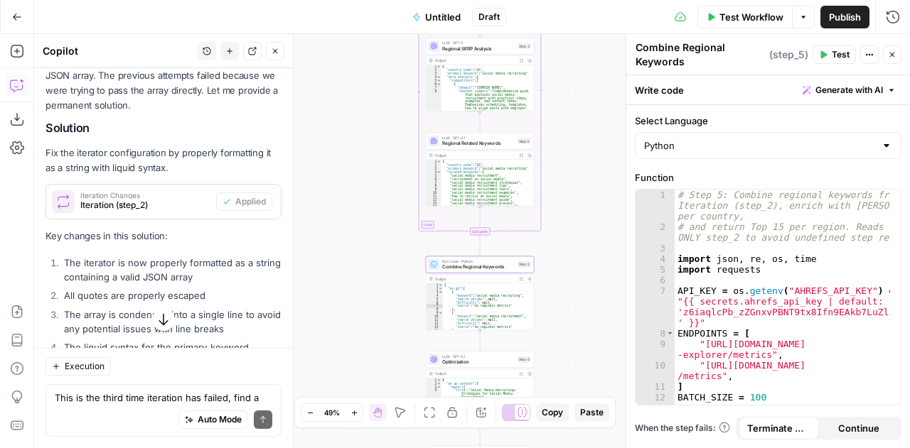
click at [652, 51] on textarea "Combine Regional Keywords" at bounding box center [700, 55] width 130 height 28
click at [816, 266] on div "# Step 5: Combine regional keywords from Iteration (step_2), enrich with Ahrefs…" at bounding box center [782, 320] width 216 height 260
type textarea "**********"
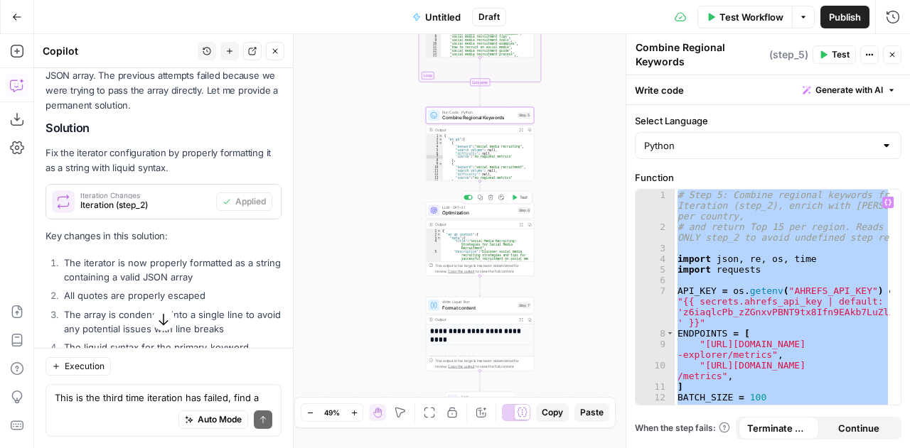
click at [448, 210] on span "Optimization" at bounding box center [478, 213] width 72 height 7
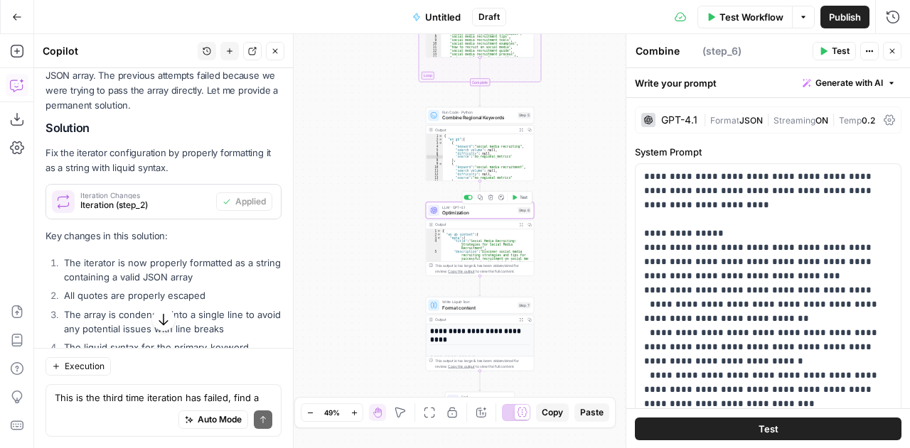
type textarea "Optimization"
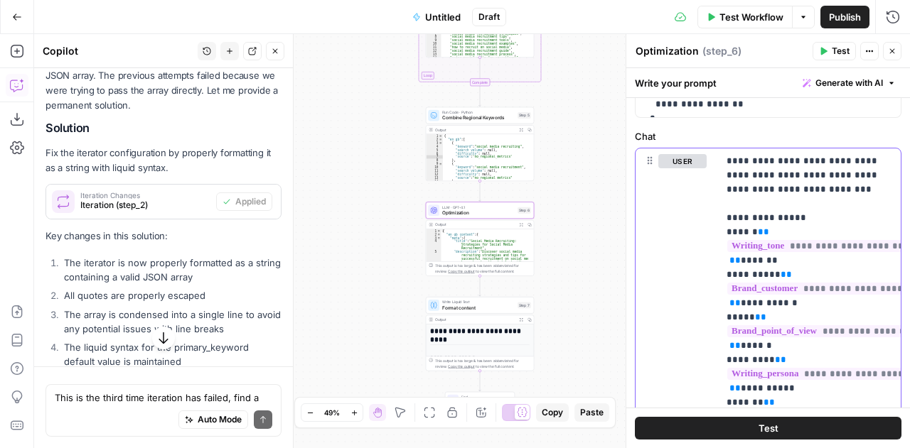
scroll to position [3279, 0]
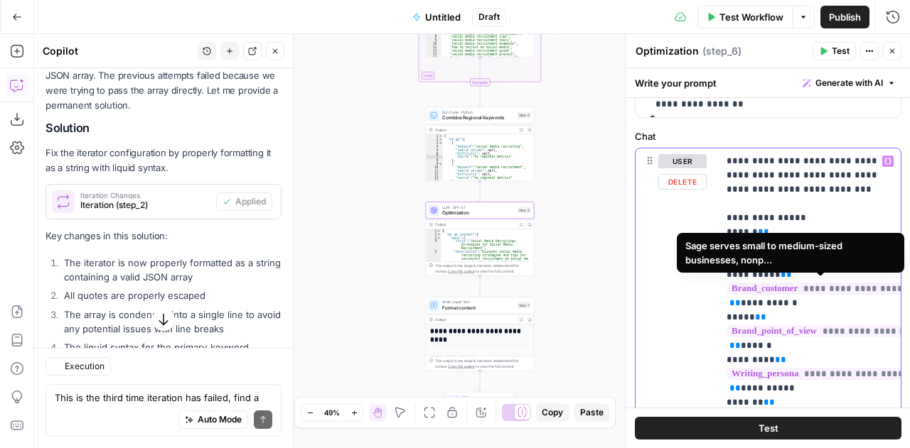
click at [863, 284] on span "**********" at bounding box center [829, 289] width 205 height 12
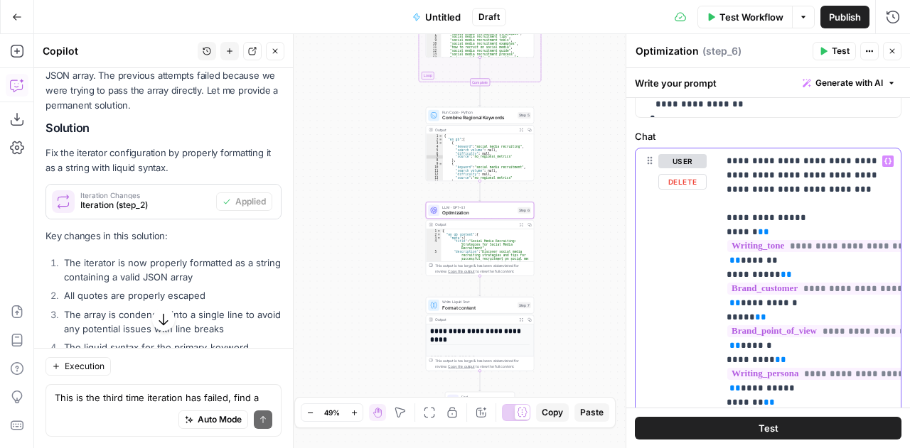
click at [809, 224] on p "**********" at bounding box center [804, 431] width 156 height 554
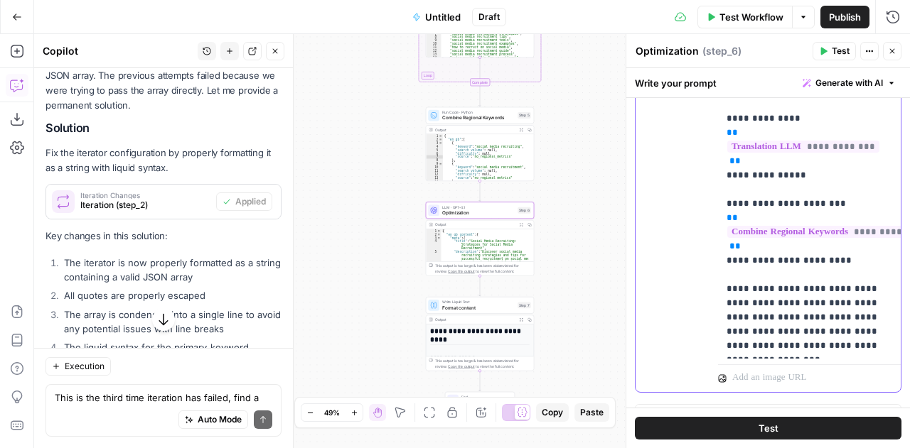
scroll to position [1016, 0]
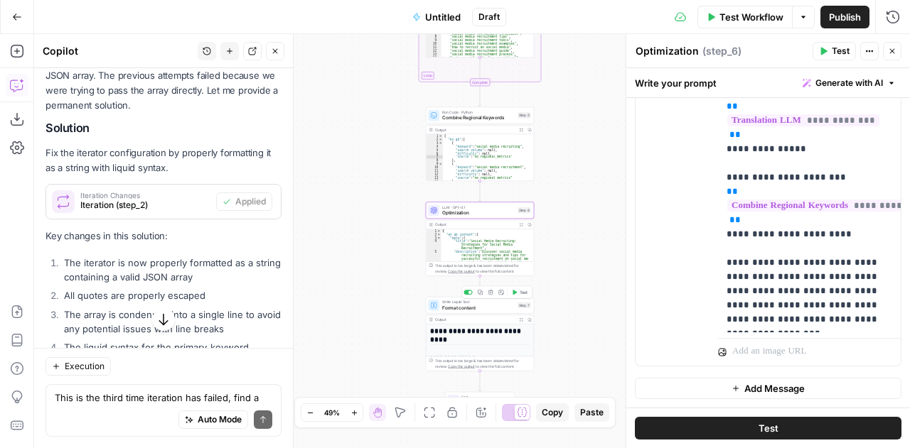
click at [455, 306] on span "Format content" at bounding box center [478, 307] width 72 height 7
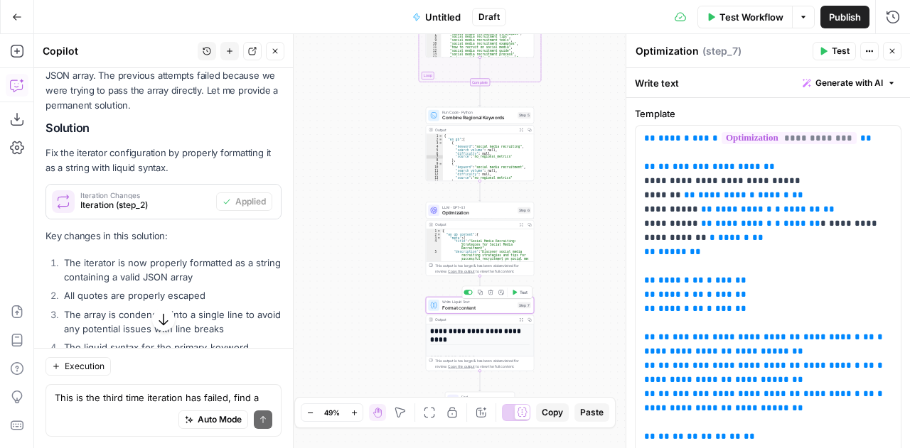
type textarea "Format content"
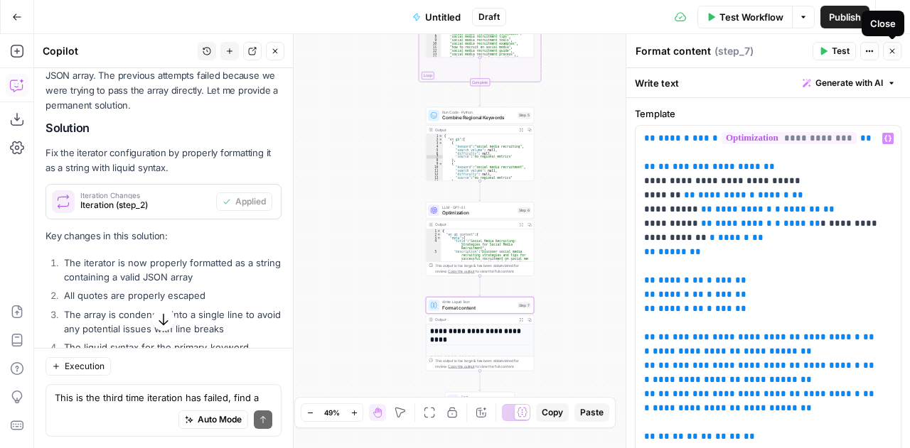
click at [892, 49] on icon "button" at bounding box center [892, 51] width 9 height 9
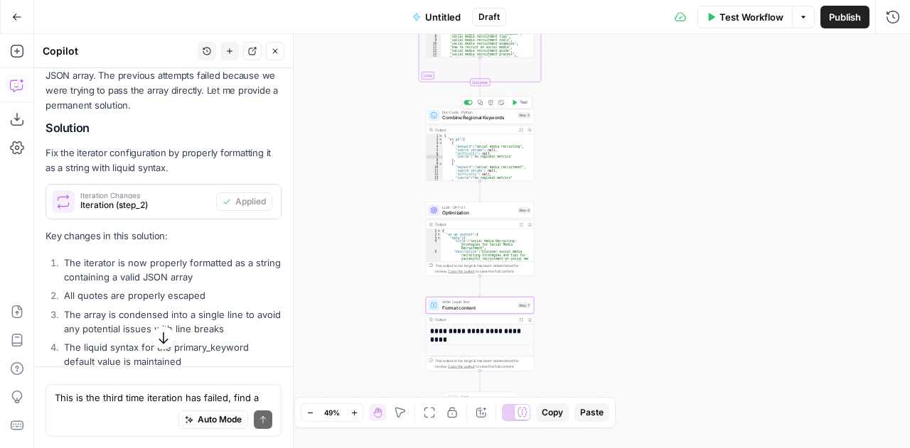
scroll to position [3279, 0]
click at [452, 116] on span "Combine Regional Keywords" at bounding box center [478, 117] width 72 height 7
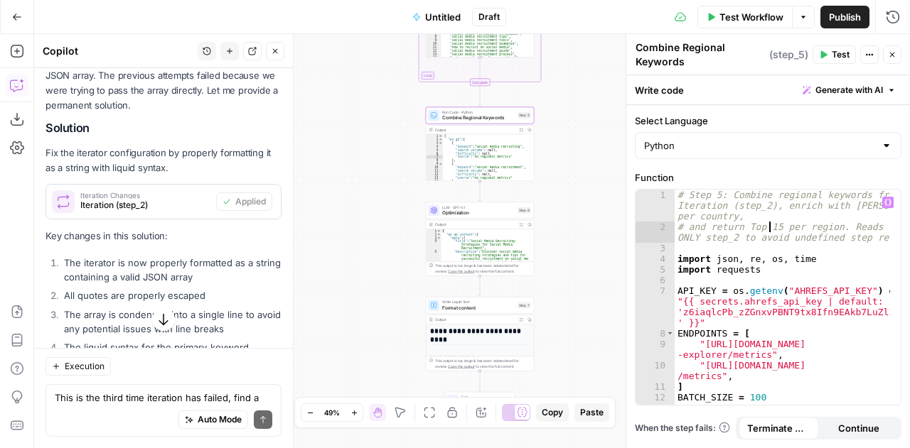
click at [766, 227] on div "# Step 5: Combine regional keywords from Iteration (step_2), enrich with Ahrefs…" at bounding box center [782, 320] width 216 height 260
type textarea "**********"
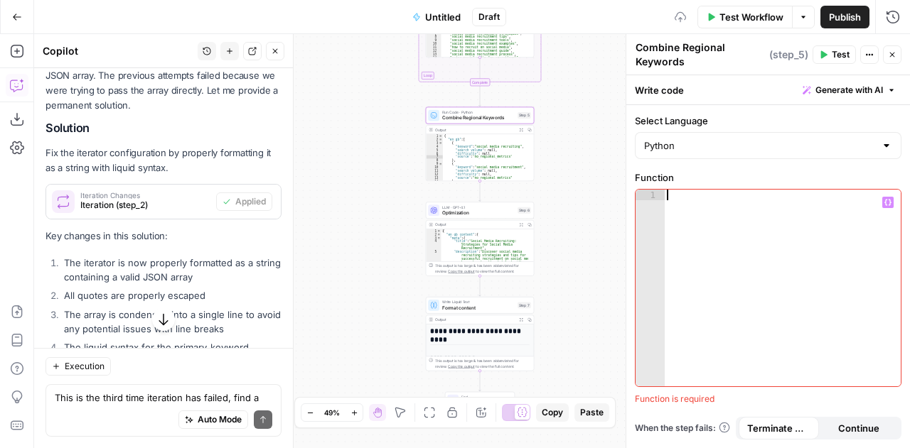
paste textarea "**********"
type textarea "**********"
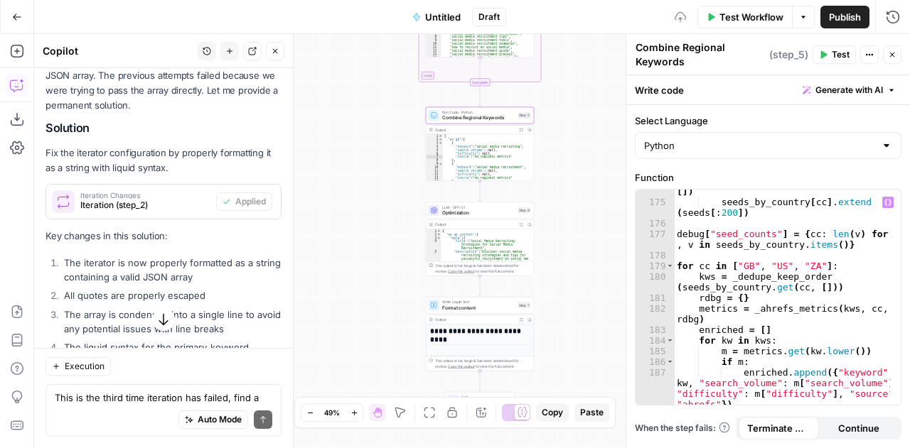
scroll to position [2732, 0]
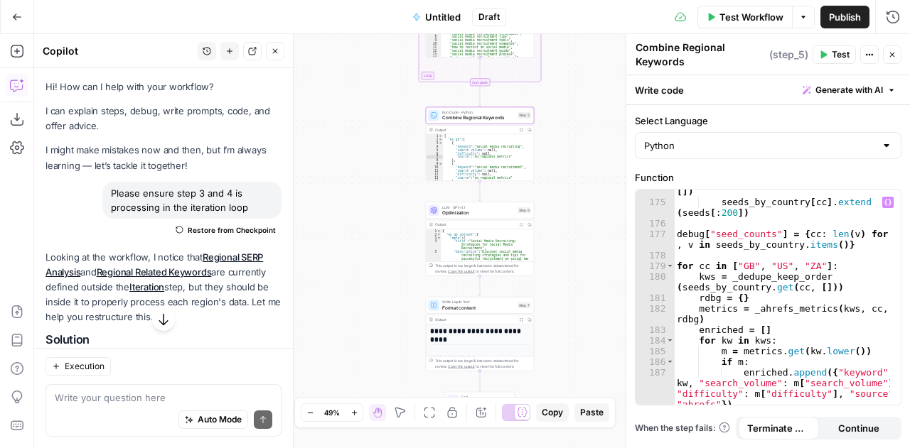
scroll to position [2732, 0]
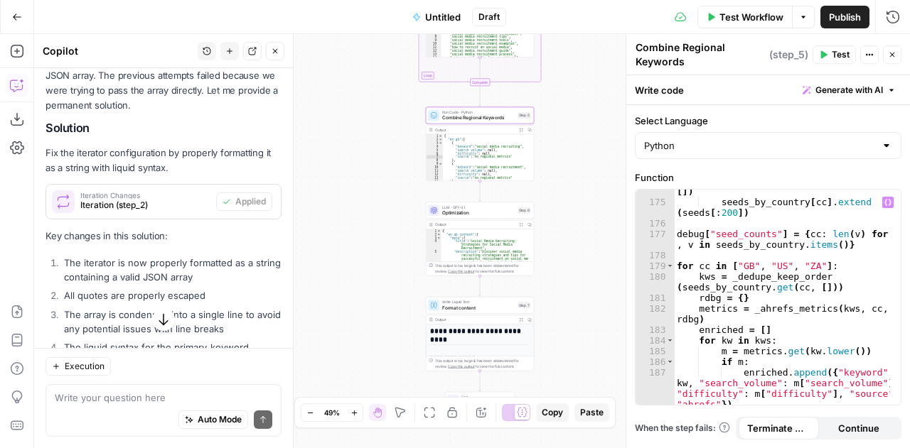
click at [797, 252] on div "seeds_by_country . setdefault ( cc , [ ]) seeds_by_country [ cc ] . extend ( se…" at bounding box center [782, 300] width 217 height 249
type textarea "**********"
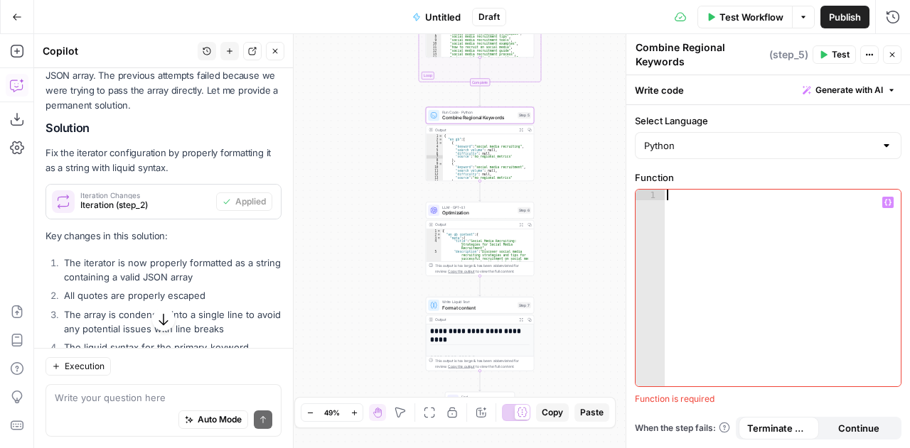
paste textarea "**********"
type textarea "**********"
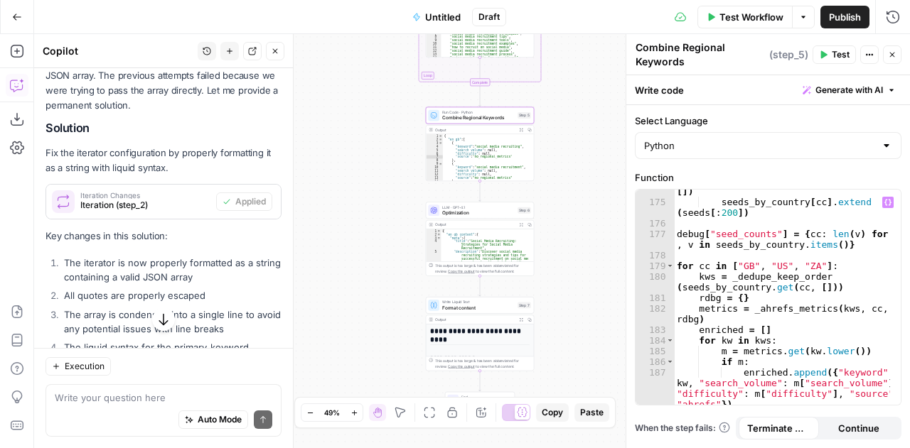
click at [891, 58] on icon "button" at bounding box center [892, 54] width 9 height 9
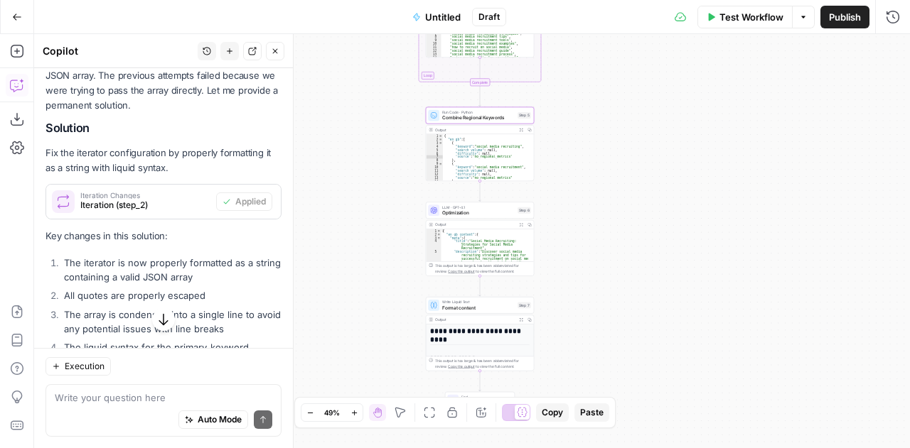
click at [748, 18] on span "Test Workflow" at bounding box center [751, 17] width 64 height 14
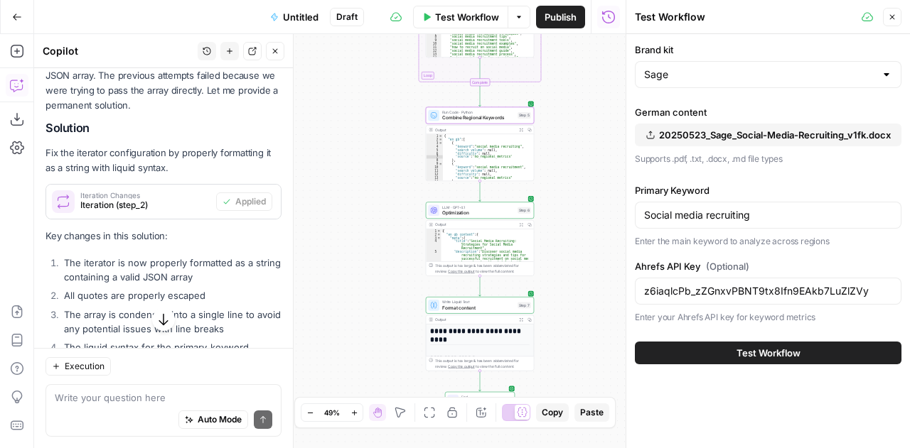
click at [770, 346] on span "Test Workflow" at bounding box center [768, 353] width 64 height 14
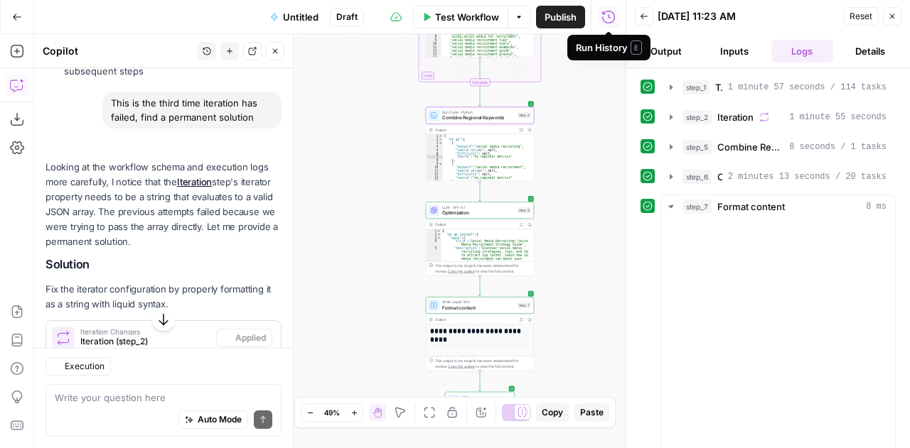
scroll to position [3279, 0]
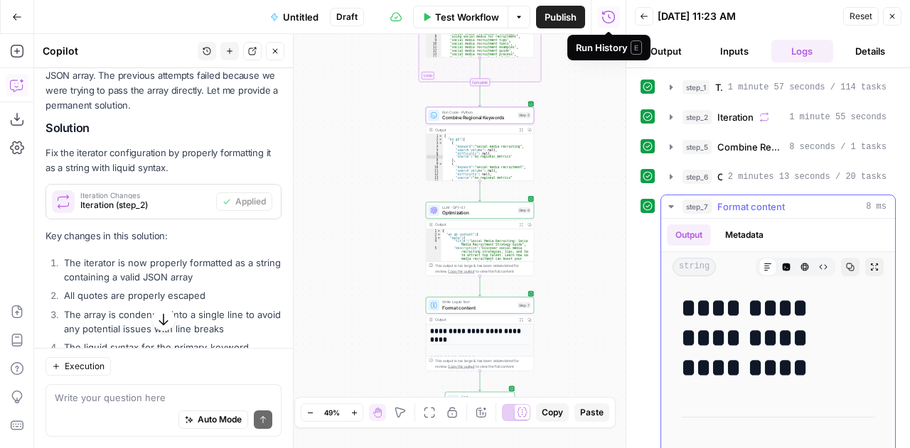
click at [672, 205] on icon "button" at bounding box center [670, 206] width 5 height 3
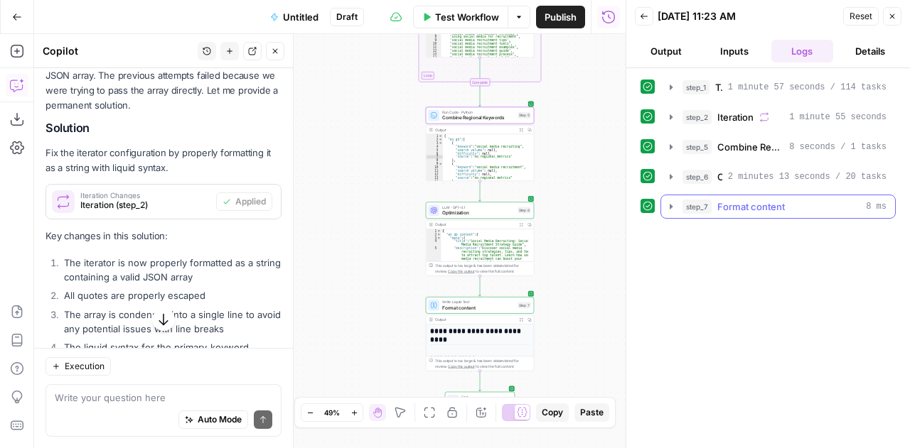
click at [672, 204] on icon "button" at bounding box center [670, 206] width 3 height 5
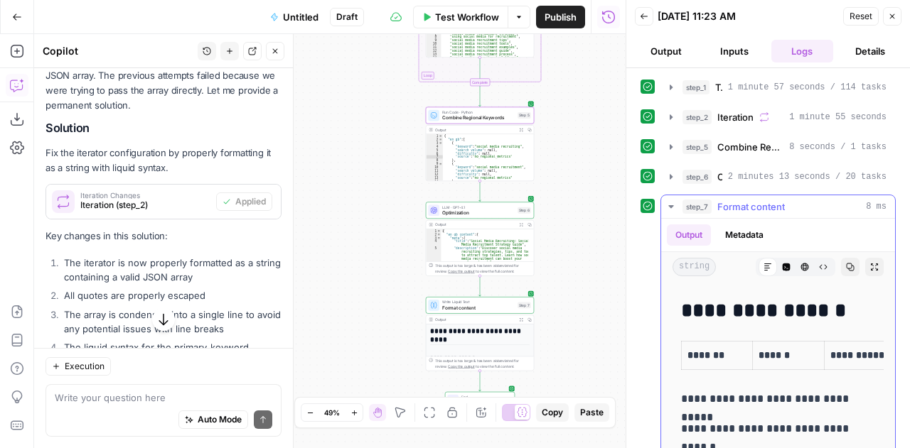
scroll to position [674, 0]
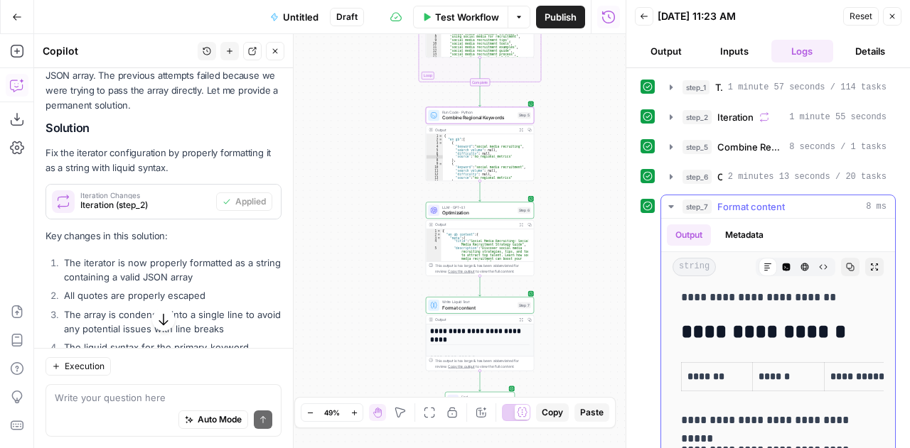
drag, startPoint x: 738, startPoint y: 424, endPoint x: 679, endPoint y: 350, distance: 94.0
copy div "**********"
